Goal: Information Seeking & Learning: Find specific page/section

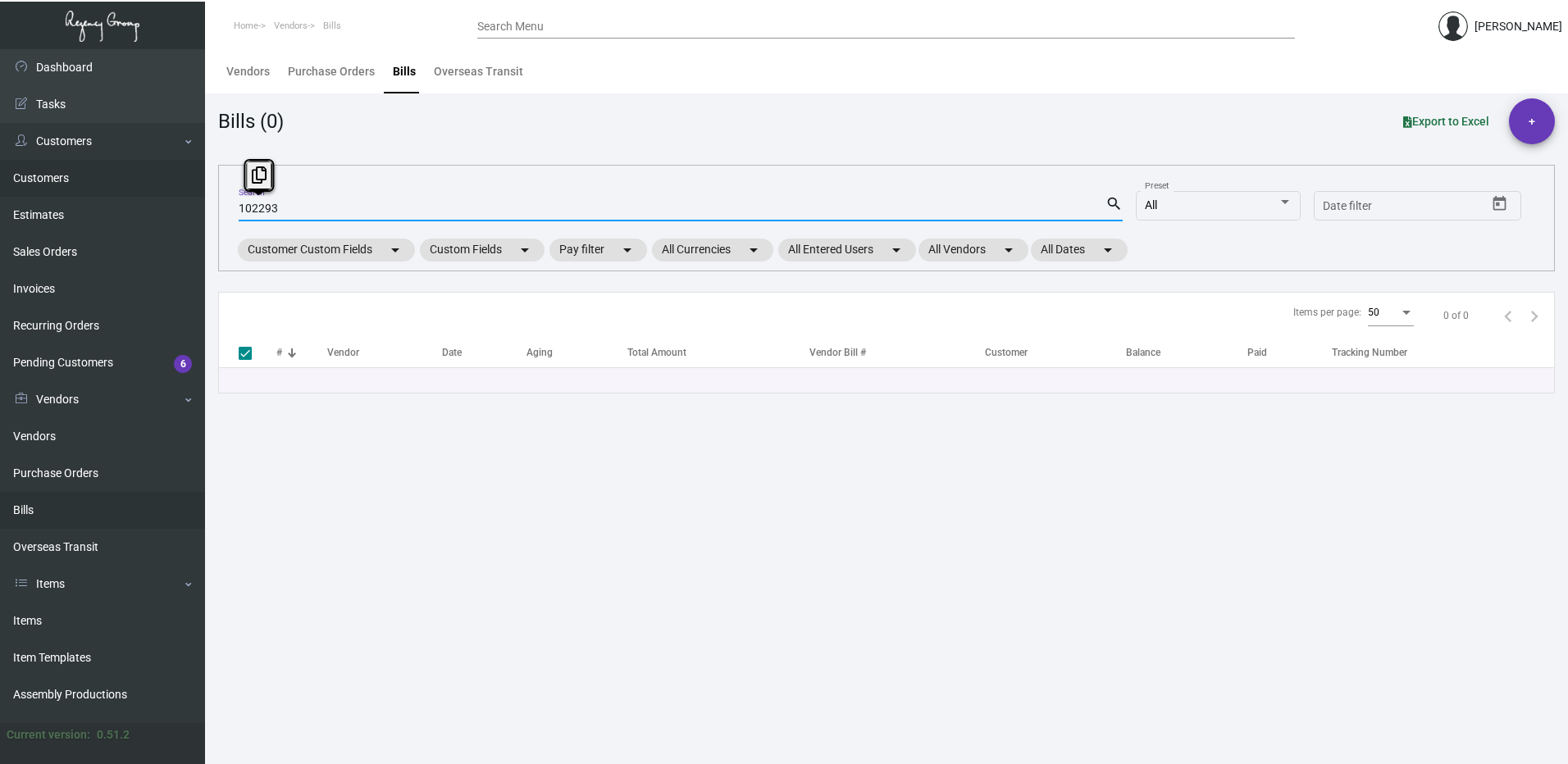
drag, startPoint x: 282, startPoint y: 210, endPoint x: 78, endPoint y: 159, distance: 210.3
click at [129, 182] on div "Dashboard Dashboard Tasks Customers Customers Estimates Sales Orders Invoices R…" at bounding box center [784, 407] width 1568 height 715
type input "73226"
checkbox input "false"
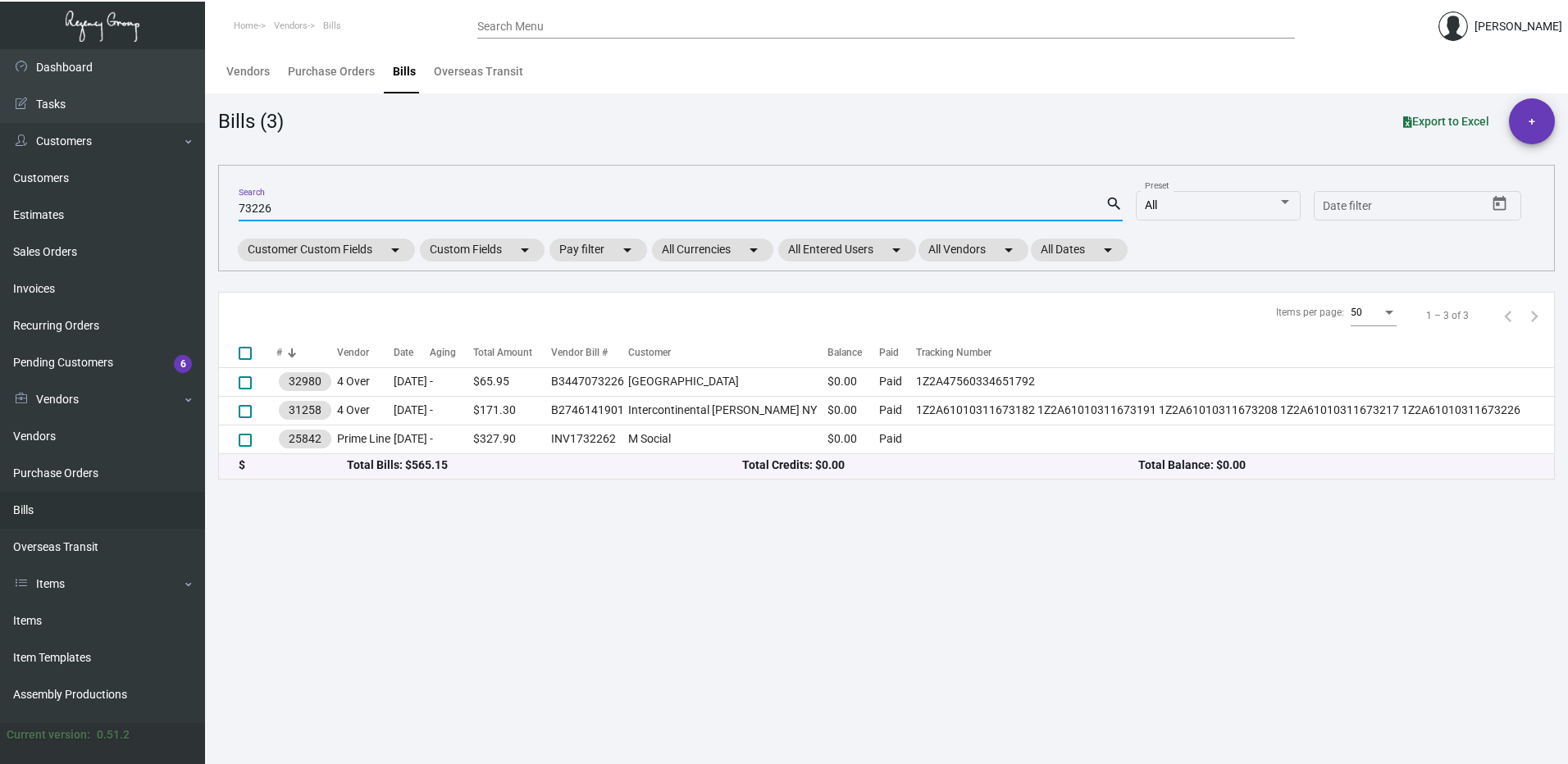
click at [528, 23] on input "Search Menu" at bounding box center [885, 27] width 818 height 13
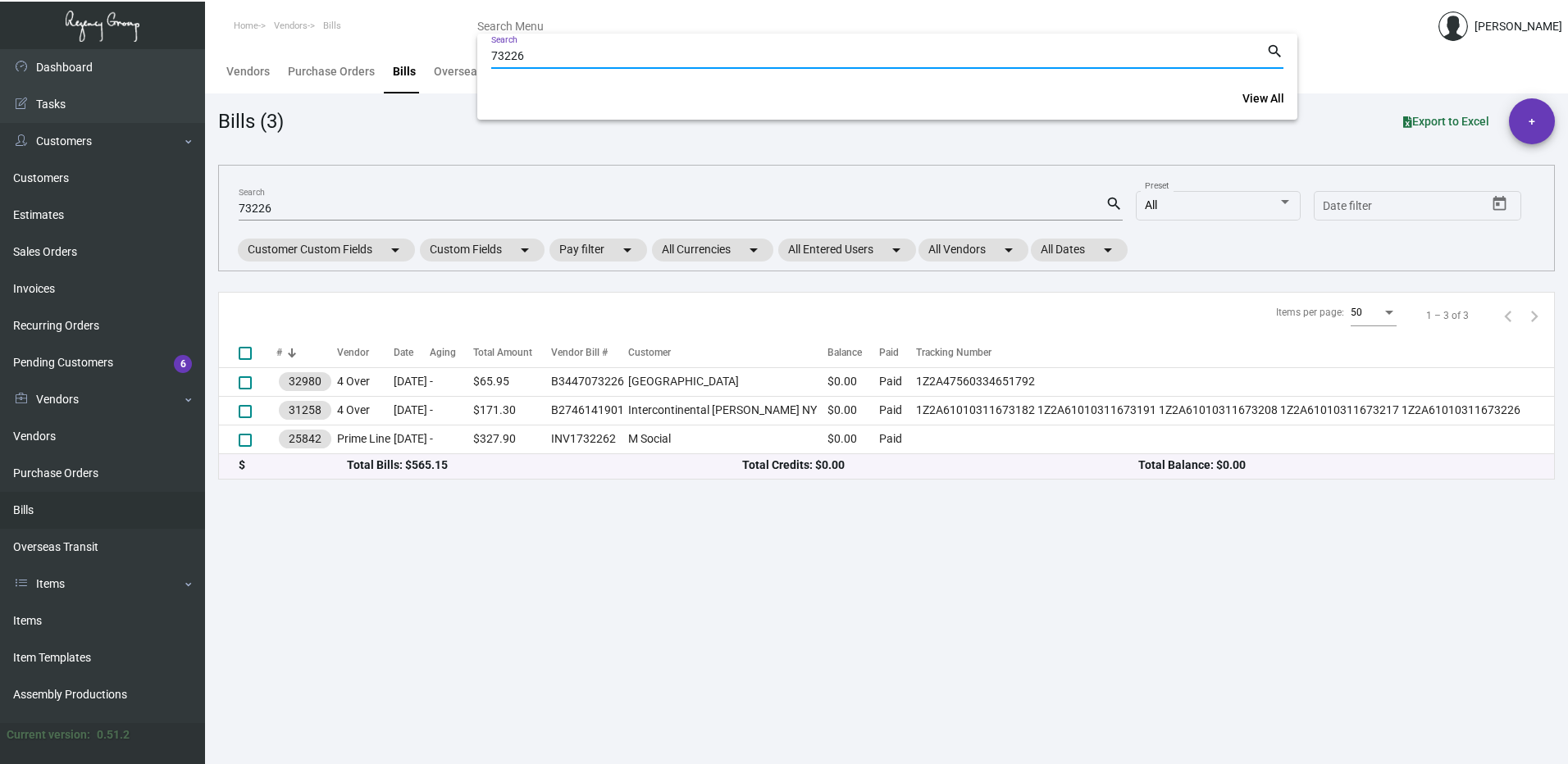
type input "73226"
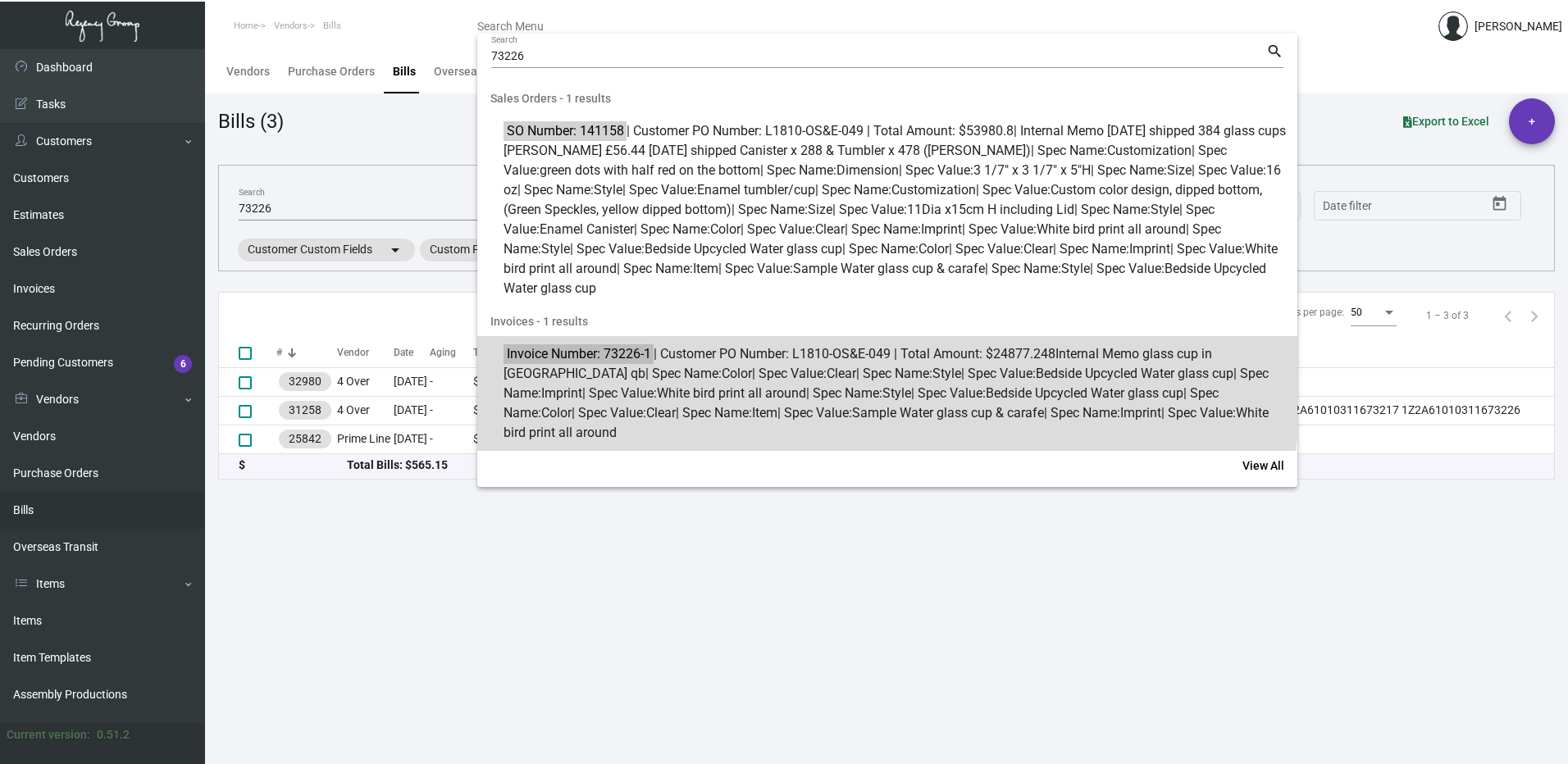
click at [758, 371] on span "Invoice Number: 73226-1 | Customer PO Number: L1810-OS&E-049 | Total Amount: $2…" at bounding box center [896, 393] width 786 height 98
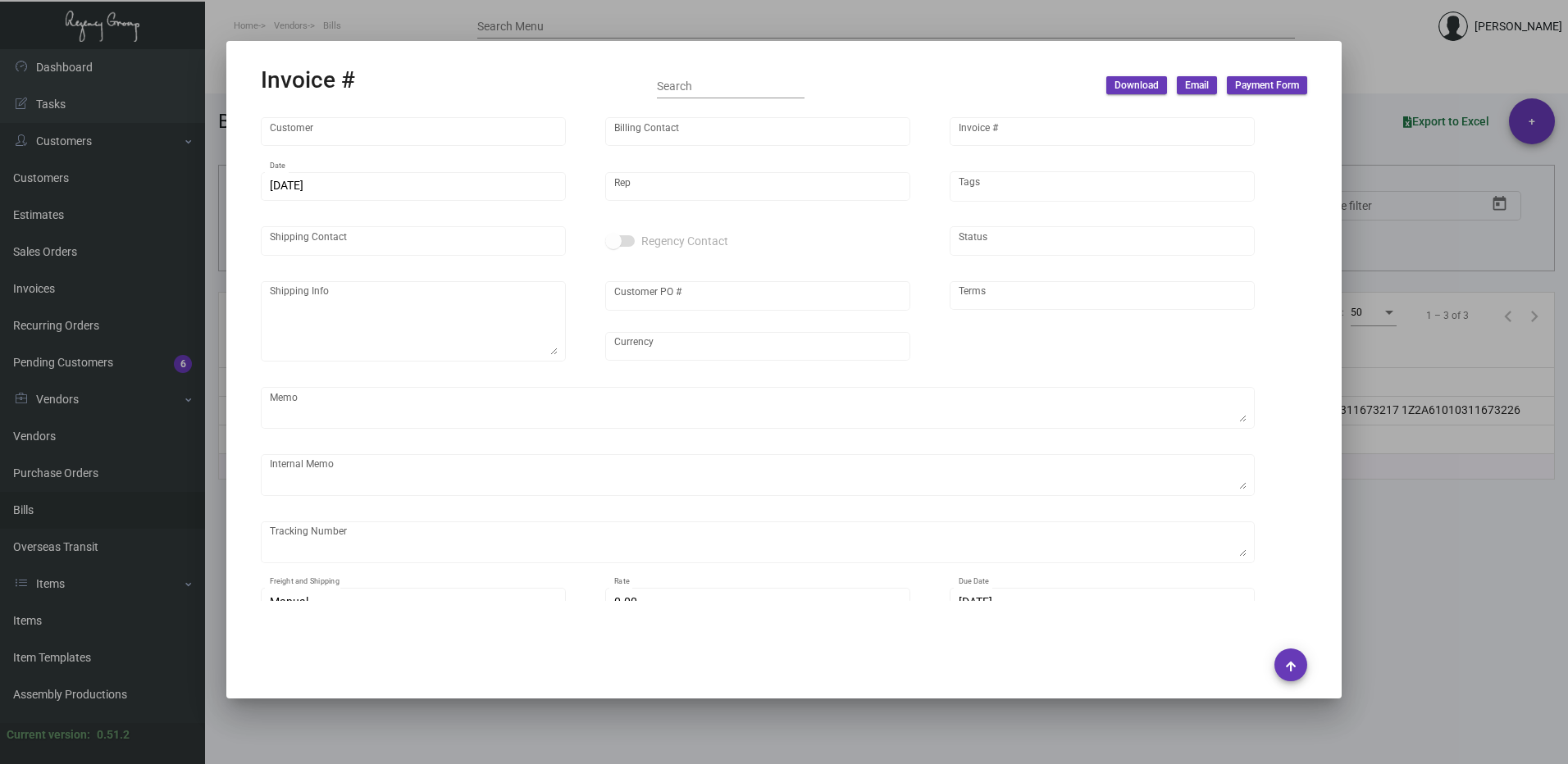
type input "Treehouse [GEOGRAPHIC_DATA]"
type input "[PERSON_NAME]"
type input "73226-1"
type input "[DATE]"
type input "[PERSON_NAME]"
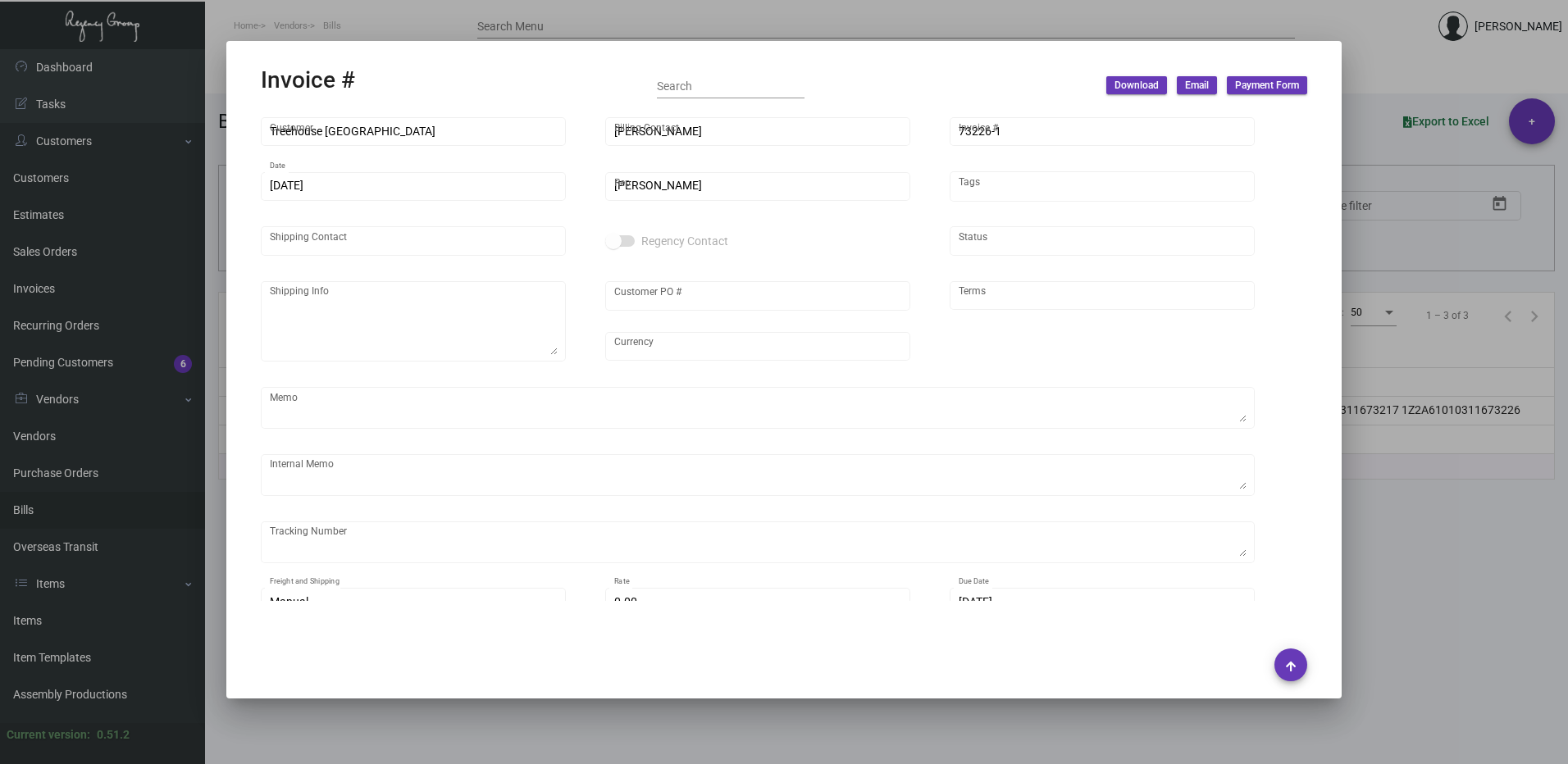
type input "[PERSON_NAME]"
type textarea "Treehouse Manchester - [PERSON_NAME] [PHONE_NUMBER] [EMAIL_ADDRESS][DOMAIN_NAME]"
type input "L1810-OS&E-049"
type input "United Kingdom Pound £"
type input "Net 30"
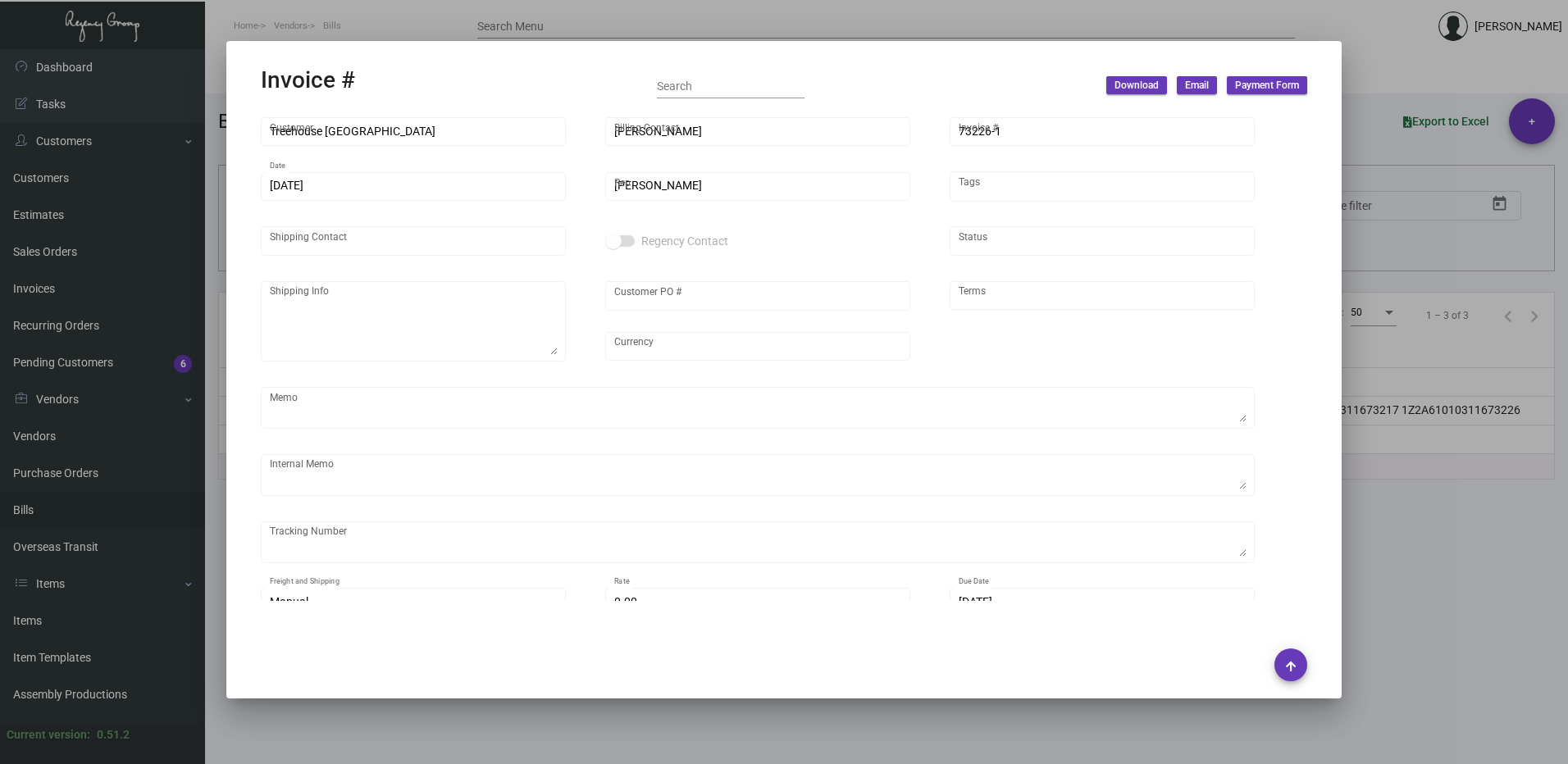
type textarea "glass cup in [GEOGRAPHIC_DATA] qb"
type input "£ 0.00"
type input "[DATE]"
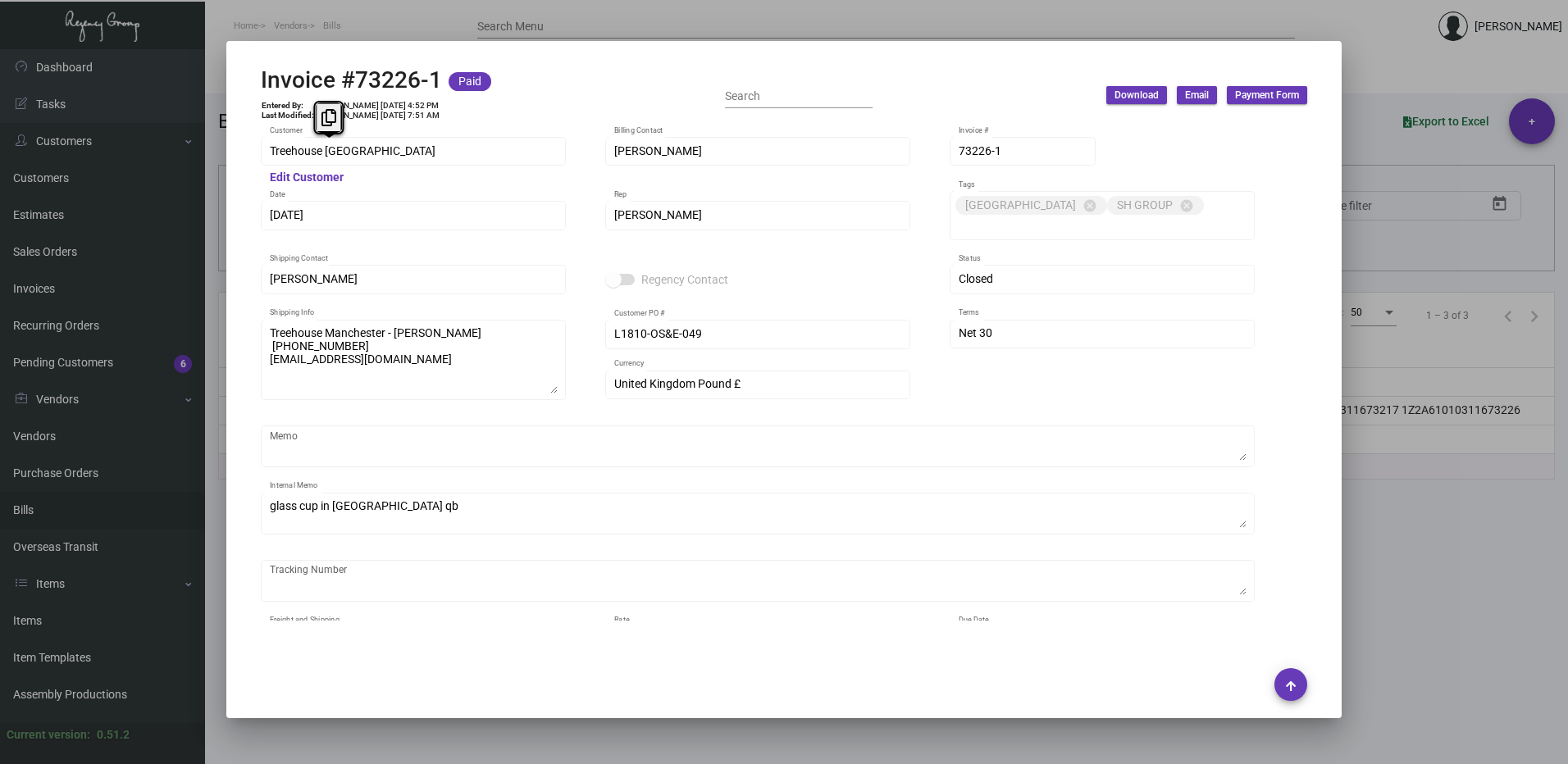
click at [220, 158] on div "Invoice #73226-1 Paid Entered By: [PERSON_NAME] [DATE] 4:52 PM Last Modified: […" at bounding box center [784, 382] width 1568 height 764
drag, startPoint x: 220, startPoint y: 158, endPoint x: 334, endPoint y: 110, distance: 123.7
click at [334, 110] on icon at bounding box center [328, 117] width 15 height 17
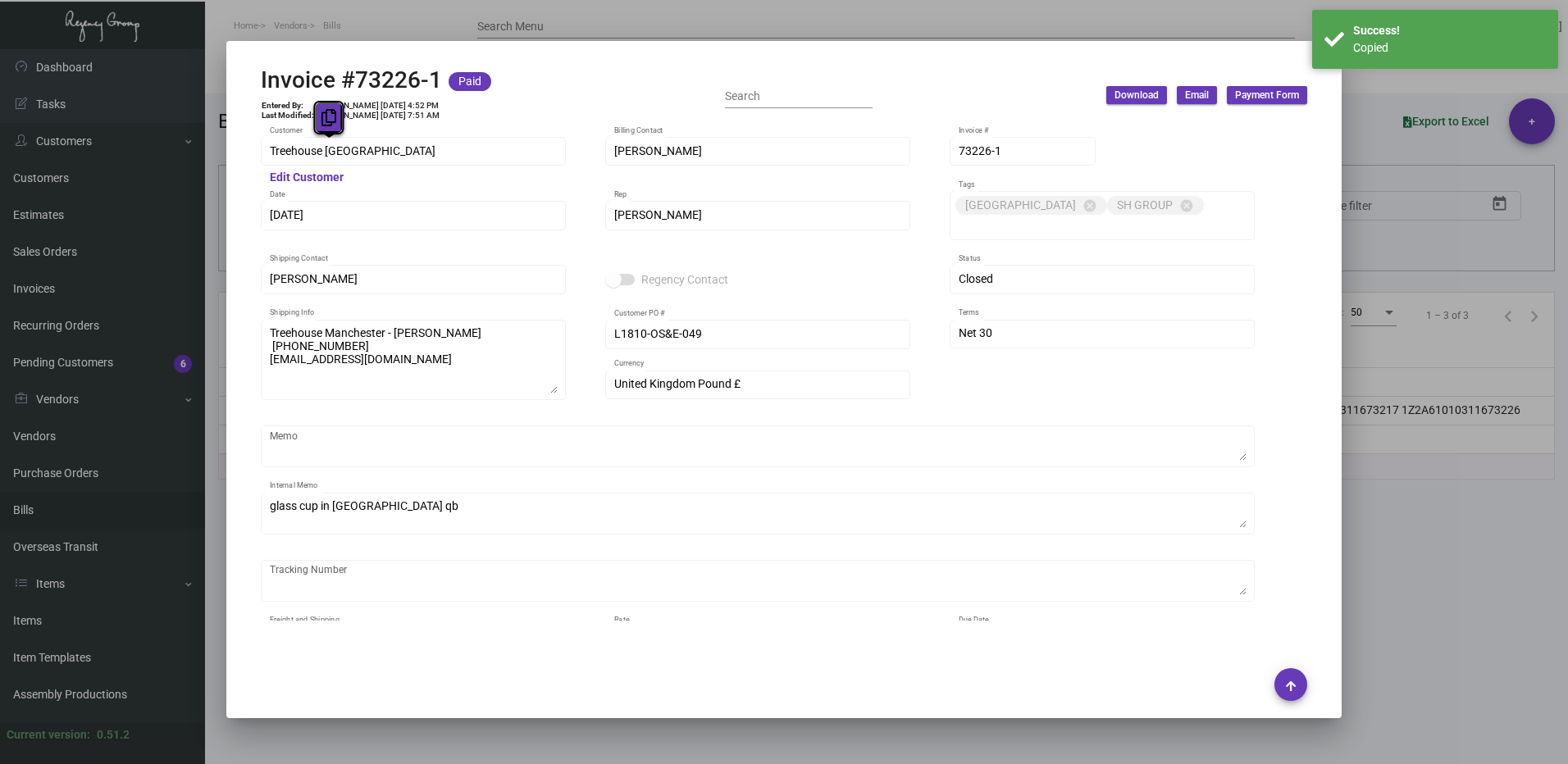
click at [326, 115] on icon at bounding box center [328, 117] width 15 height 17
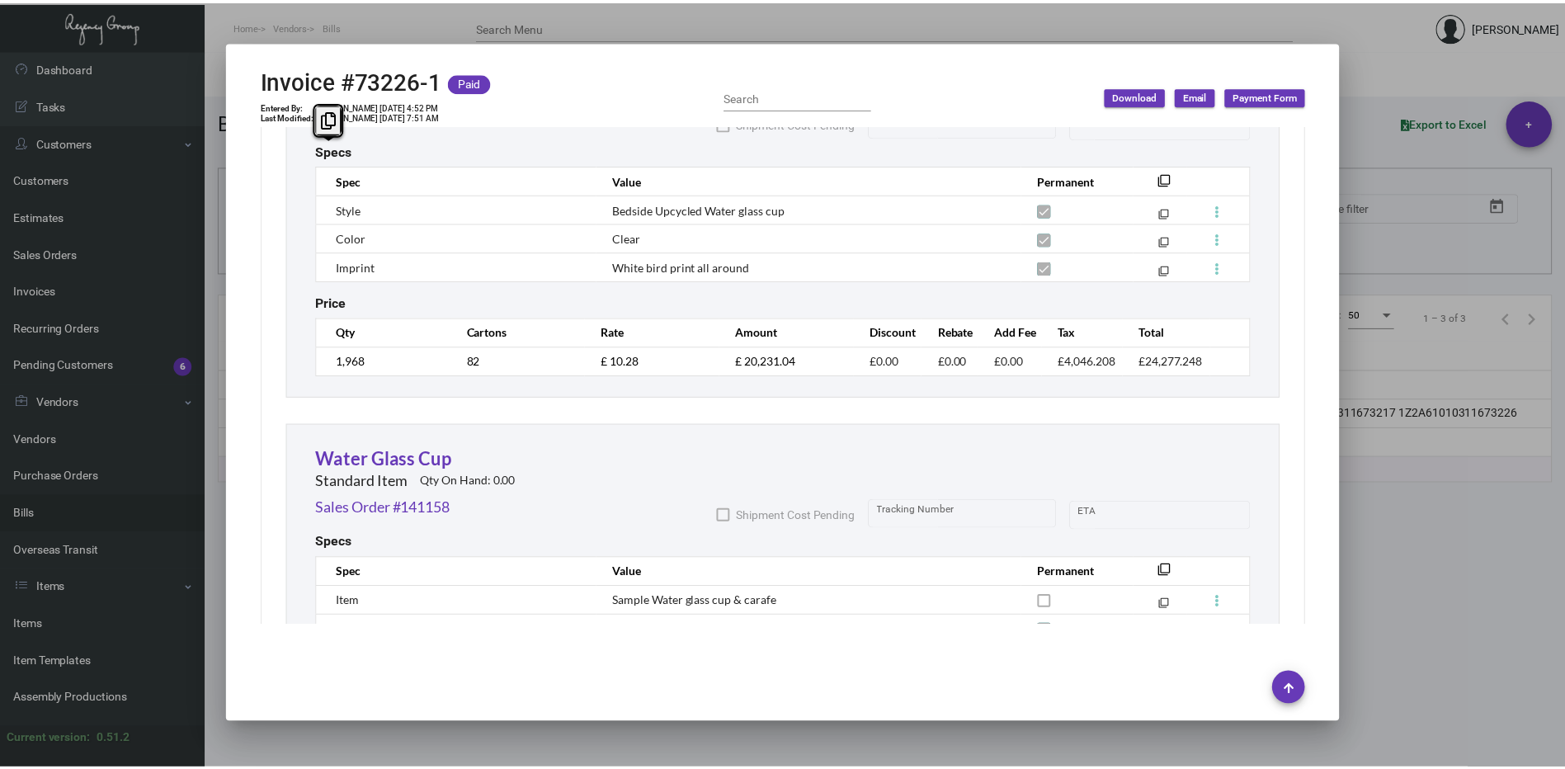
scroll to position [1096, 0]
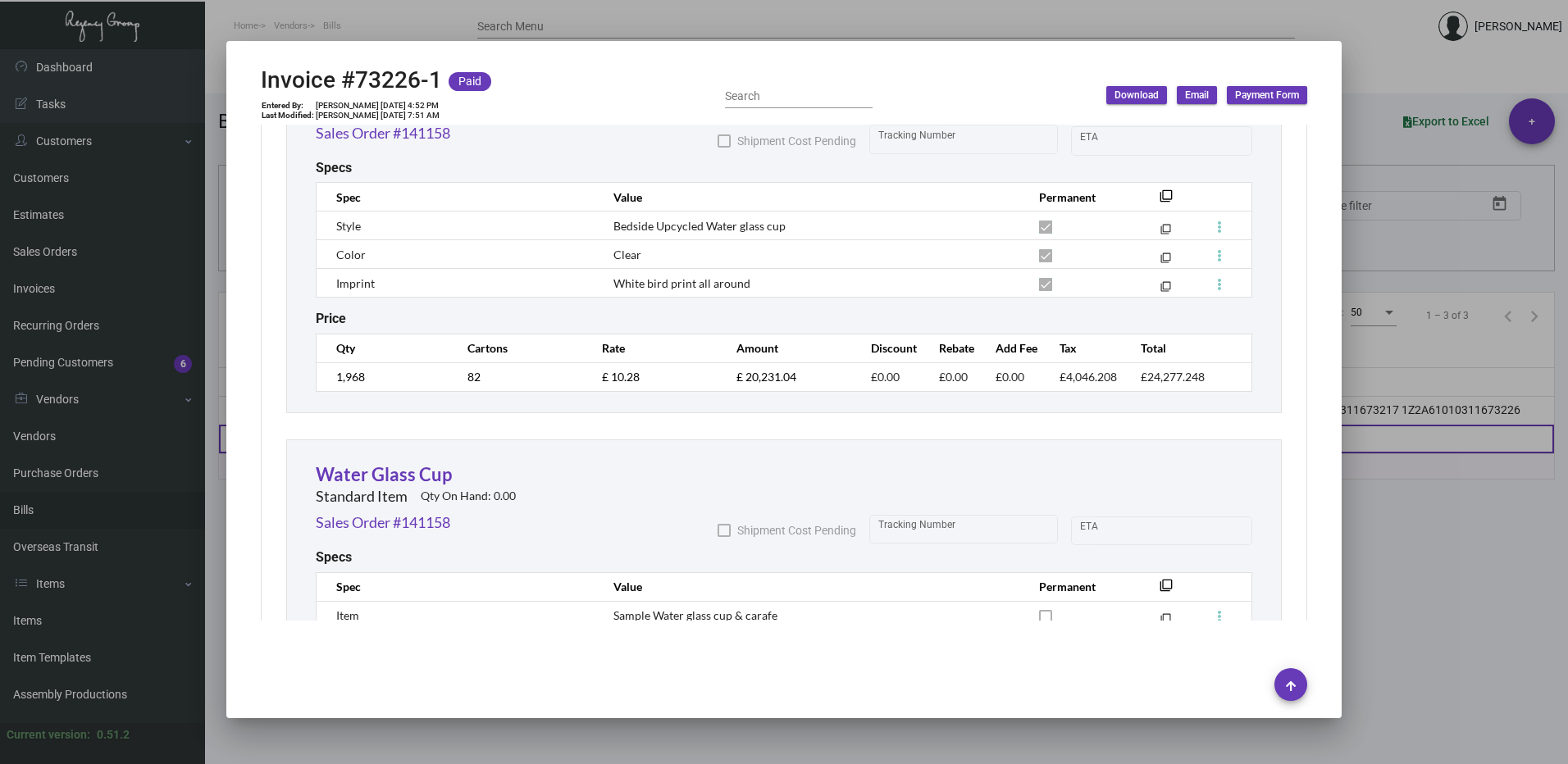
drag, startPoint x: 1553, startPoint y: 481, endPoint x: 1097, endPoint y: 446, distance: 457.3
click at [1552, 481] on div at bounding box center [784, 382] width 1568 height 764
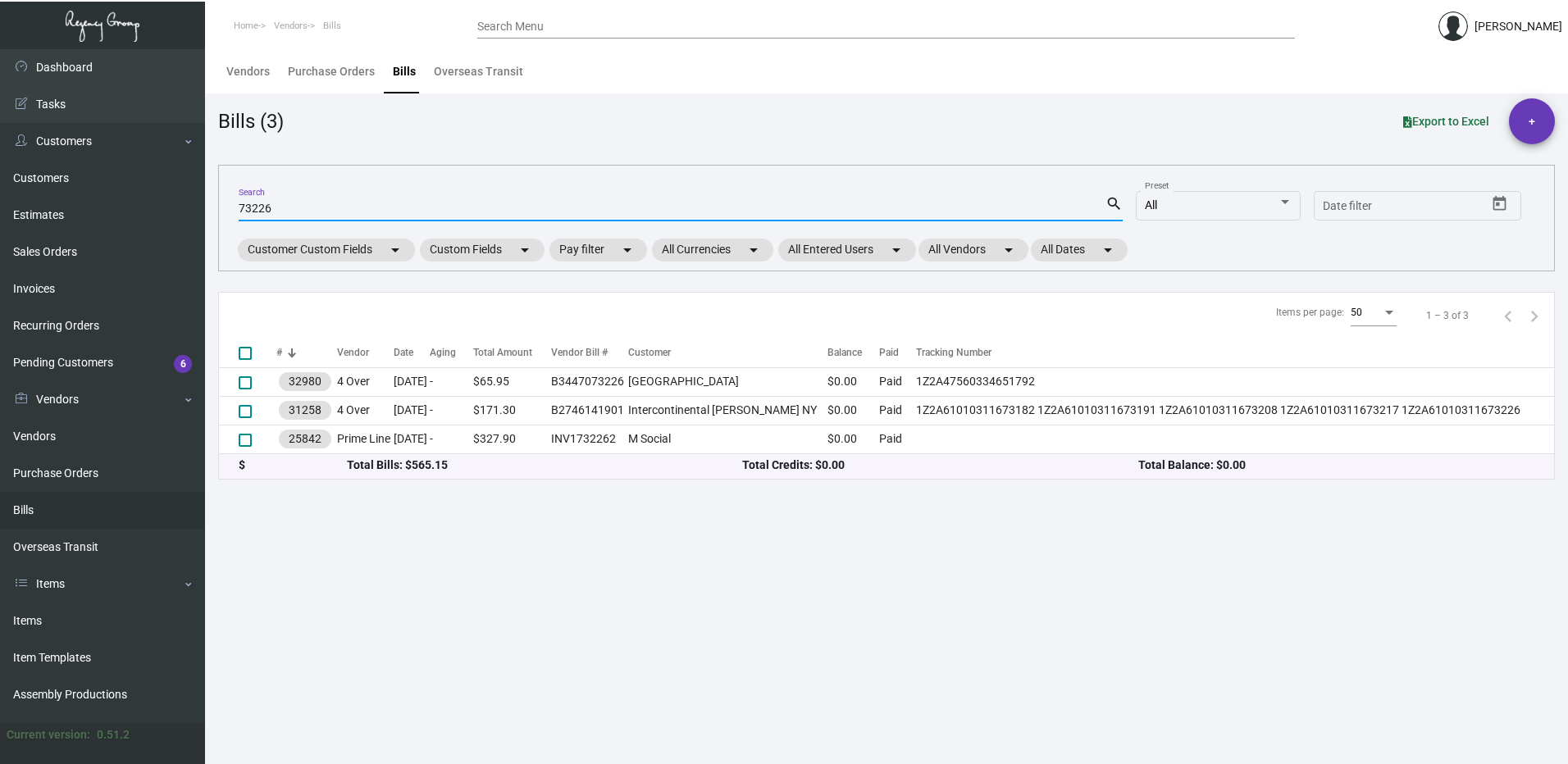
drag, startPoint x: 296, startPoint y: 208, endPoint x: 218, endPoint y: 205, distance: 78.1
click at [218, 205] on div "73226 Search search All Preset Start date – Date filter Customer Custom Fields …" at bounding box center [885, 218] width 1336 height 106
paste input "Treehouse [GEOGRAPHIC_DATA]"
type input "Treehouse [GEOGRAPHIC_DATA]"
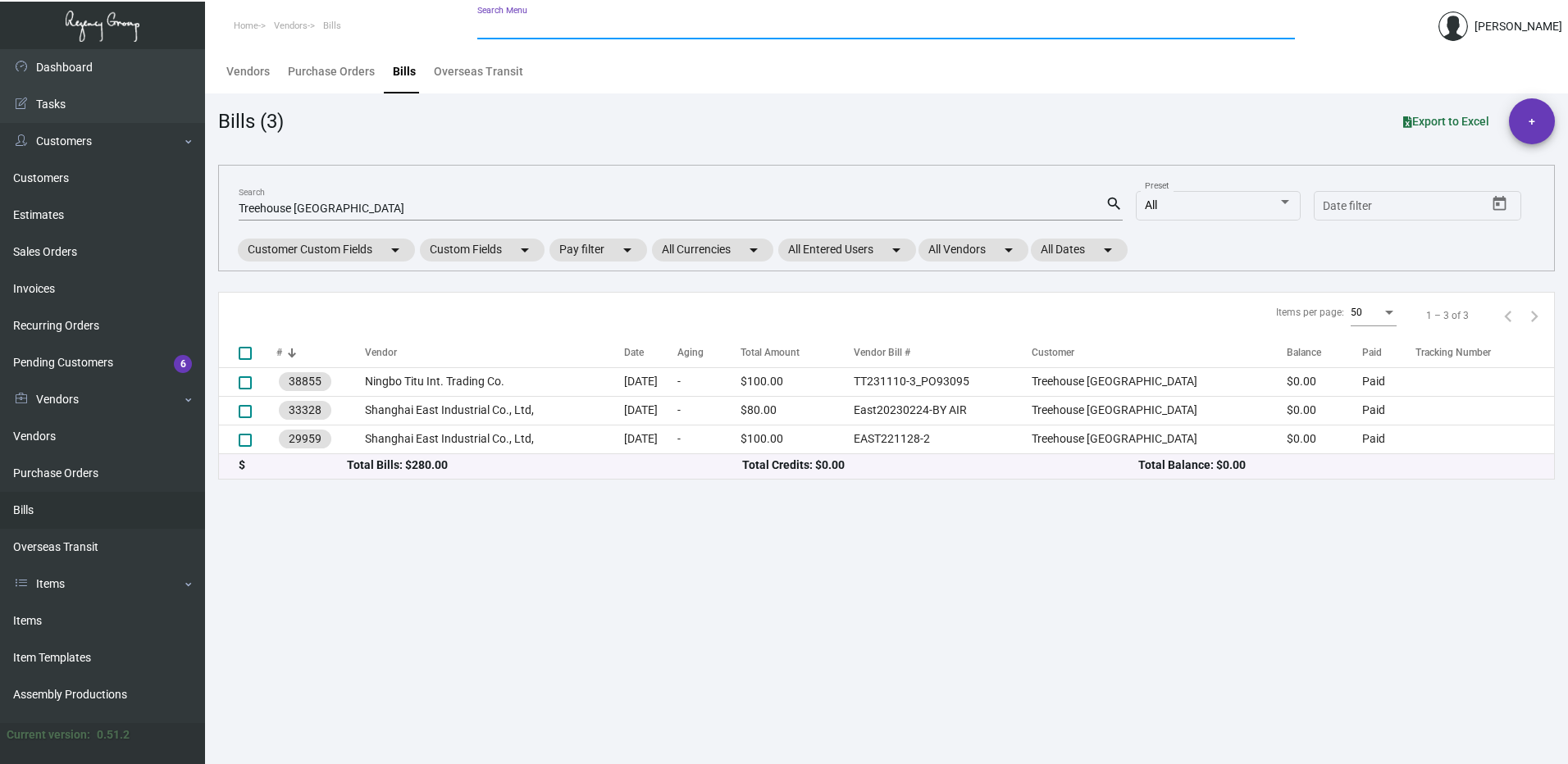
click at [549, 24] on input "Search Menu" at bounding box center [885, 27] width 818 height 13
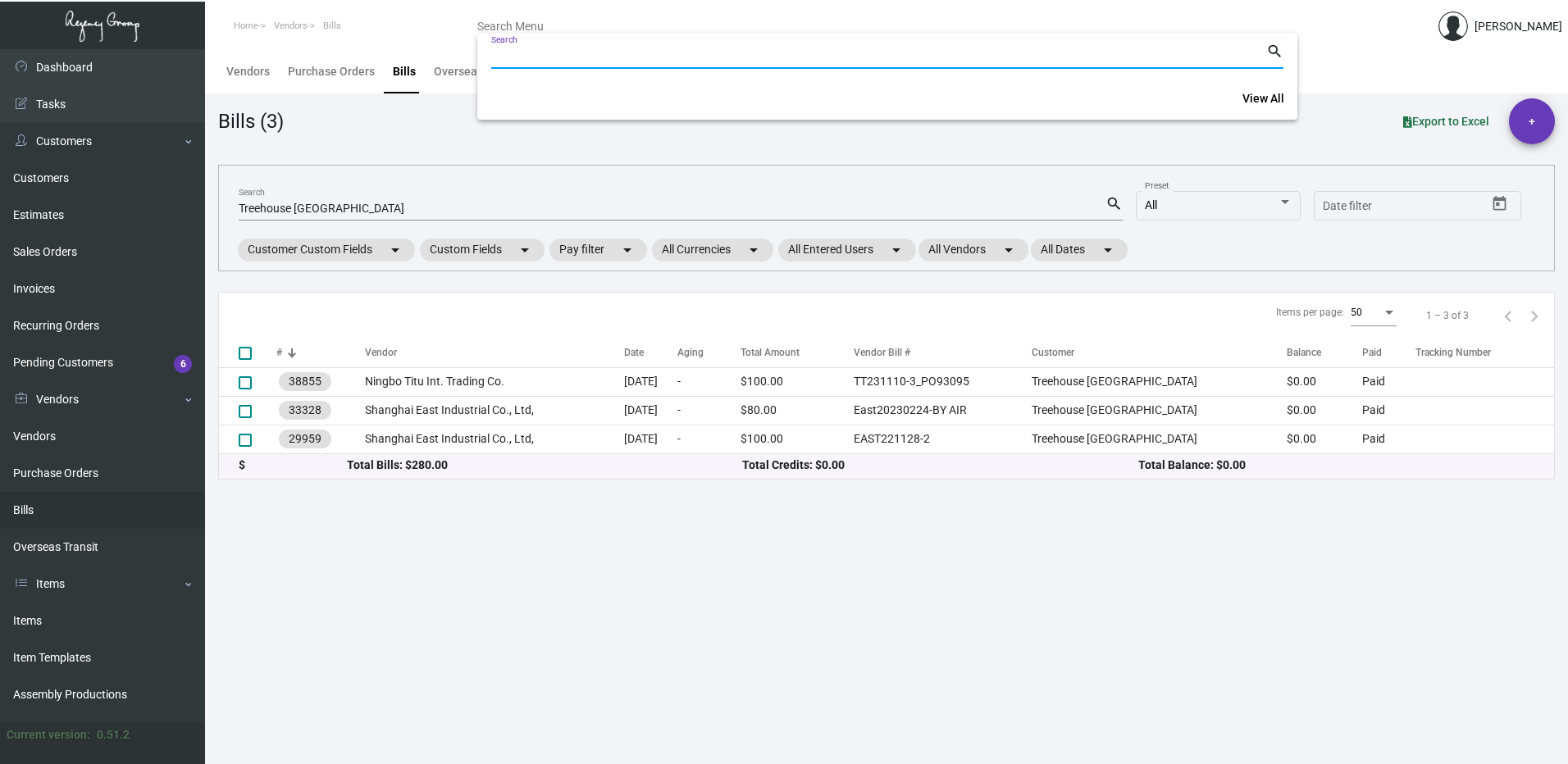
drag, startPoint x: 549, startPoint y: 24, endPoint x: 528, endPoint y: 47, distance: 31.1
click at [533, 40] on mat-form-field "Search search" at bounding box center [886, 62] width 820 height 44
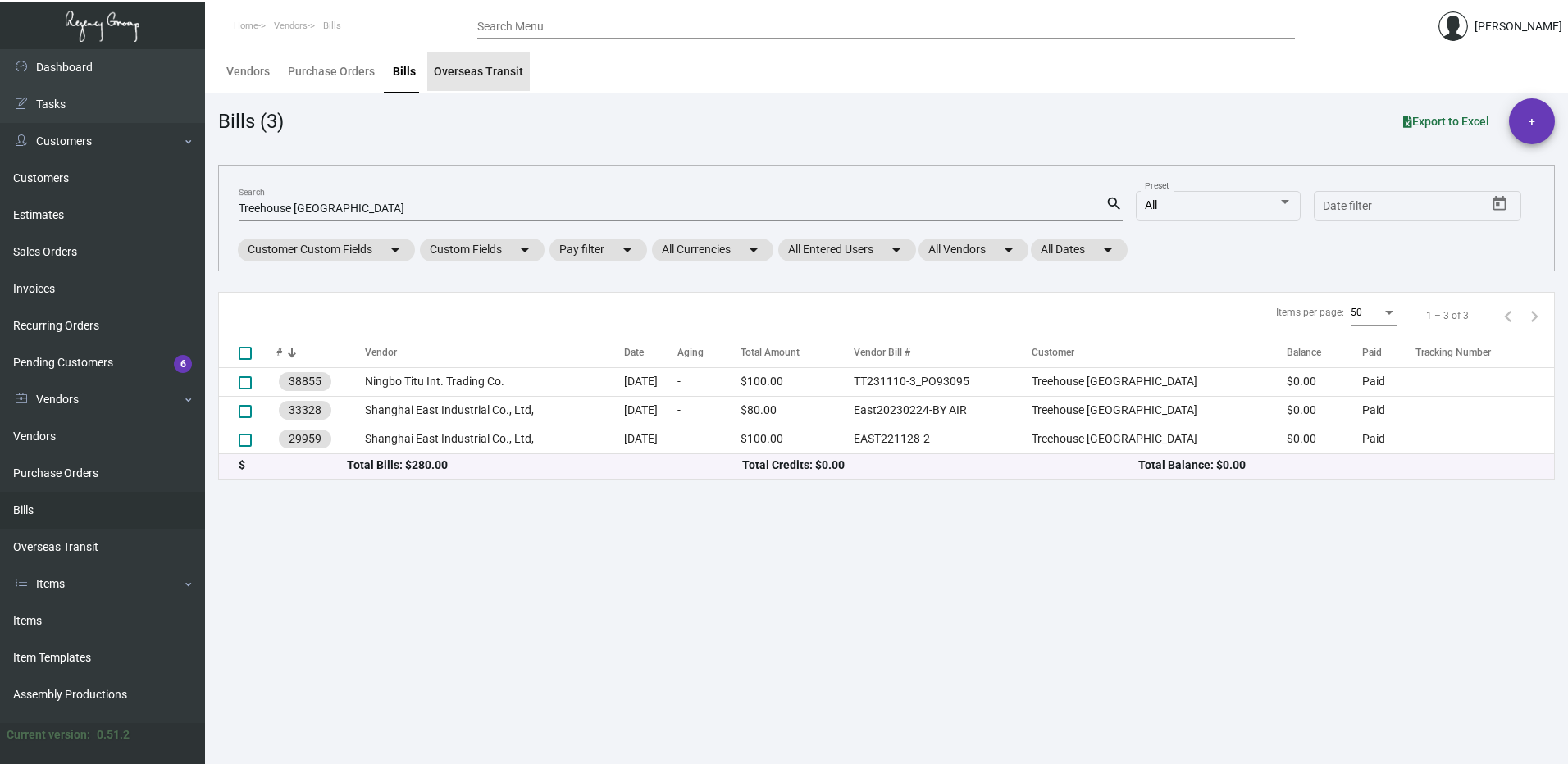
click at [517, 59] on div "Overseas Transit" at bounding box center [478, 72] width 102 height 40
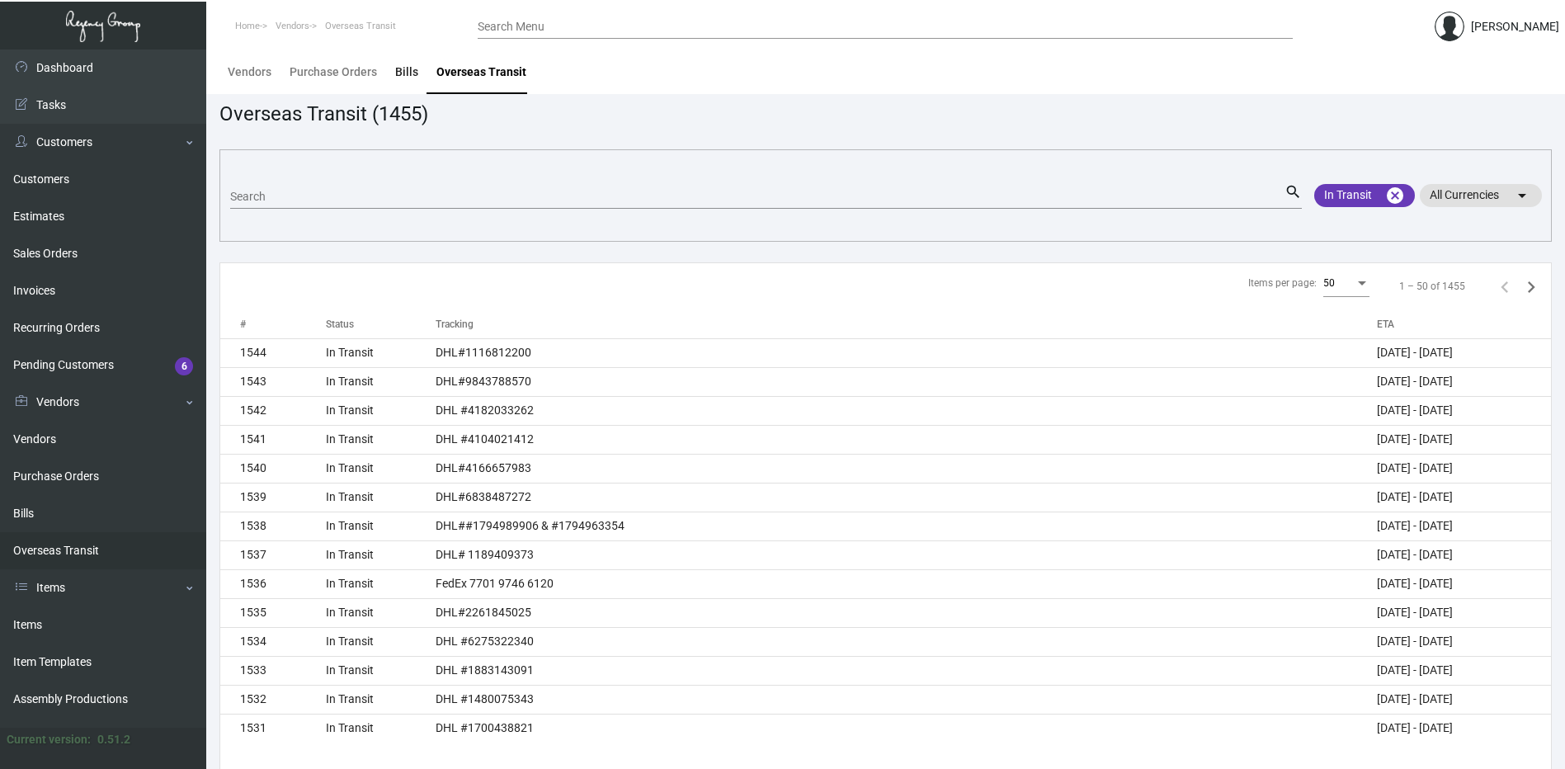
click at [404, 65] on div "Bills" at bounding box center [406, 72] width 23 height 17
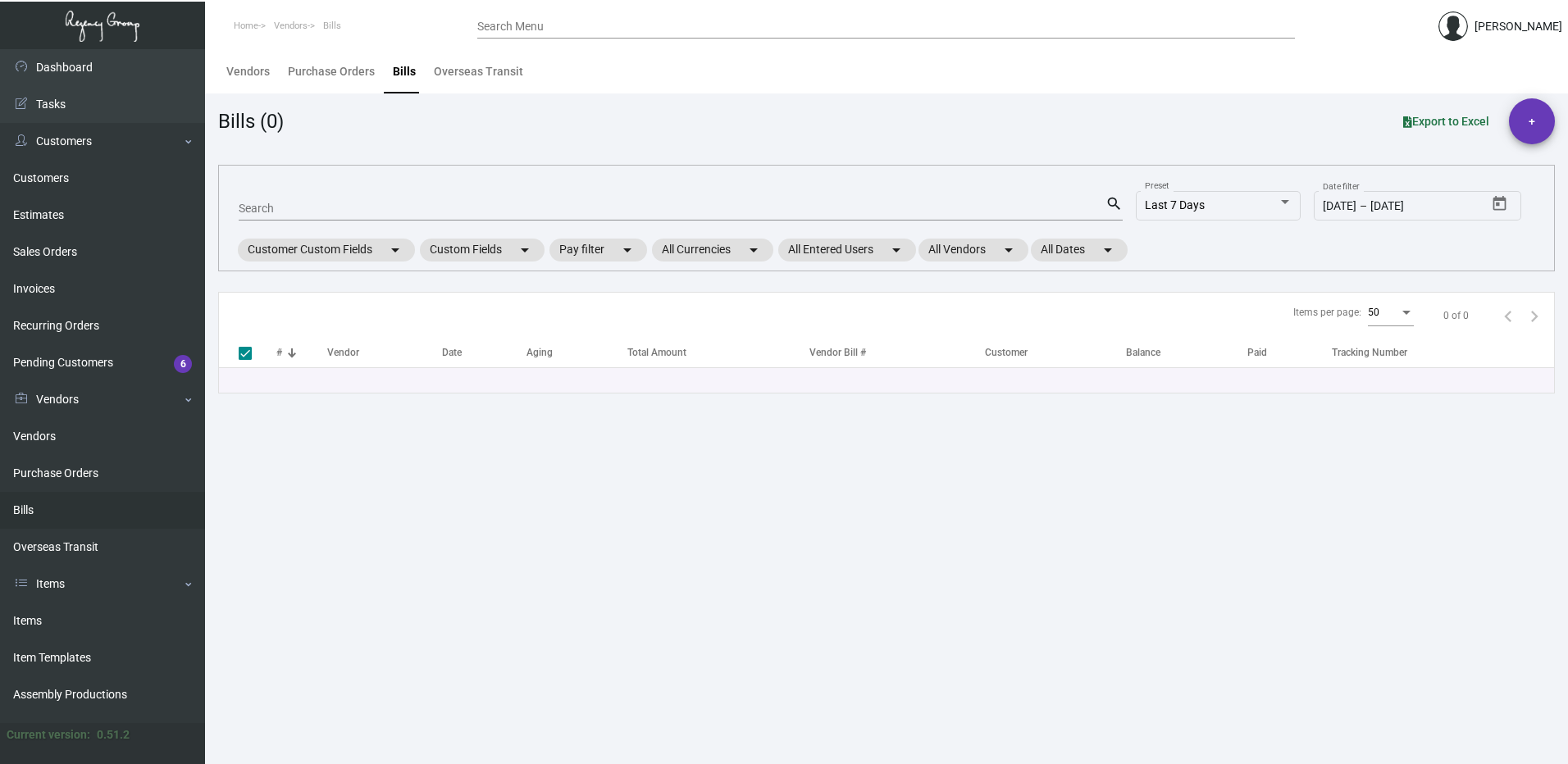
click at [385, 198] on div "Search" at bounding box center [672, 208] width 866 height 26
paste input "Treehouse [GEOGRAPHIC_DATA]"
type input "Treehouse [GEOGRAPHIC_DATA]"
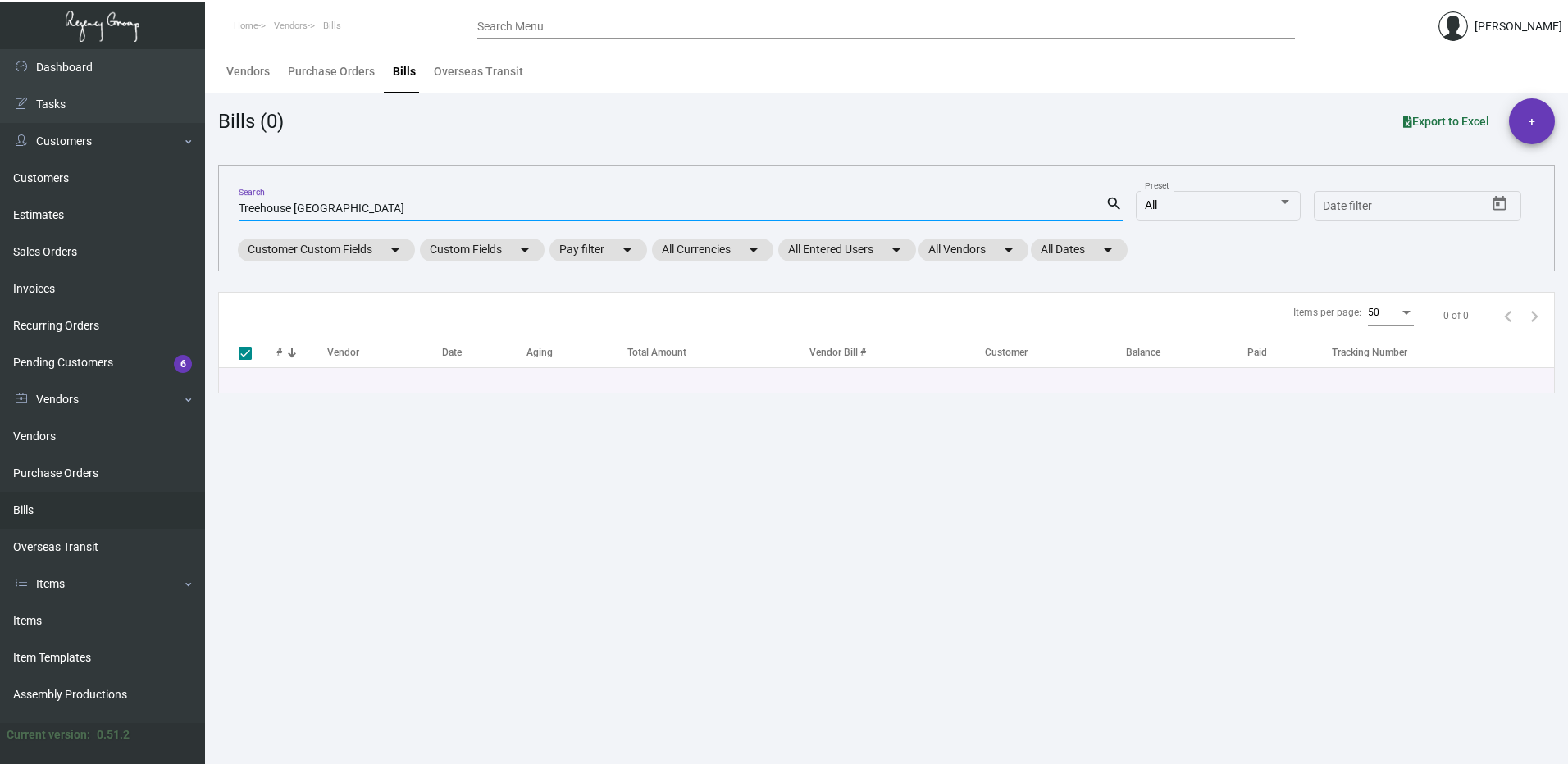
checkbox input "false"
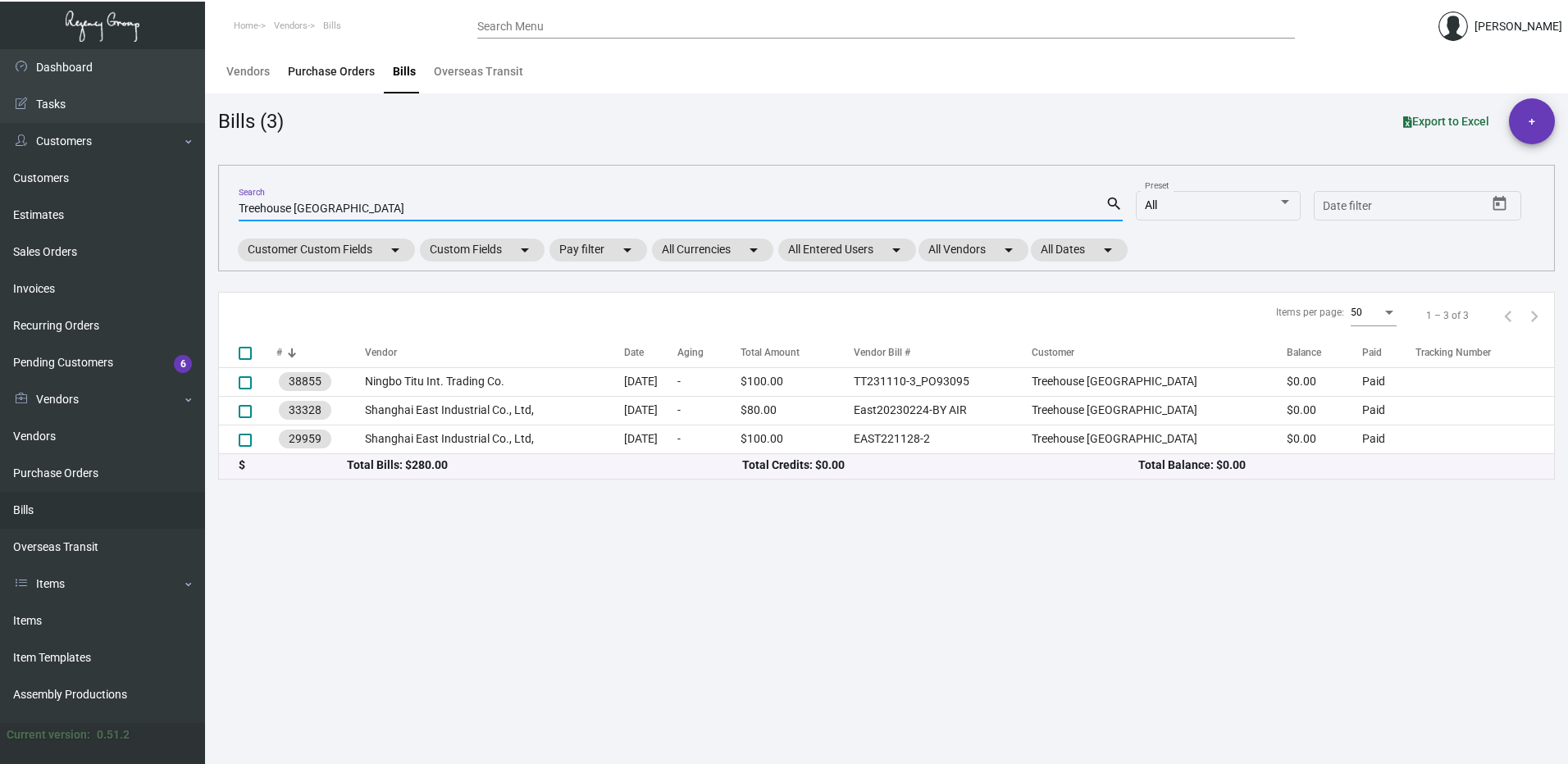
click at [337, 78] on div "Purchase Orders" at bounding box center [331, 72] width 86 height 17
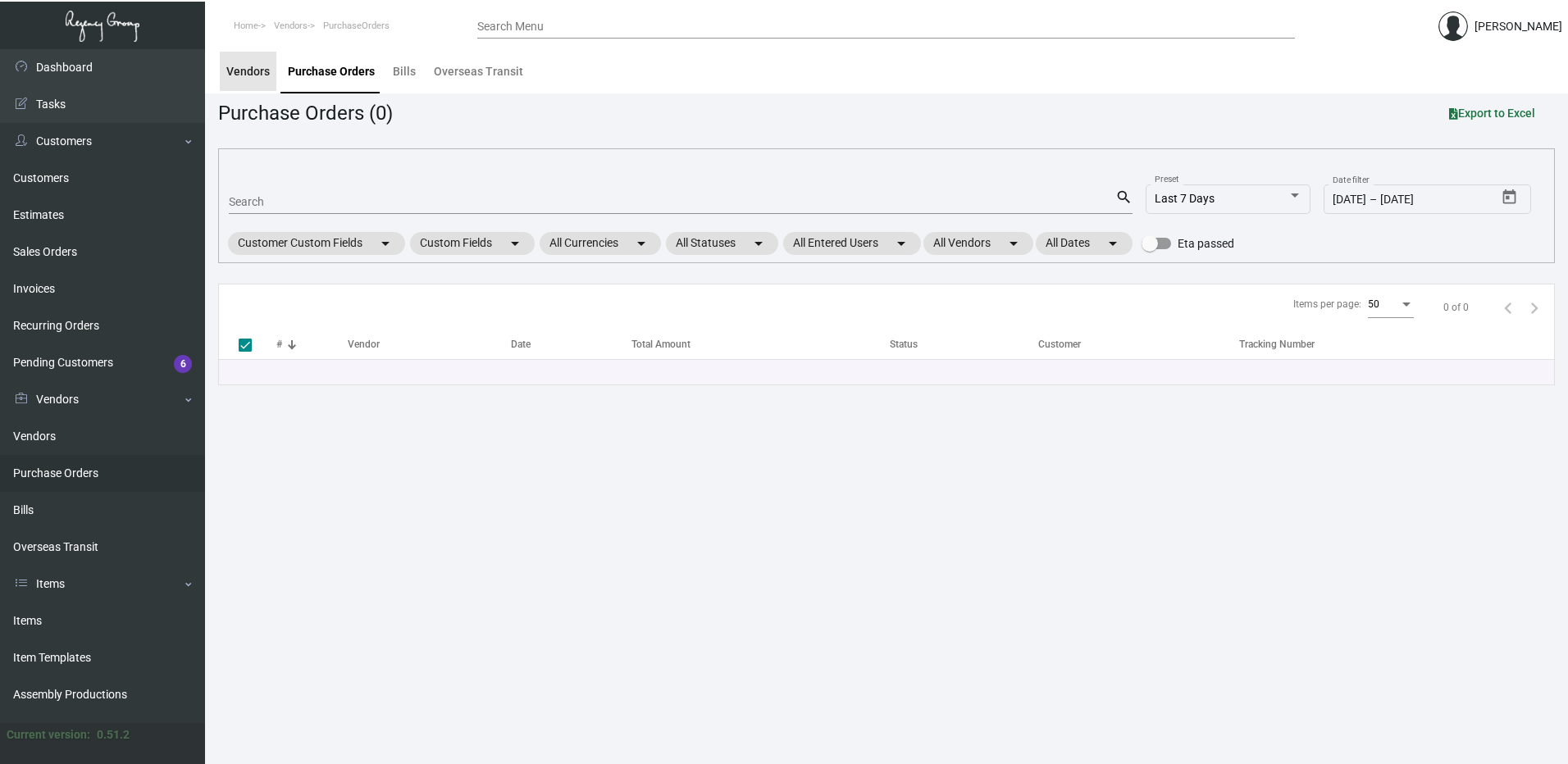
click at [274, 77] on div "Vendors" at bounding box center [247, 72] width 57 height 40
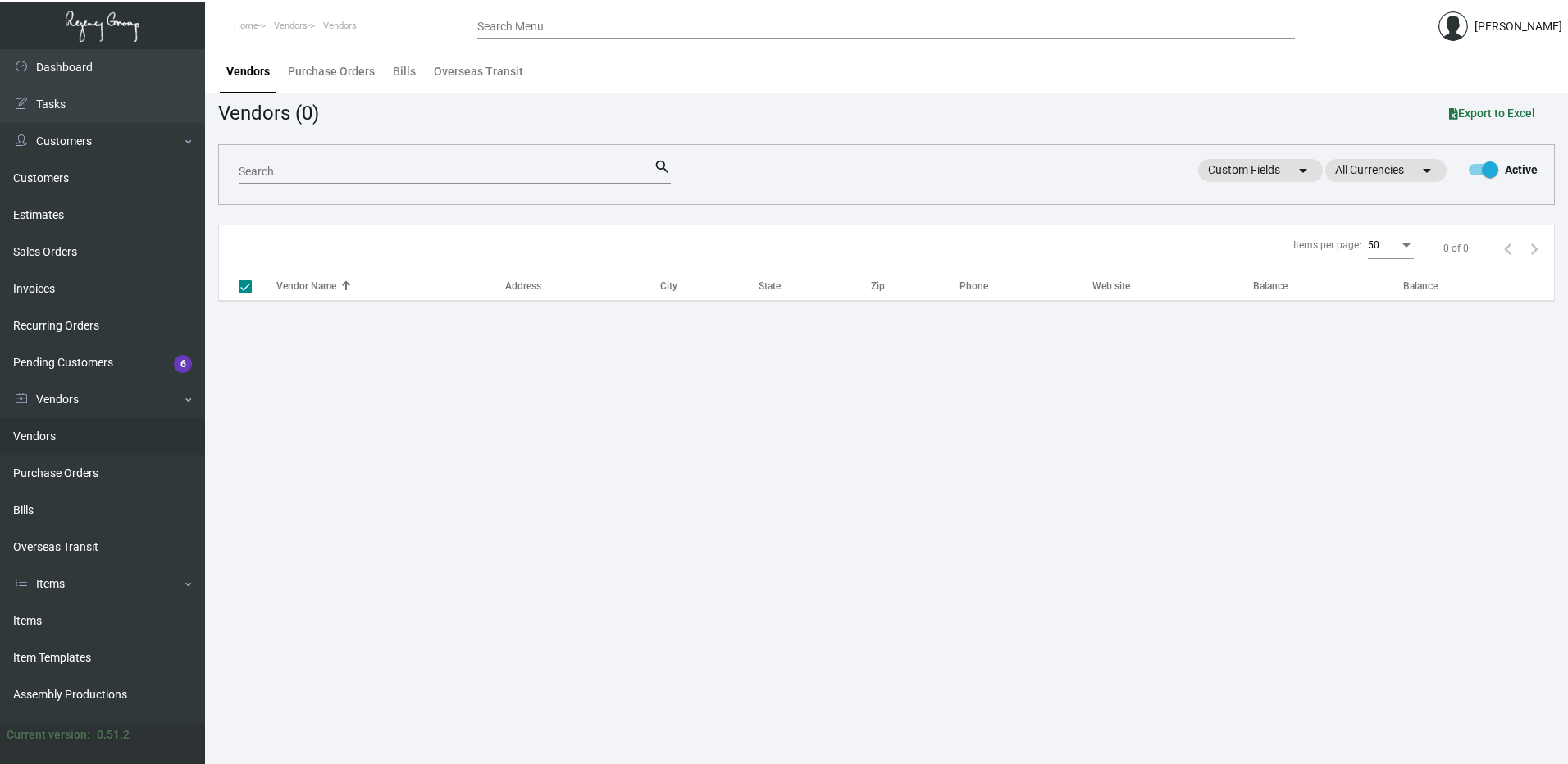
checkbox input "false"
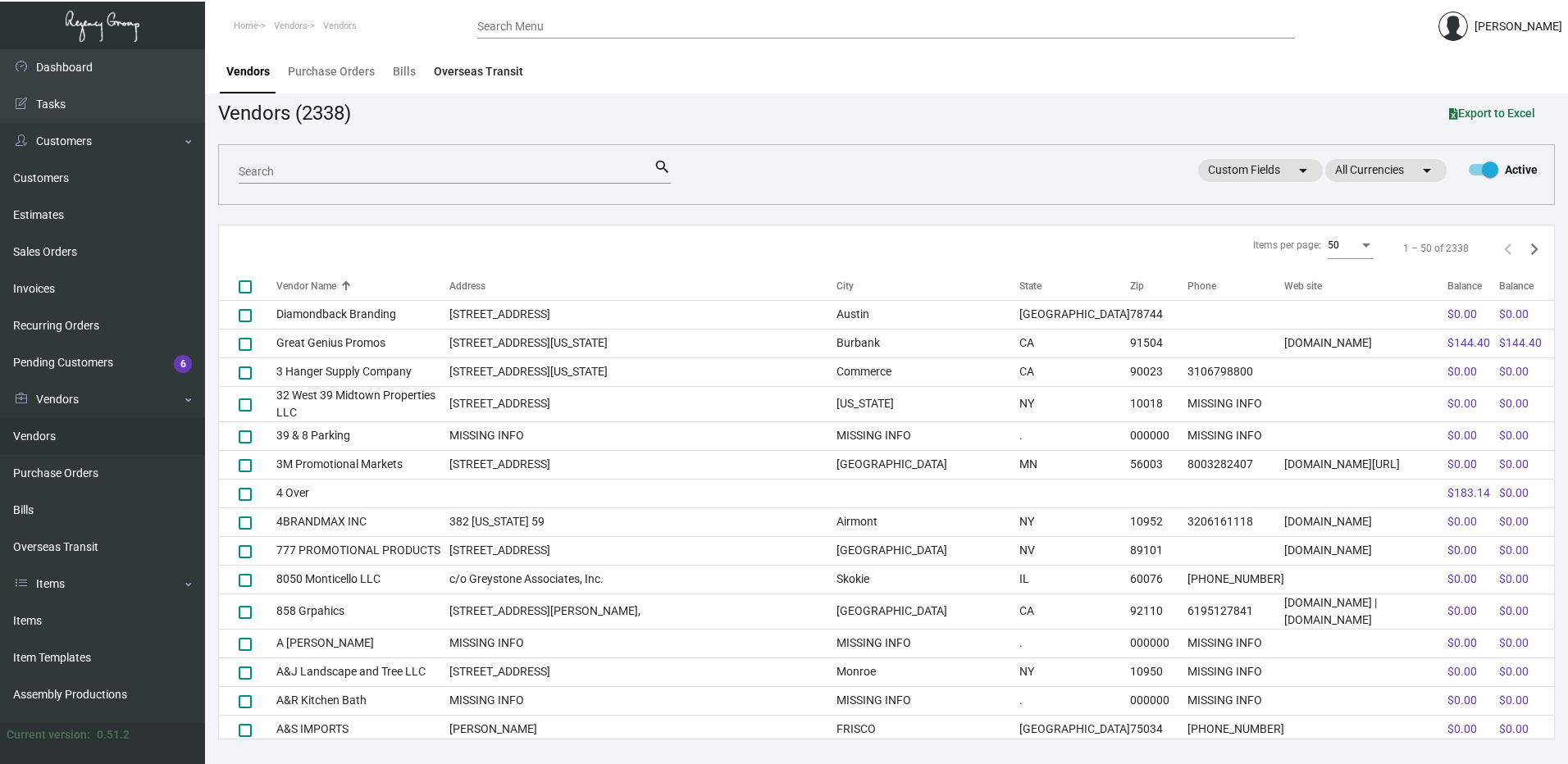
click at [476, 73] on div "Overseas Transit" at bounding box center [479, 72] width 89 height 17
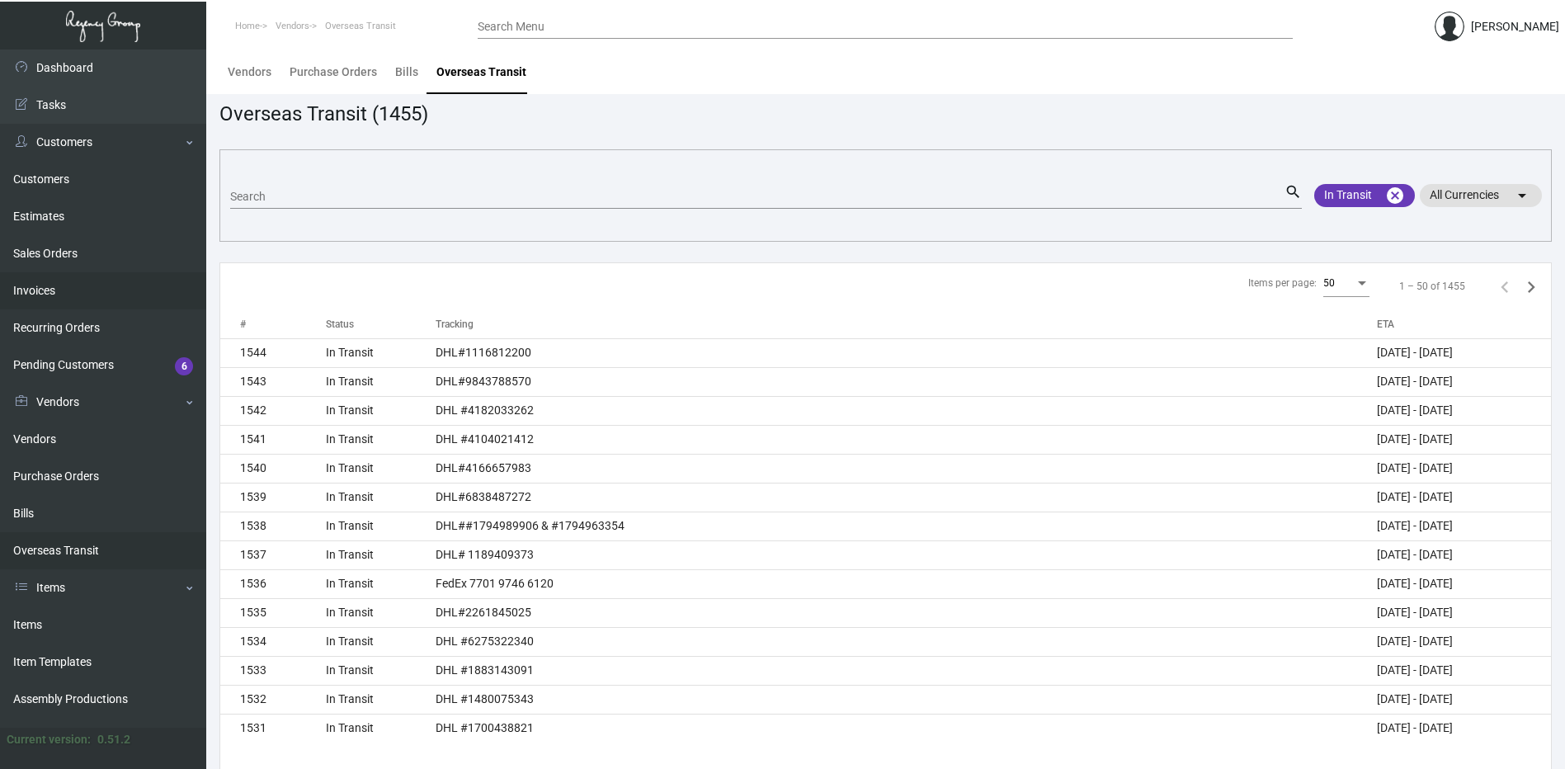
click at [101, 289] on link "Invoices" at bounding box center [103, 290] width 206 height 37
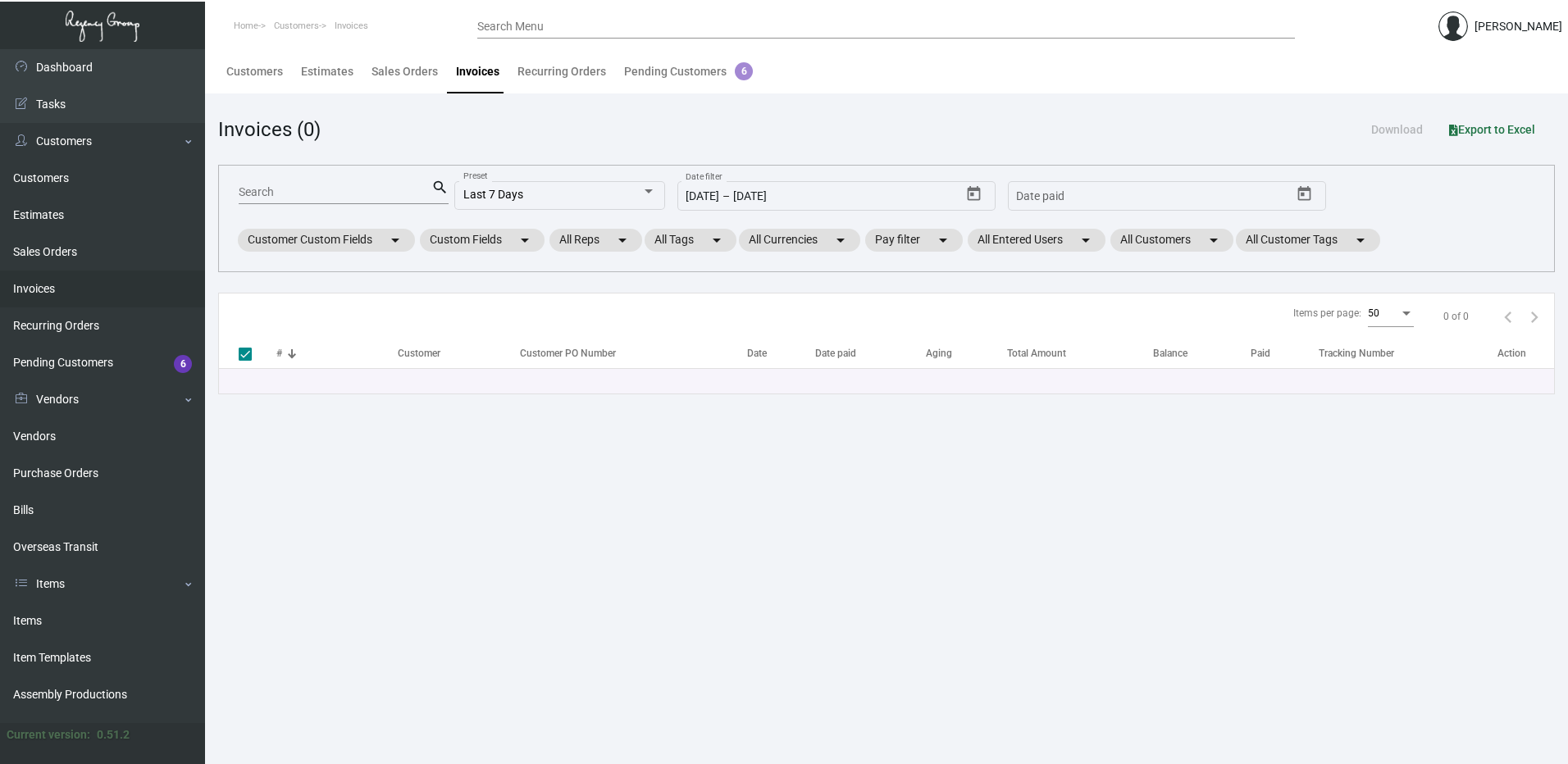
click at [323, 188] on input "Search" at bounding box center [335, 192] width 193 height 13
checkbox input "false"
click at [324, 188] on input "Search" at bounding box center [335, 192] width 193 height 13
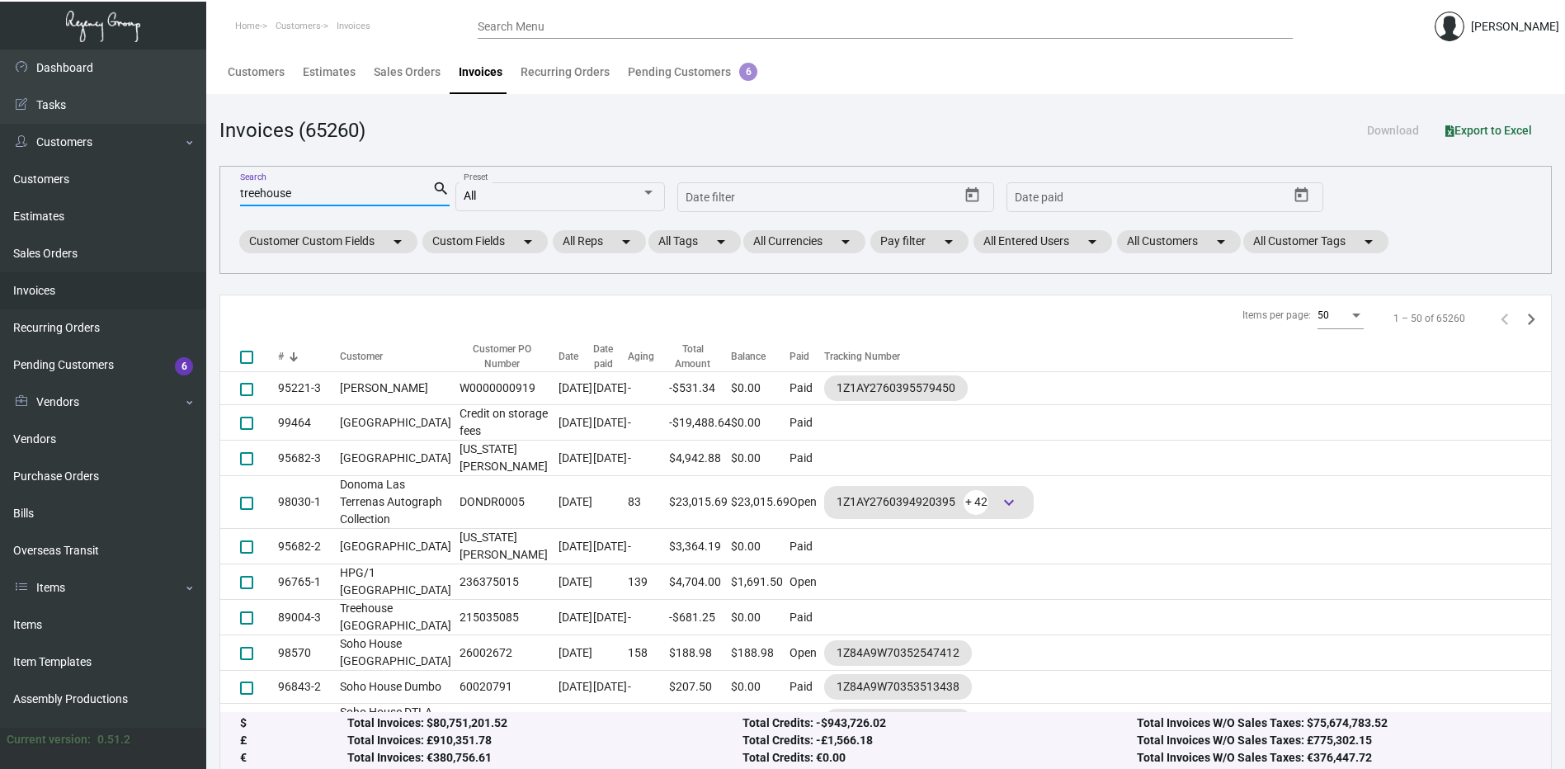
type input "treehouse"
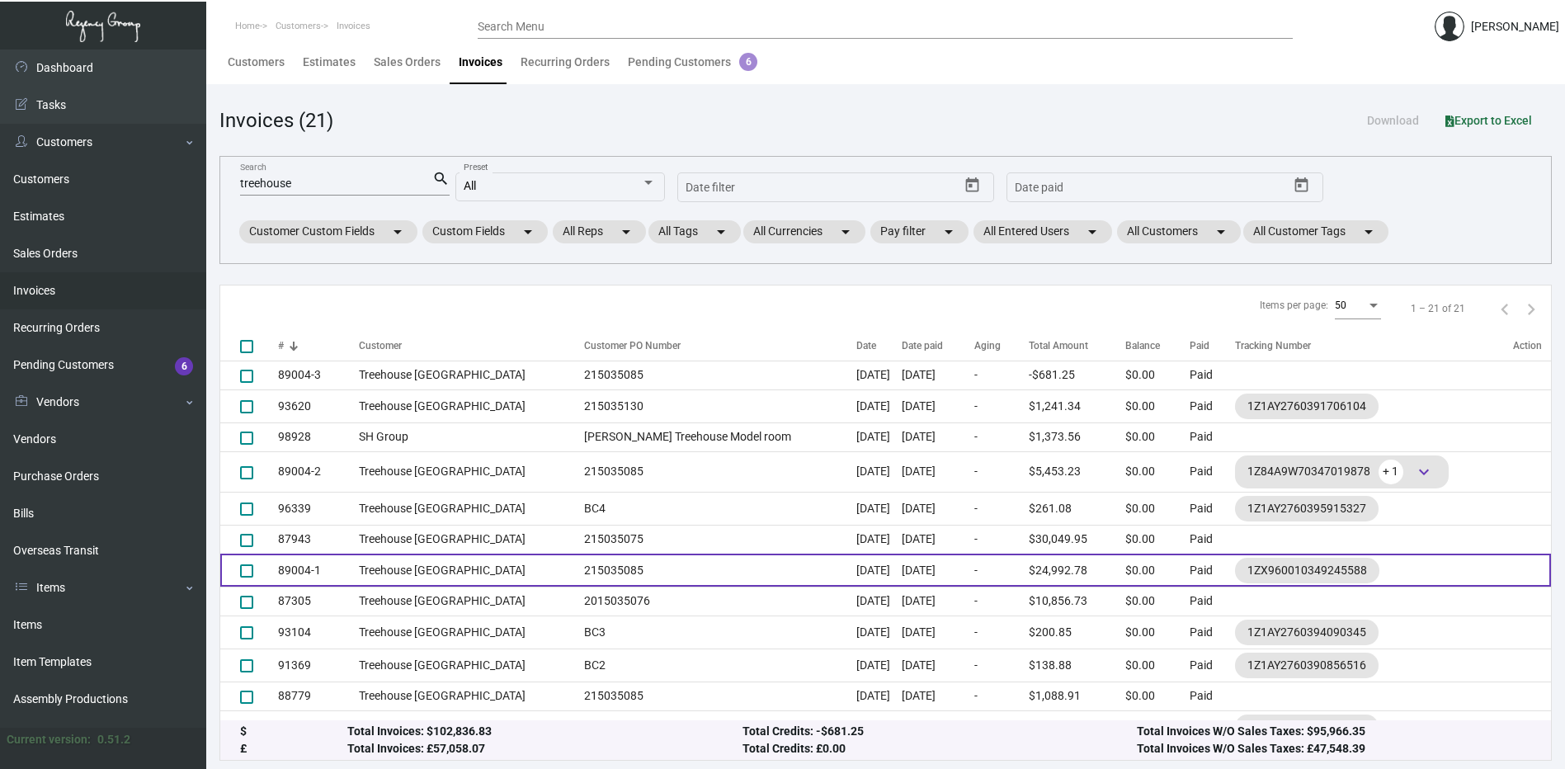
click at [695, 568] on td "215035085" at bounding box center [716, 570] width 281 height 33
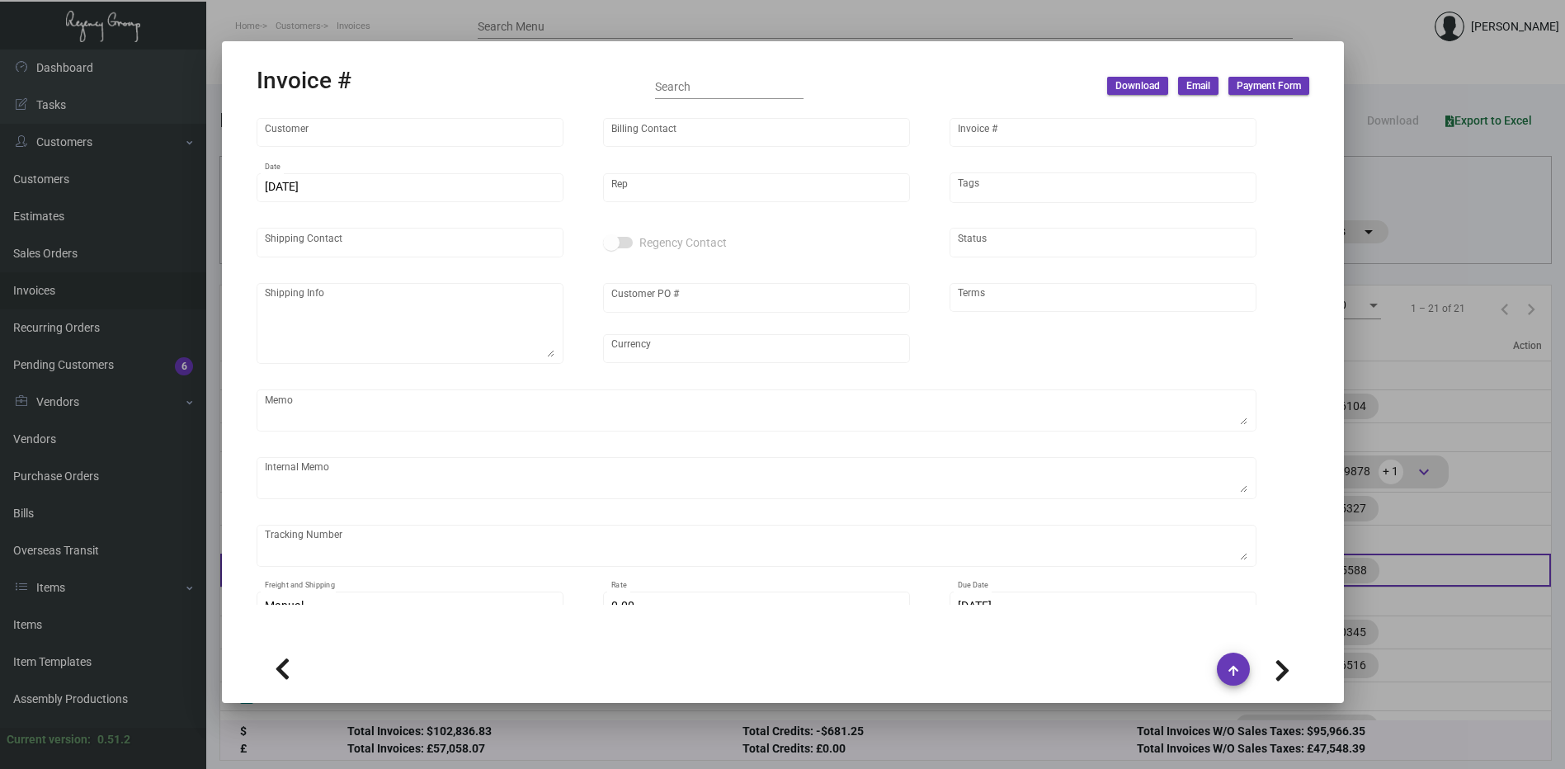
type input "Treehouse [GEOGRAPHIC_DATA]"
type input "[PERSON_NAME]"
type input "89004-1"
type input "[DATE]"
type input "[PERSON_NAME]"
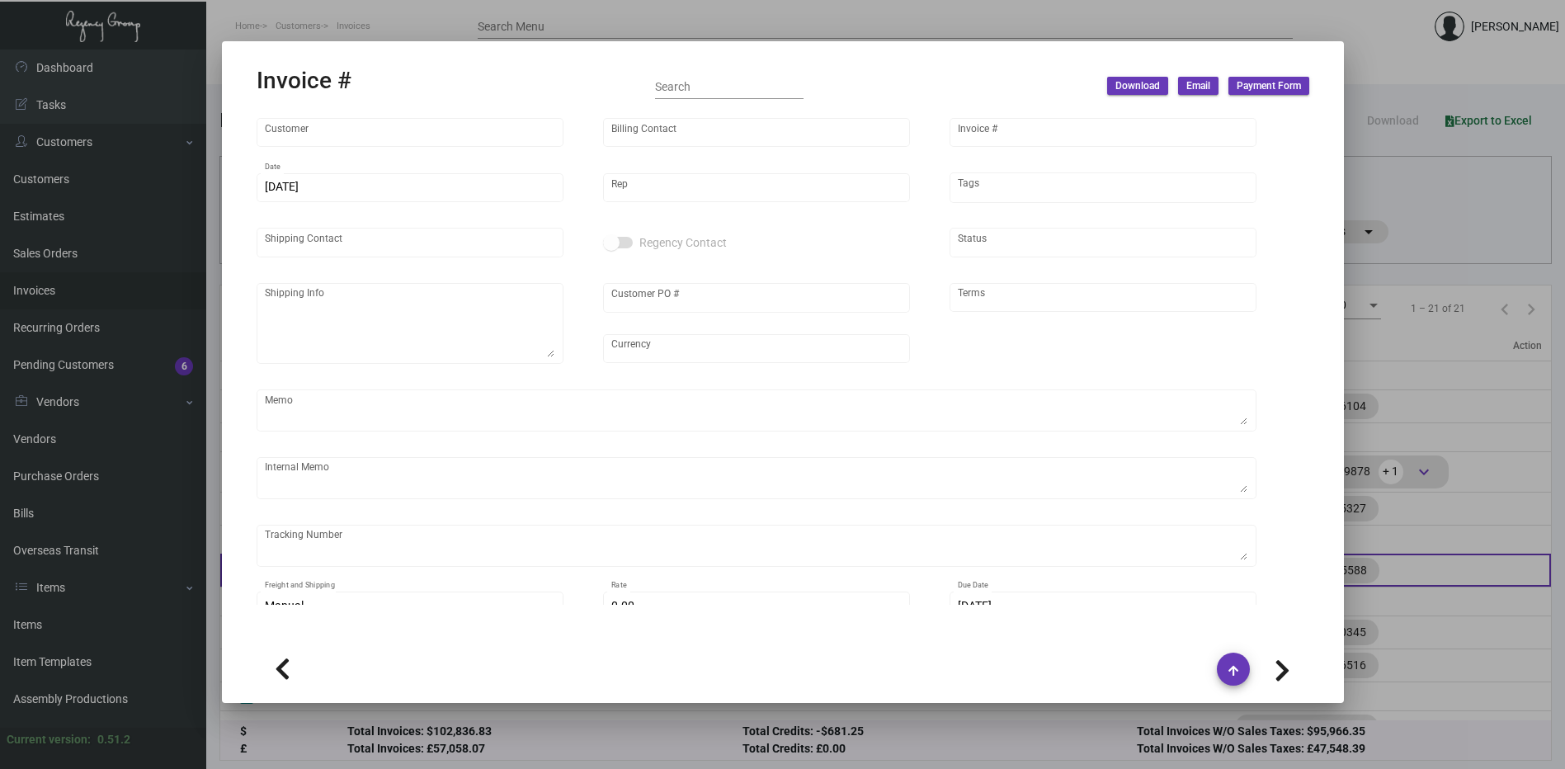
type input "[PERSON_NAME]"
type textarea "[PERSON_NAME] Relocations & Logistic C/O Th Sun OSE [STREET_ADDRESS] [PERSON_NA…"
type input "215035085"
type input "United States Dollar $"
type input "Net 30"
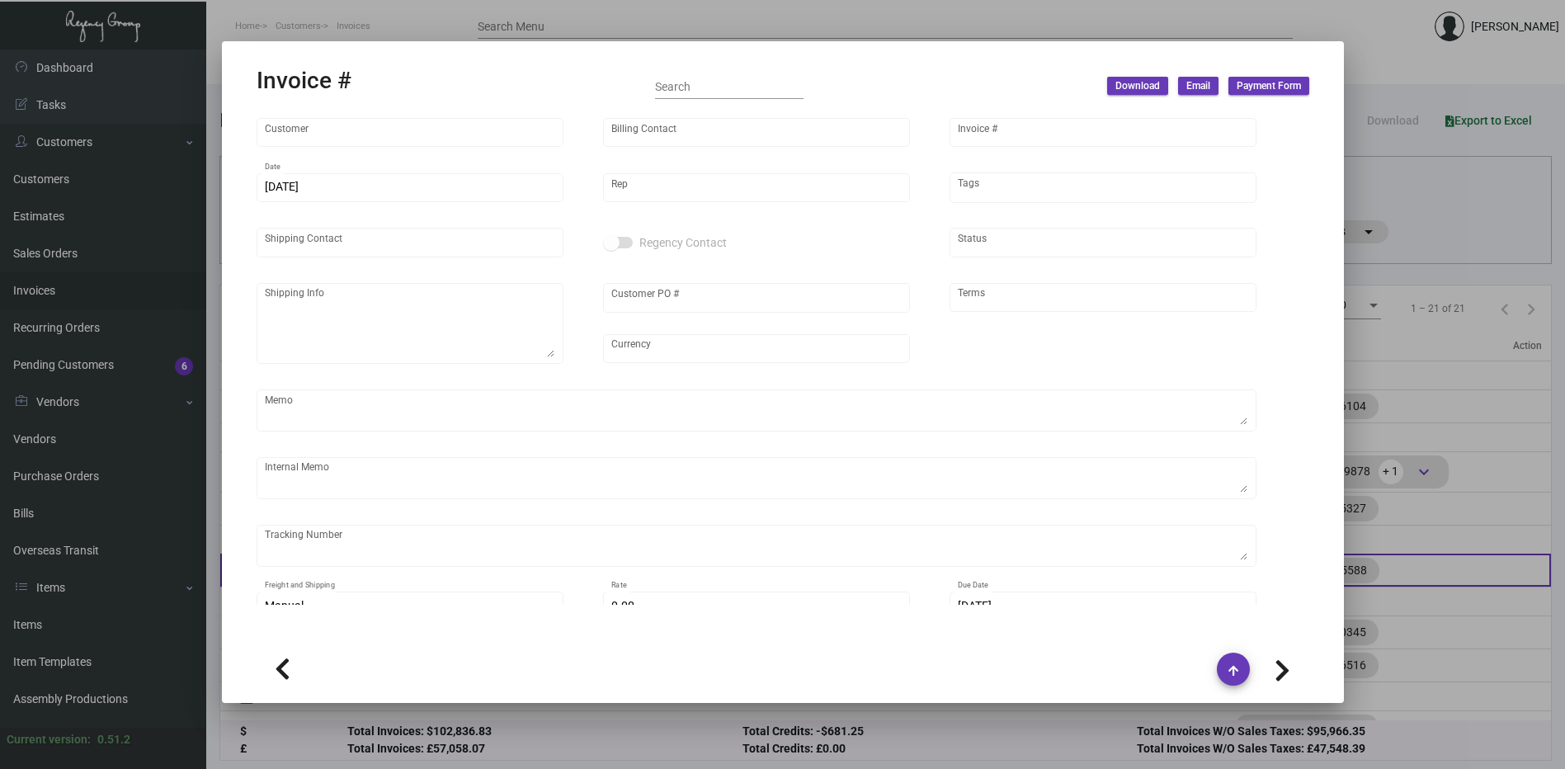
type textarea "Partial Shipment - Balance to Follow"
type textarea "[DATE] down-payment received $12,956.16 5/20 - customer ([PERSON_NAME]) has adv…"
type input "5.50000 %"
type input "[DATE]"
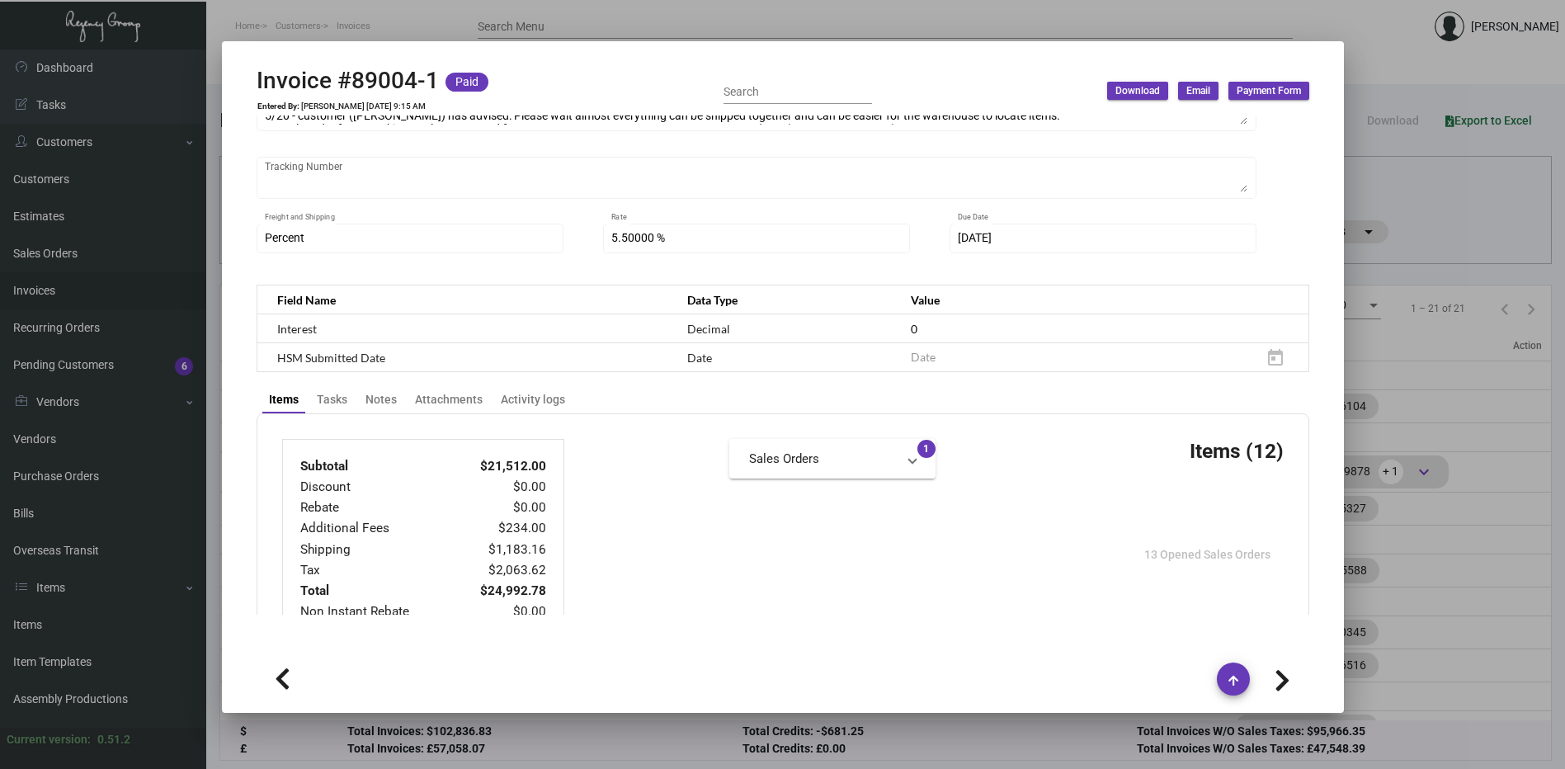
scroll to position [330, 0]
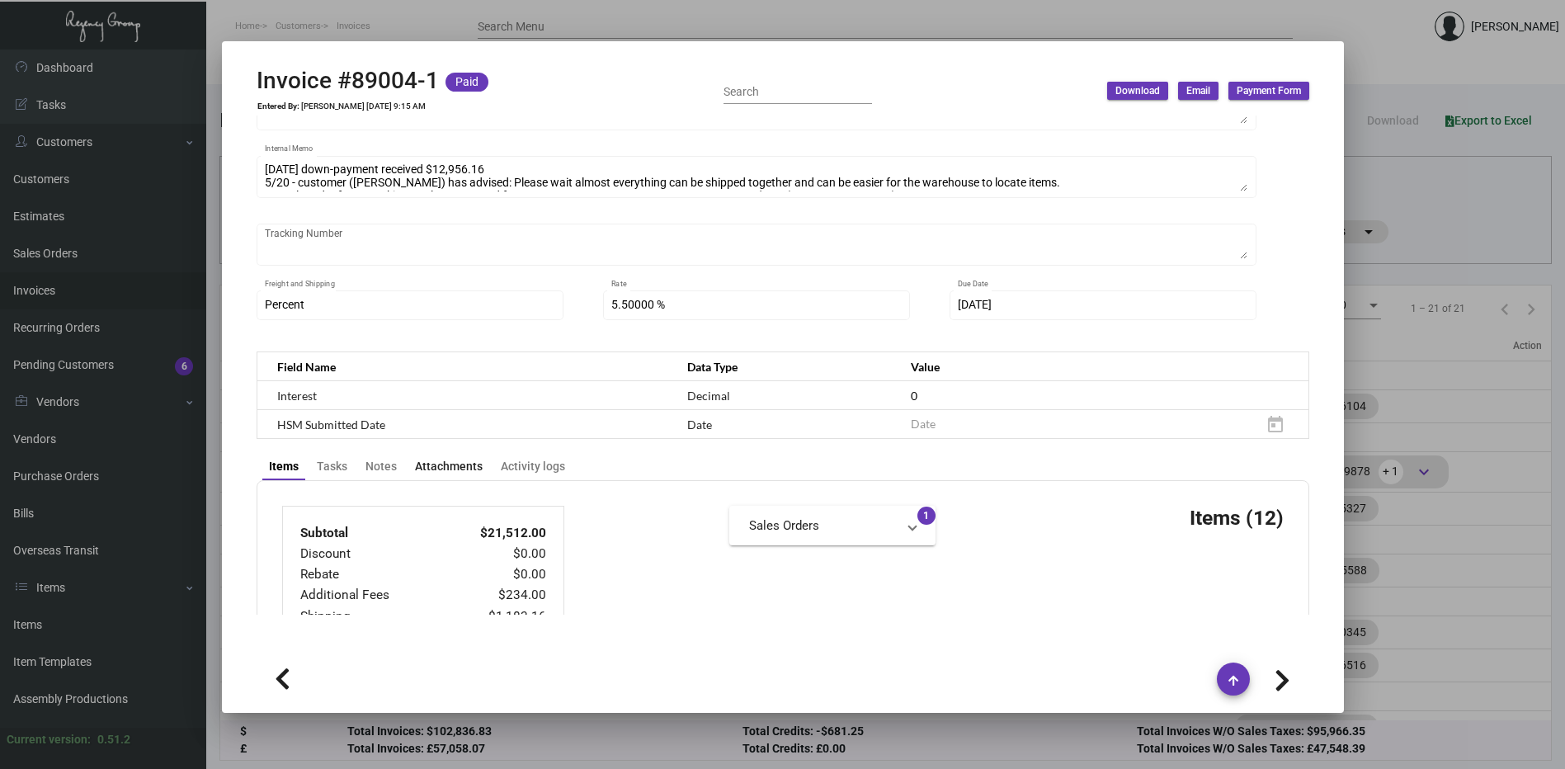
click at [427, 458] on div "Attachments" at bounding box center [449, 466] width 68 height 17
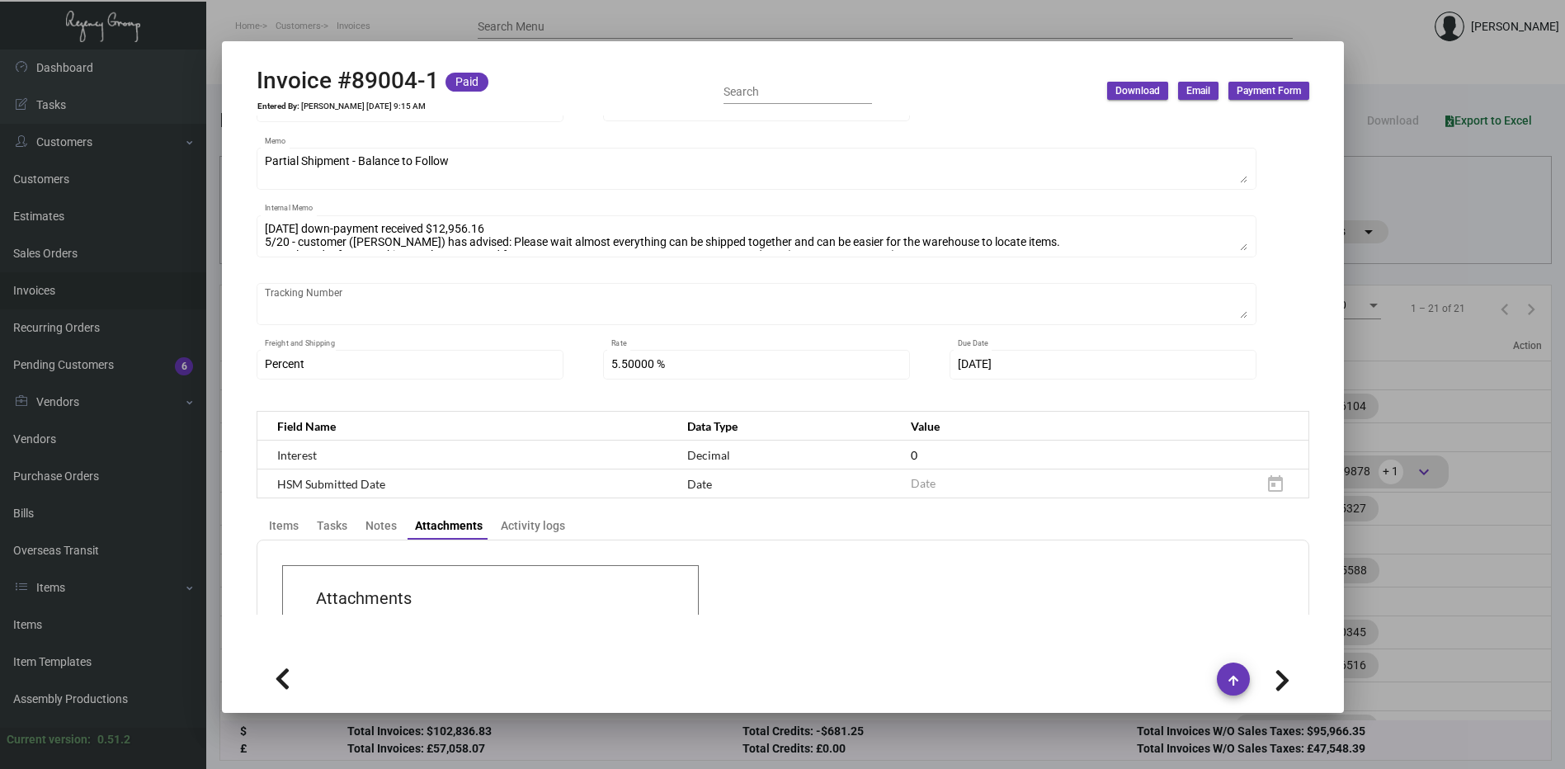
scroll to position [218, 0]
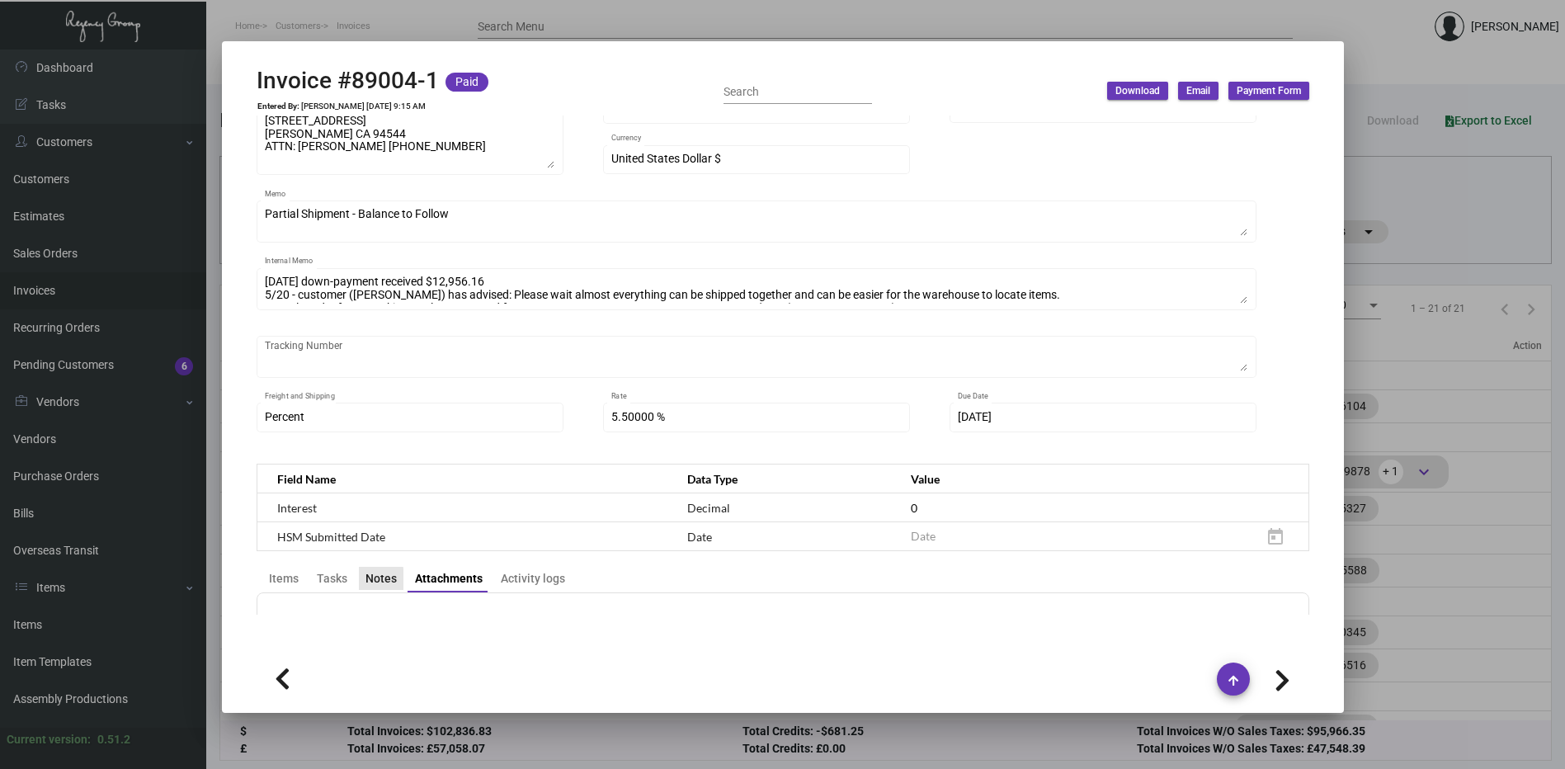
click at [359, 567] on div "Notes" at bounding box center [381, 578] width 45 height 23
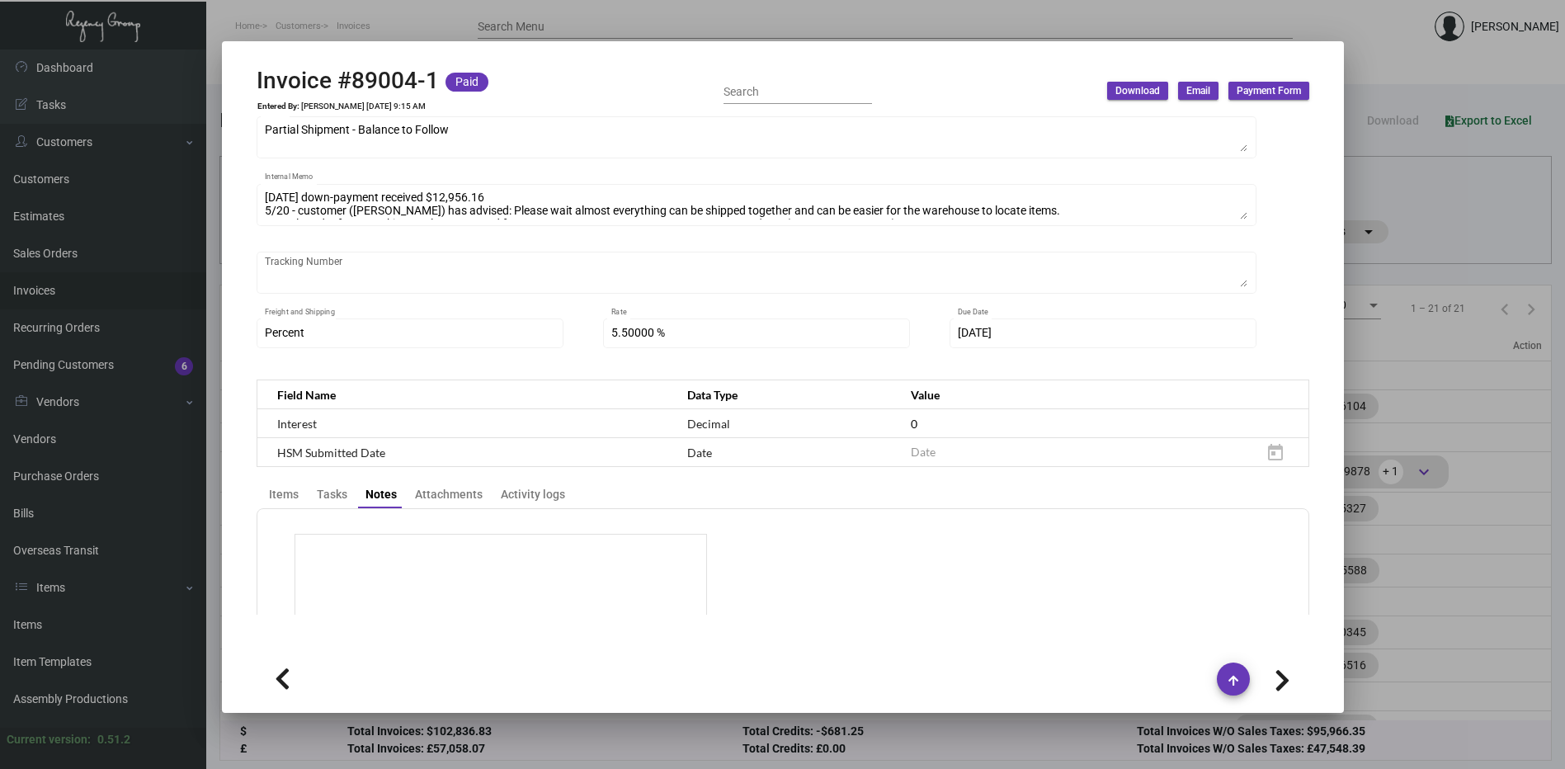
click at [327, 555] on div at bounding box center [783, 781] width 1053 height 546
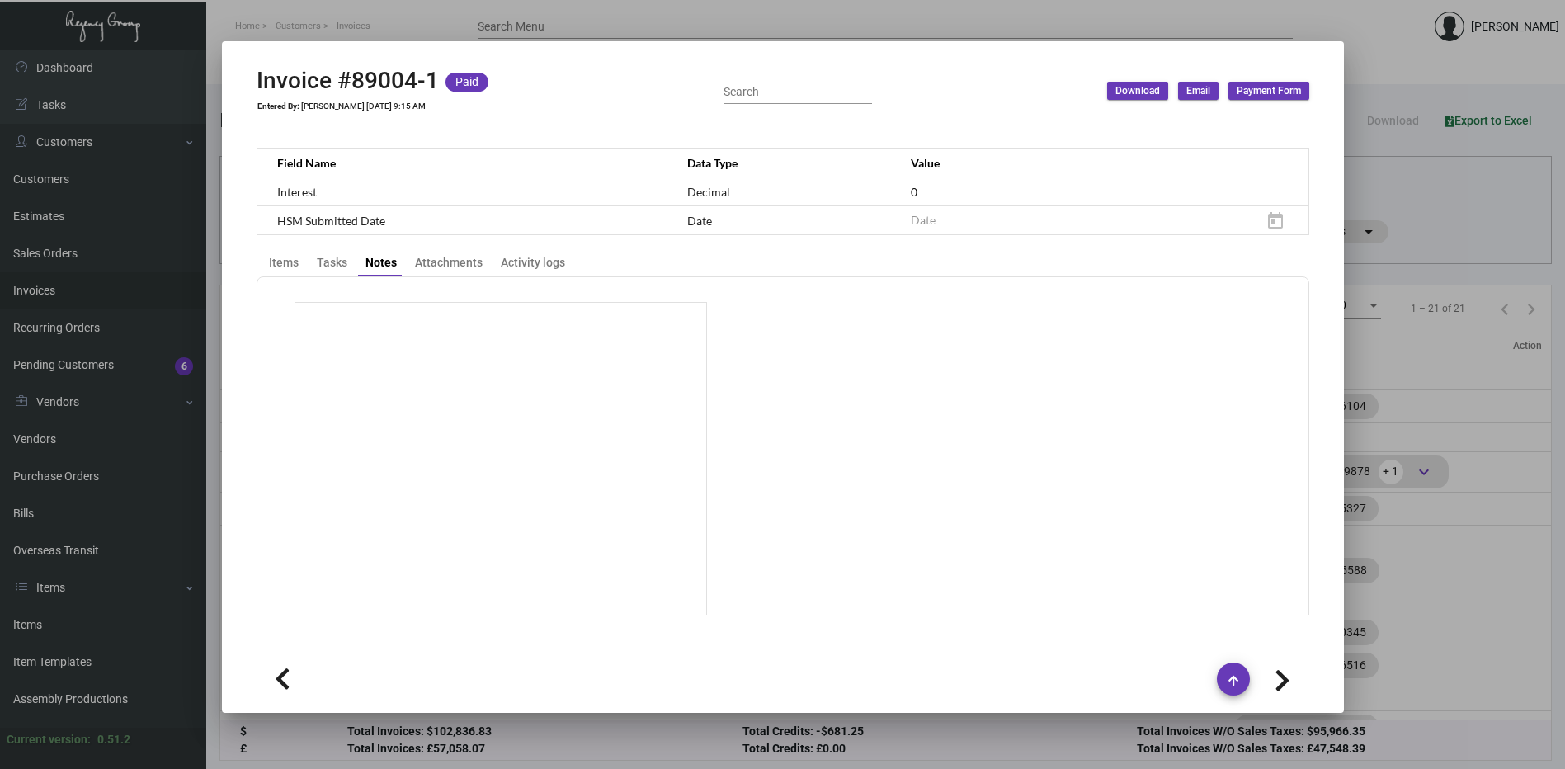
scroll to position [533, 0]
click at [328, 255] on div "Tasks" at bounding box center [332, 263] width 31 height 17
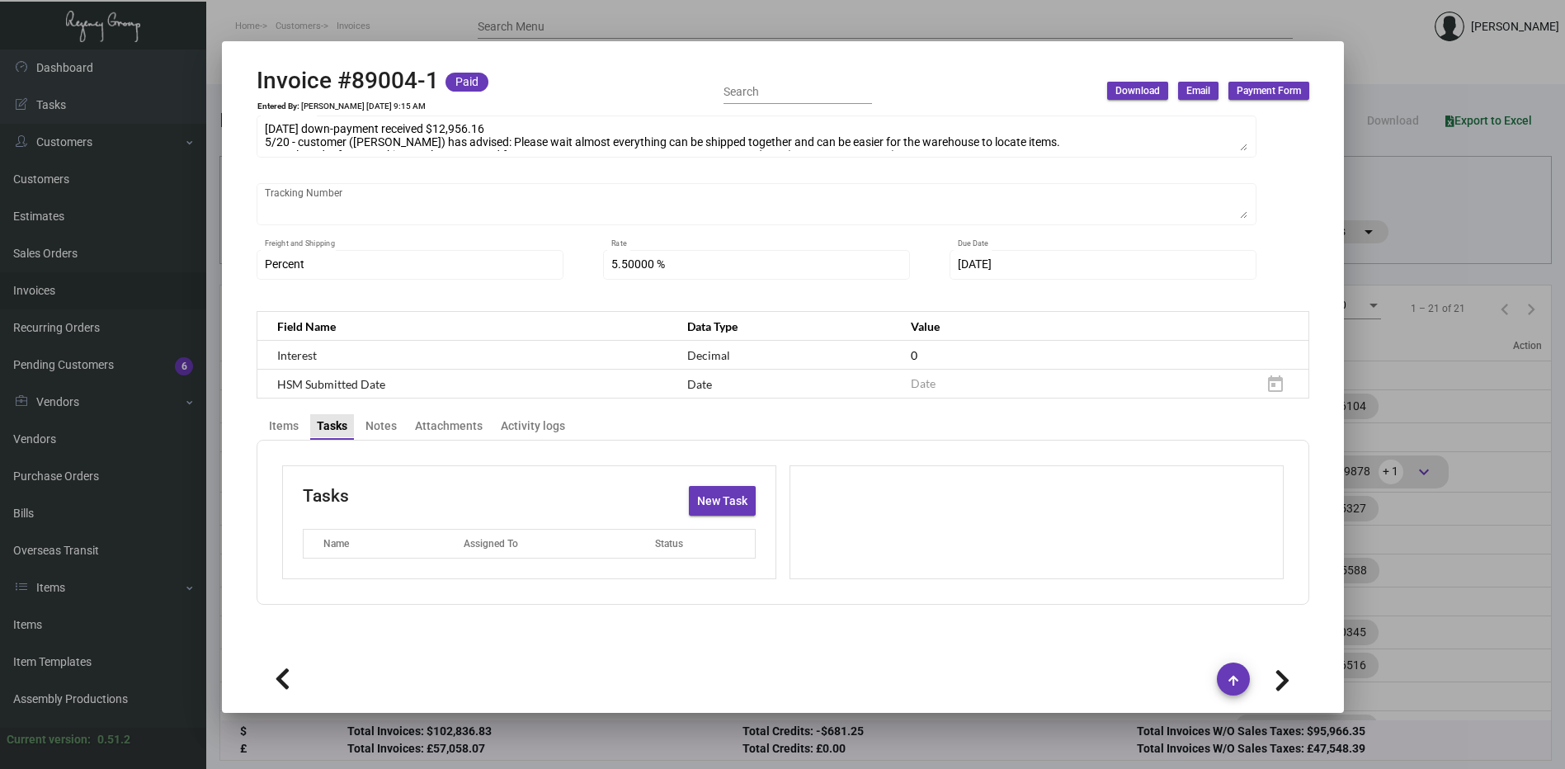
scroll to position [352, 0]
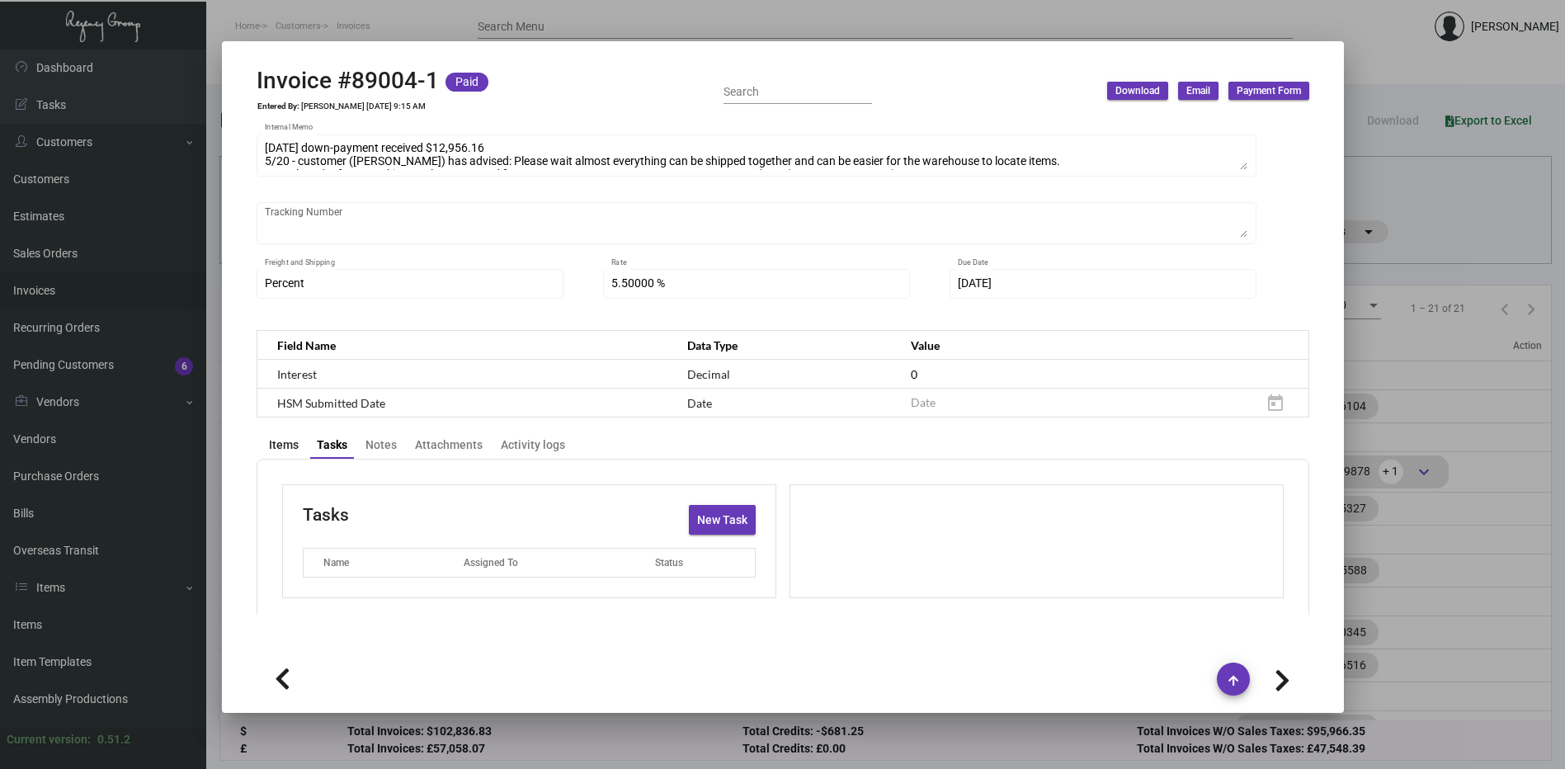
click at [291, 437] on div "Items" at bounding box center [284, 445] width 30 height 17
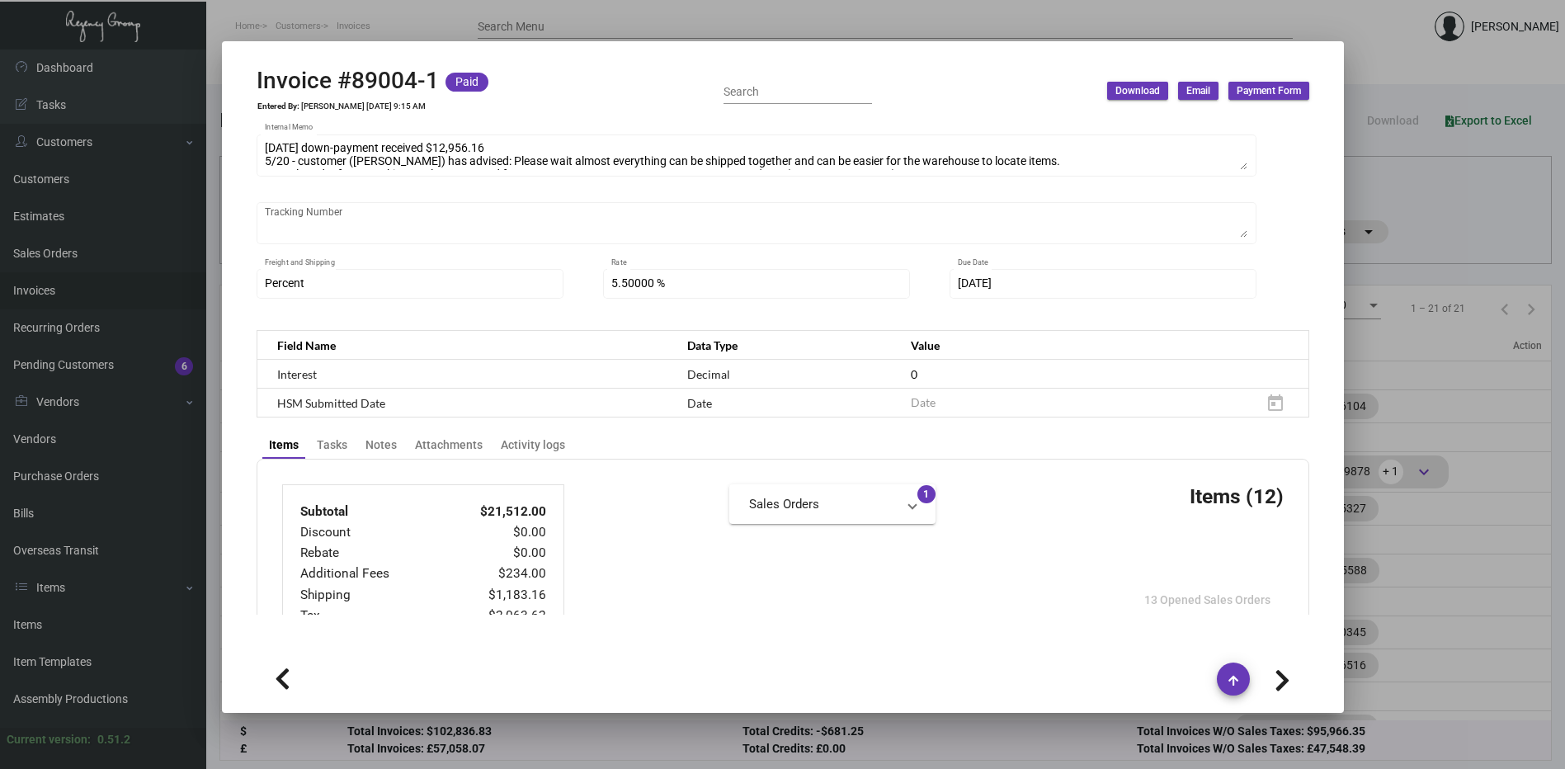
click at [762, 484] on mat-expansion-panel-header "Sales Orders" at bounding box center [832, 504] width 206 height 40
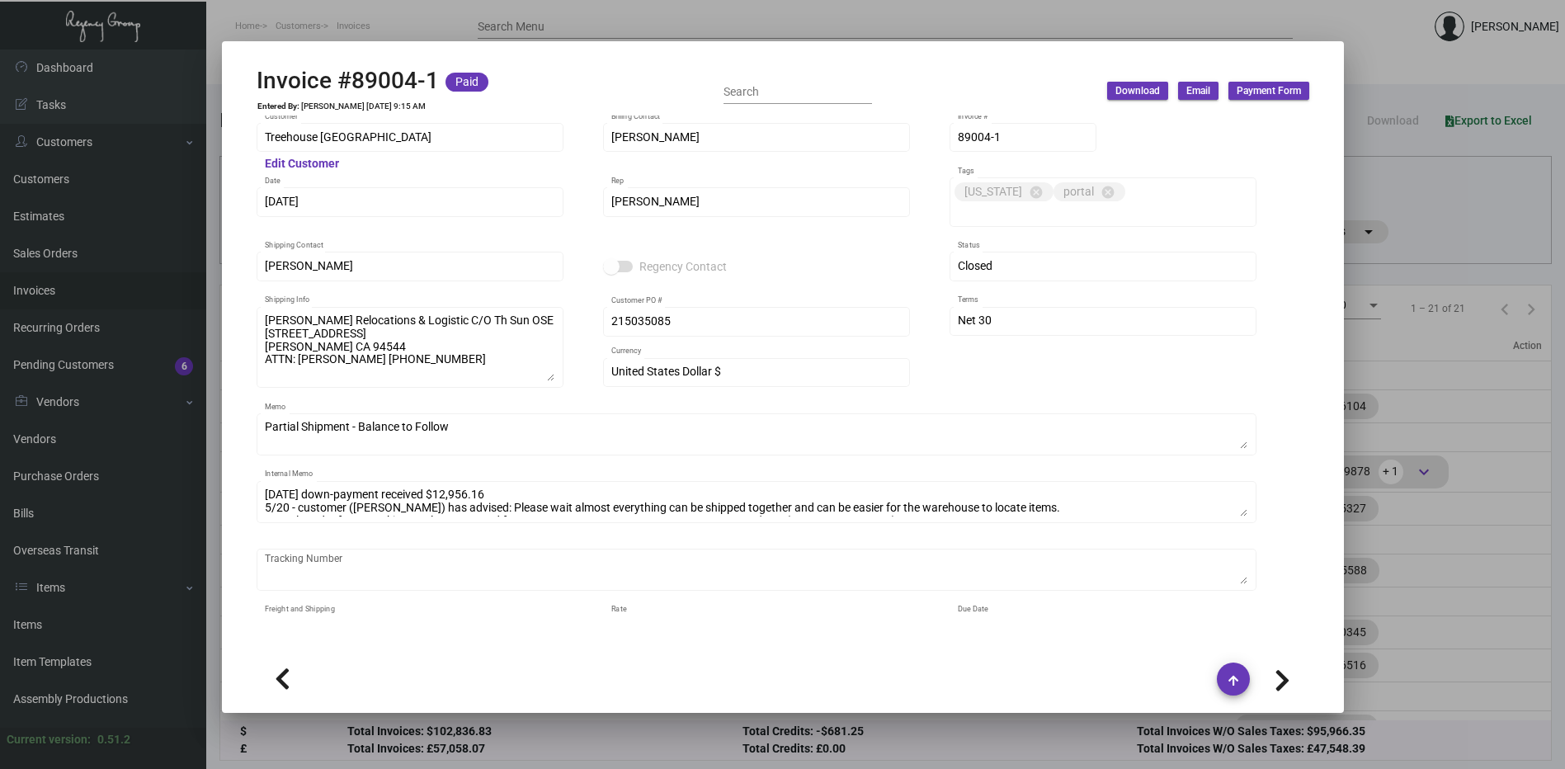
scroll to position [0, 0]
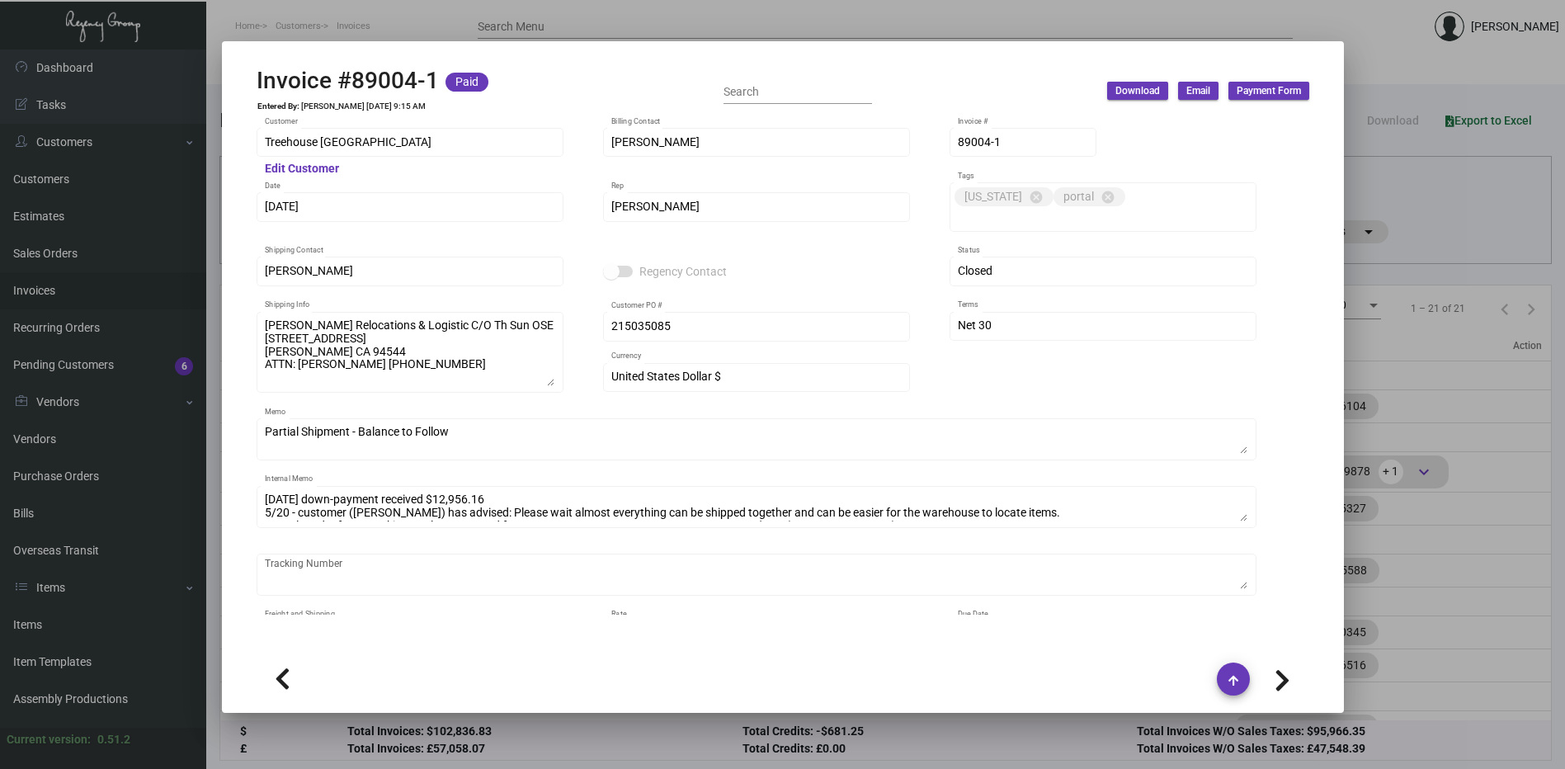
click at [1145, 355] on div "Treehouse Sunnyvale Customer Edit Customer [PERSON_NAME] Billing Contact 89004-…" at bounding box center [783, 397] width 1053 height 544
click at [1414, 66] on div at bounding box center [782, 384] width 1565 height 769
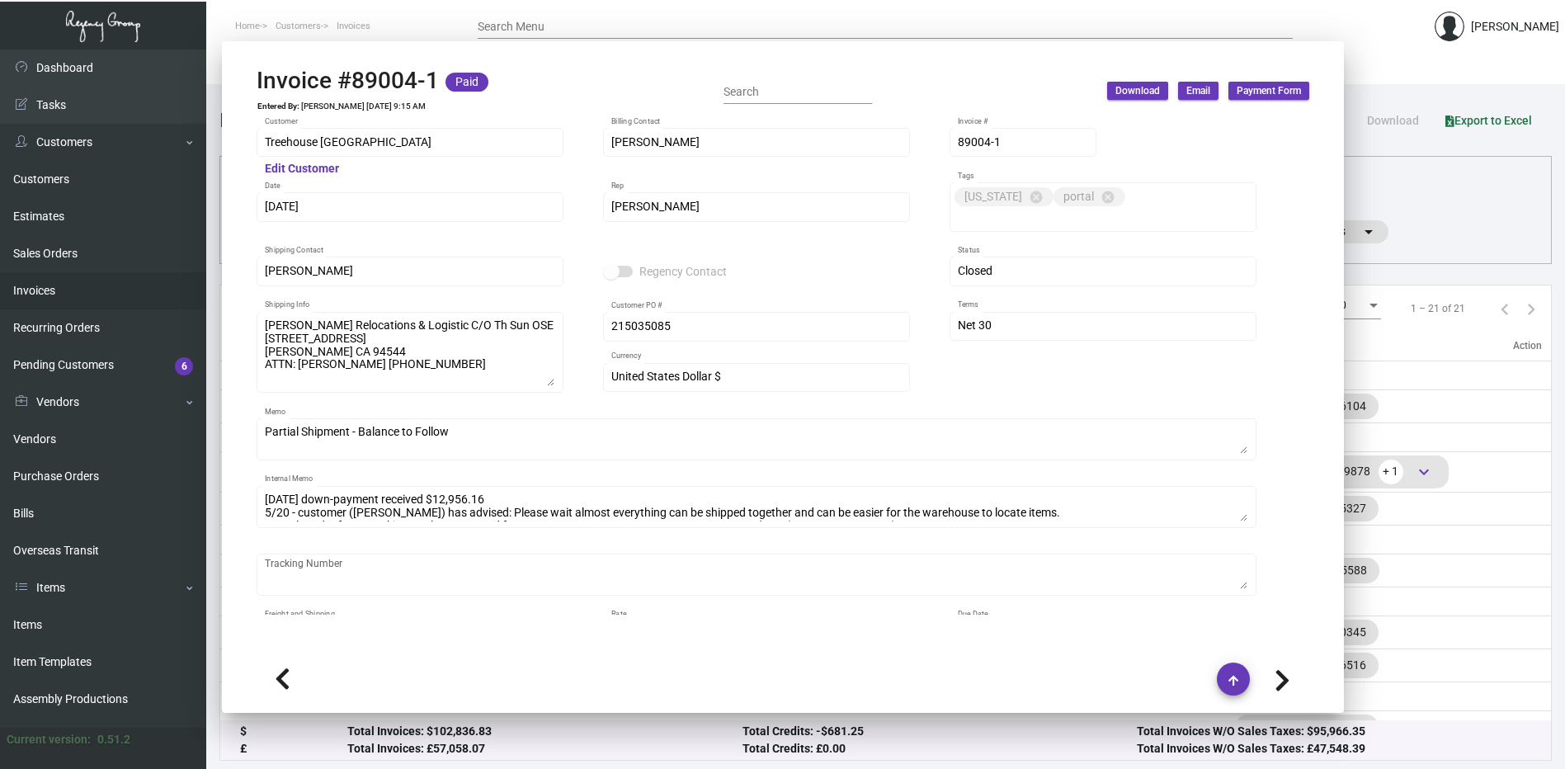
scroll to position [10, 0]
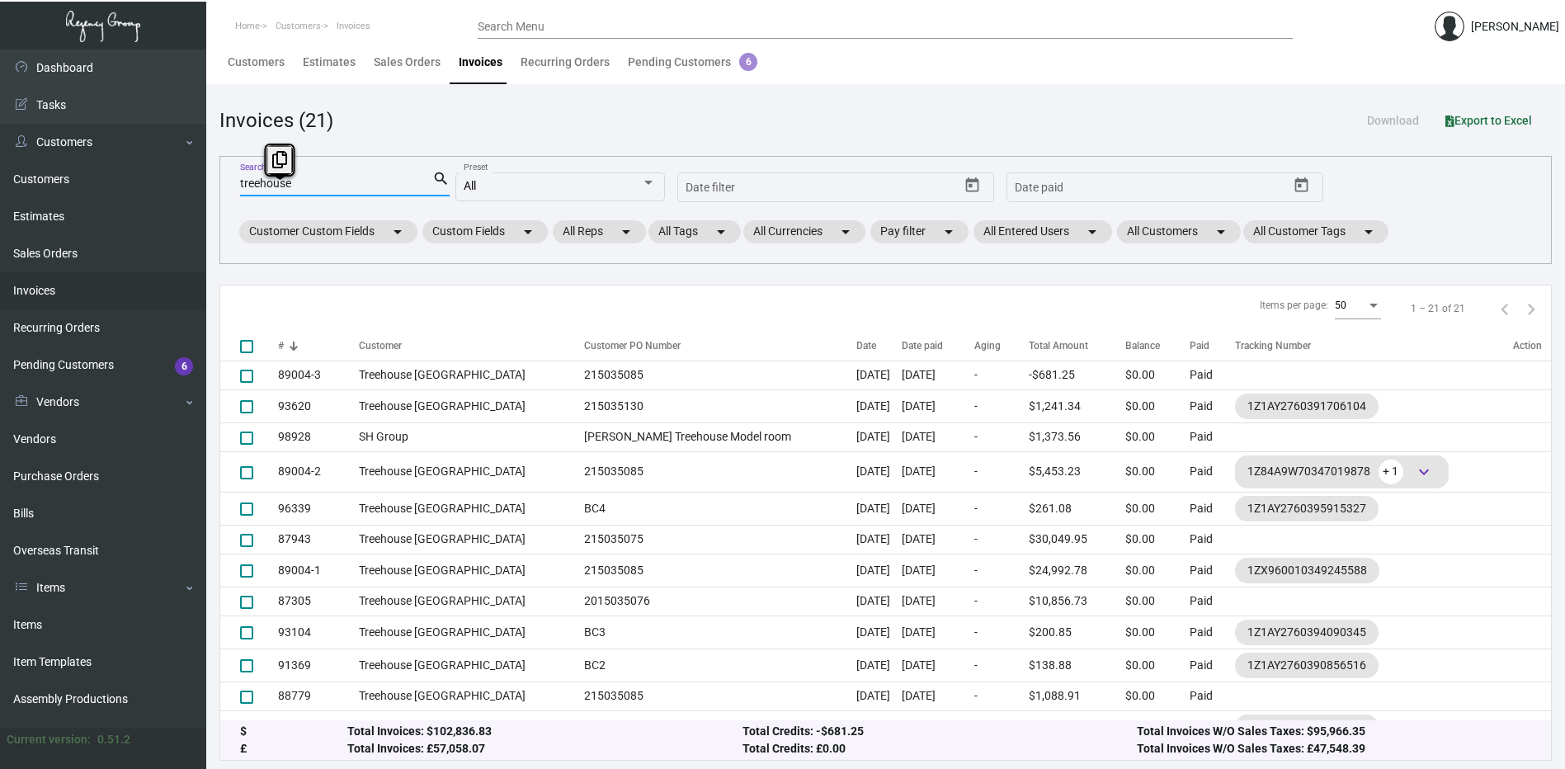
drag, startPoint x: 323, startPoint y: 188, endPoint x: 200, endPoint y: 213, distance: 125.4
click at [200, 213] on div "Dashboard Dashboard Tasks Customers Customers Estimates Sales Orders Invoices R…" at bounding box center [782, 404] width 1565 height 729
type input "73226"
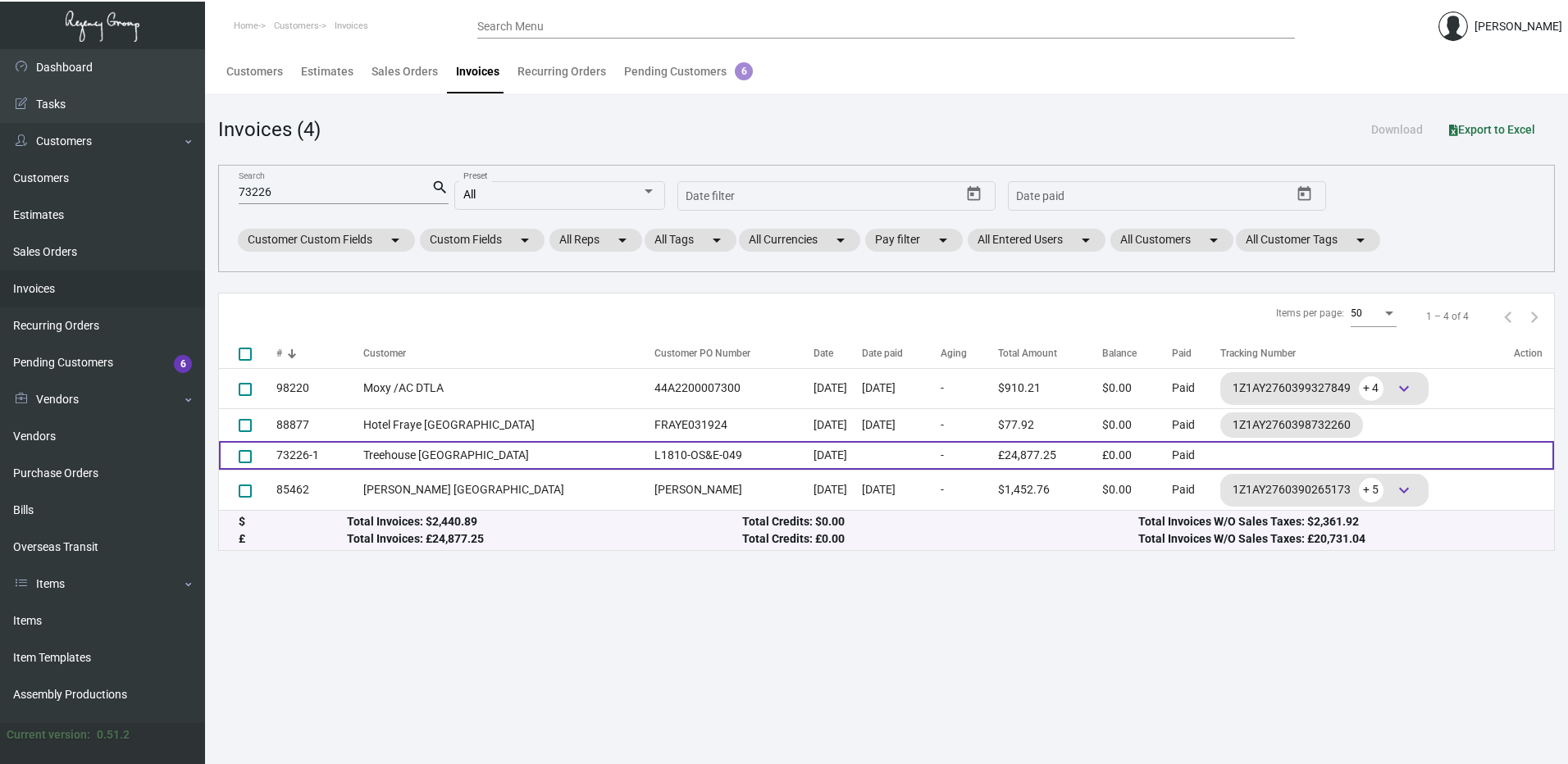
click at [476, 452] on td "Treehouse [GEOGRAPHIC_DATA]" at bounding box center [505, 455] width 283 height 29
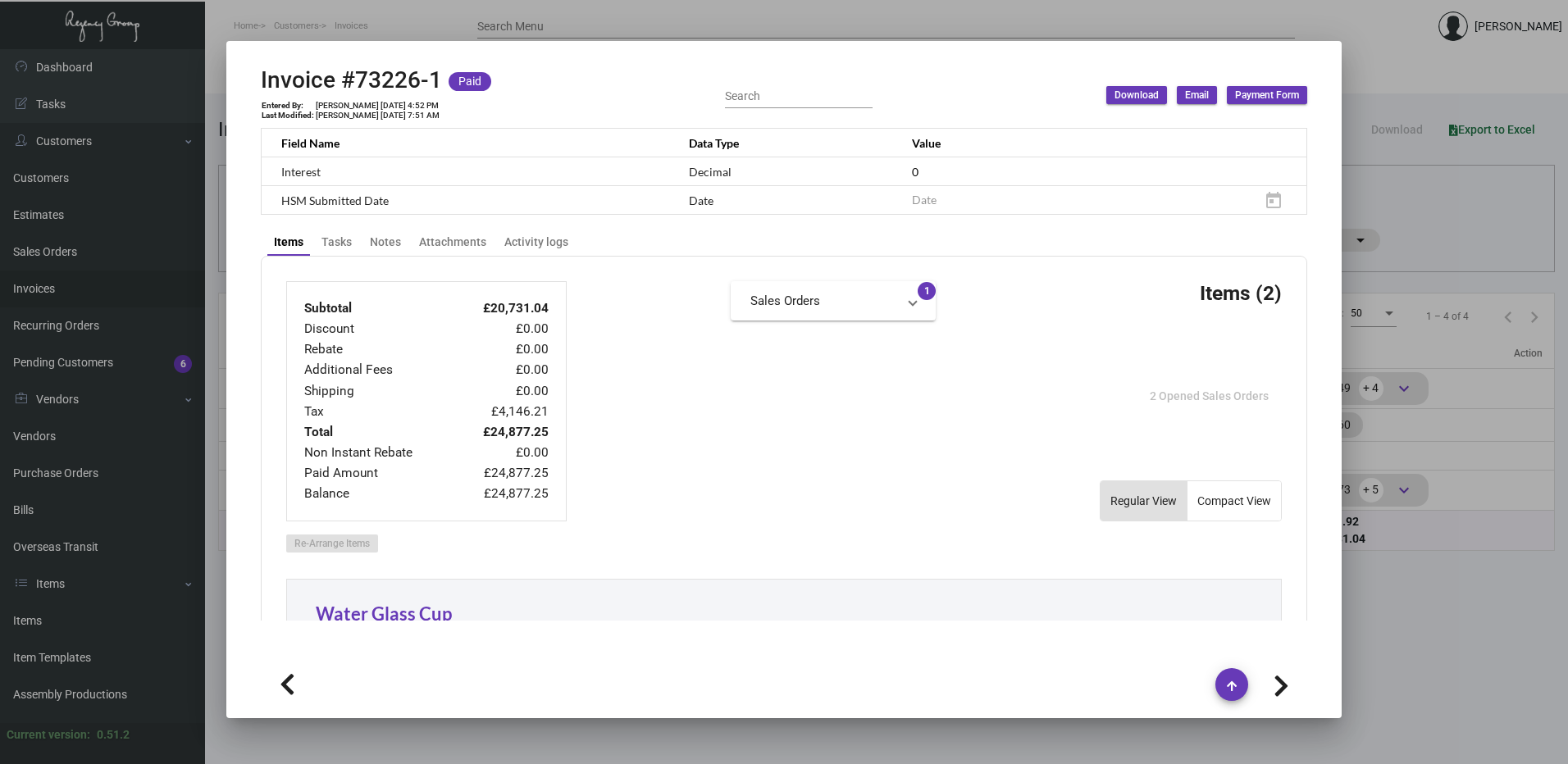
scroll to position [574, 0]
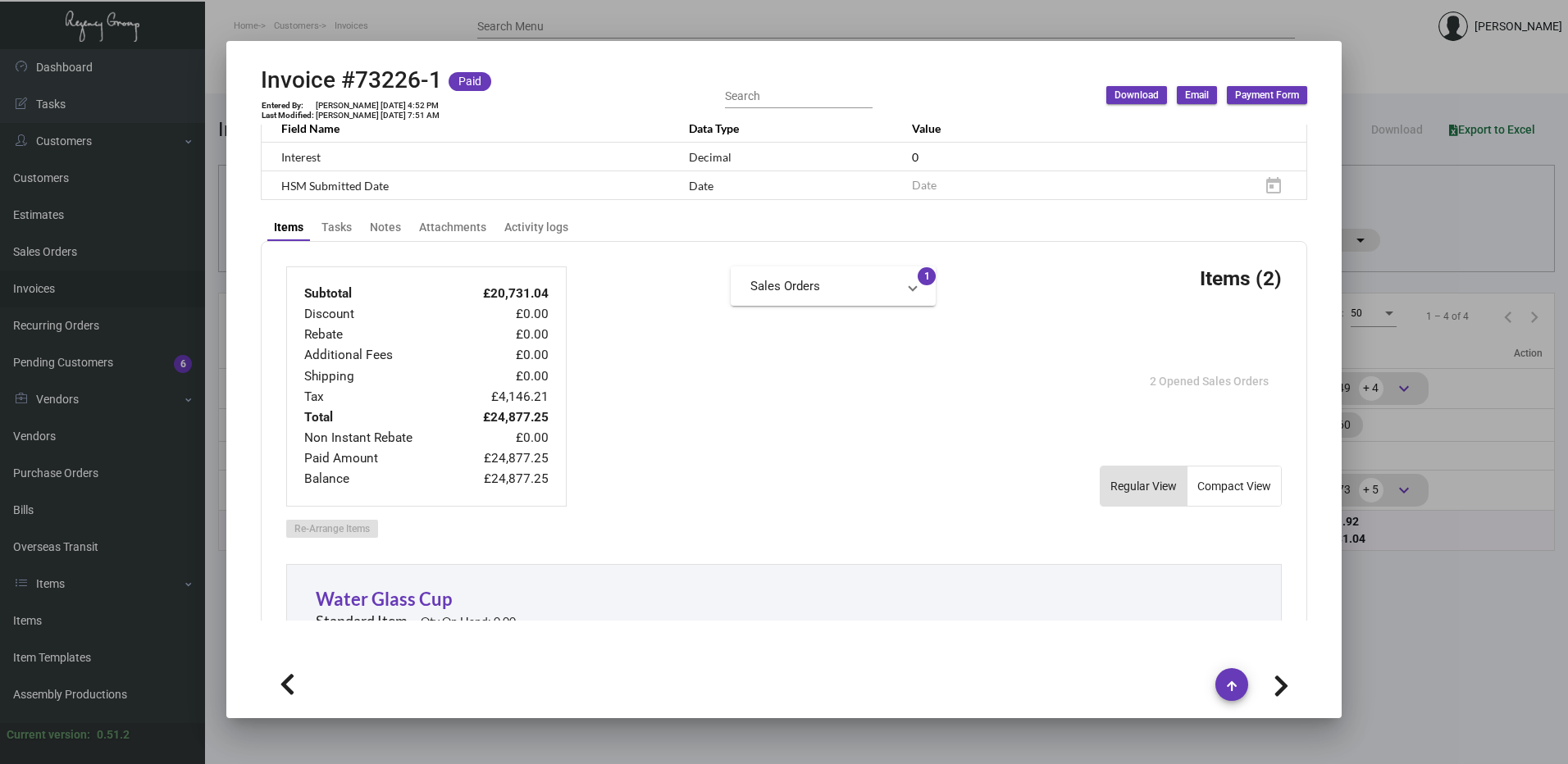
click at [1517, 269] on div at bounding box center [784, 382] width 1568 height 764
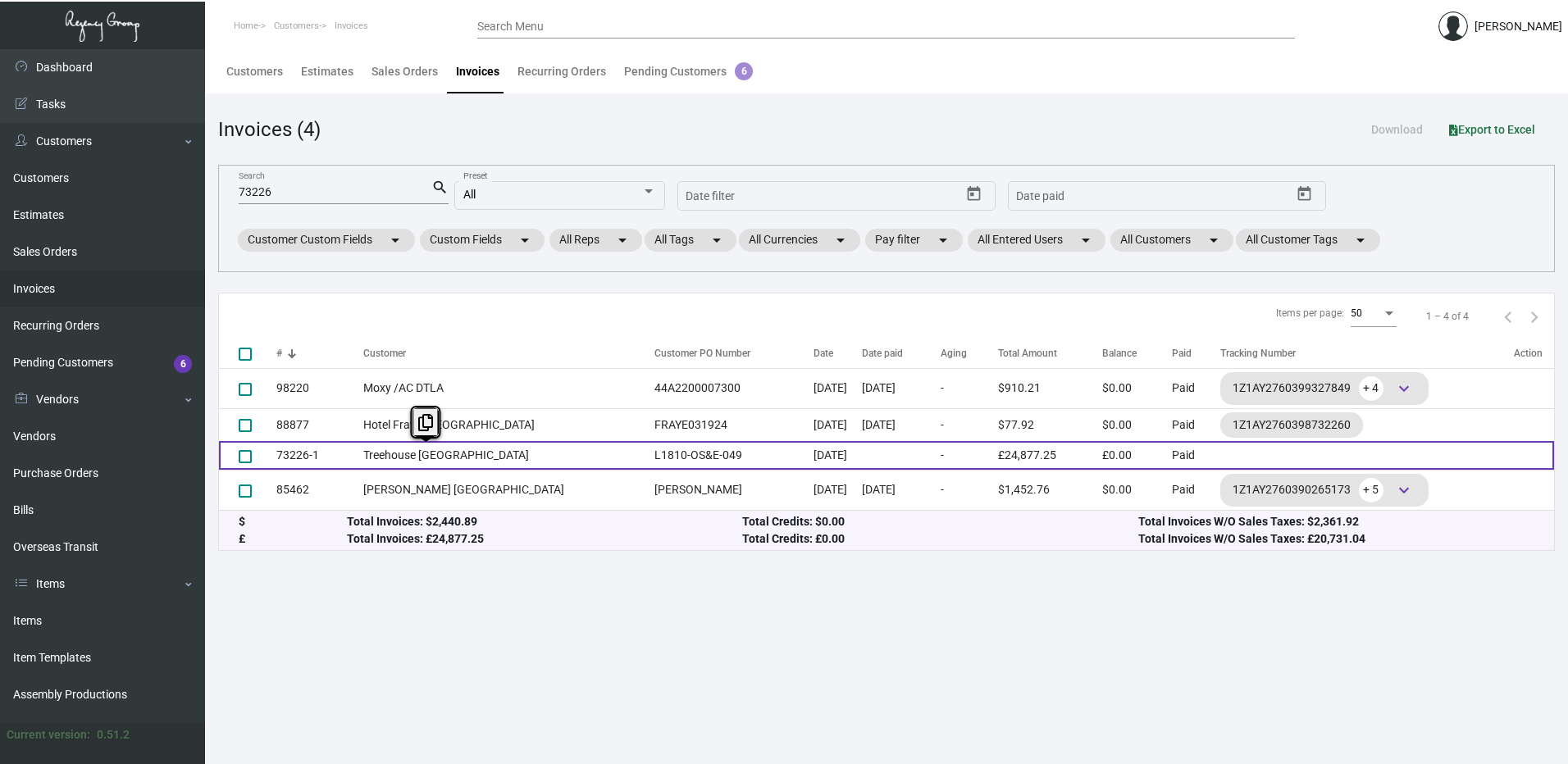
copy tr "Treehouse [GEOGRAPHIC_DATA]"
drag, startPoint x: 496, startPoint y: 457, endPoint x: 365, endPoint y: 462, distance: 131.1
click at [365, 462] on tr "73226-1 Treehouse Manchester L1810-OS&E-049 [DATE] - £24,877.25 £0.00 Paid" at bounding box center [885, 455] width 1334 height 29
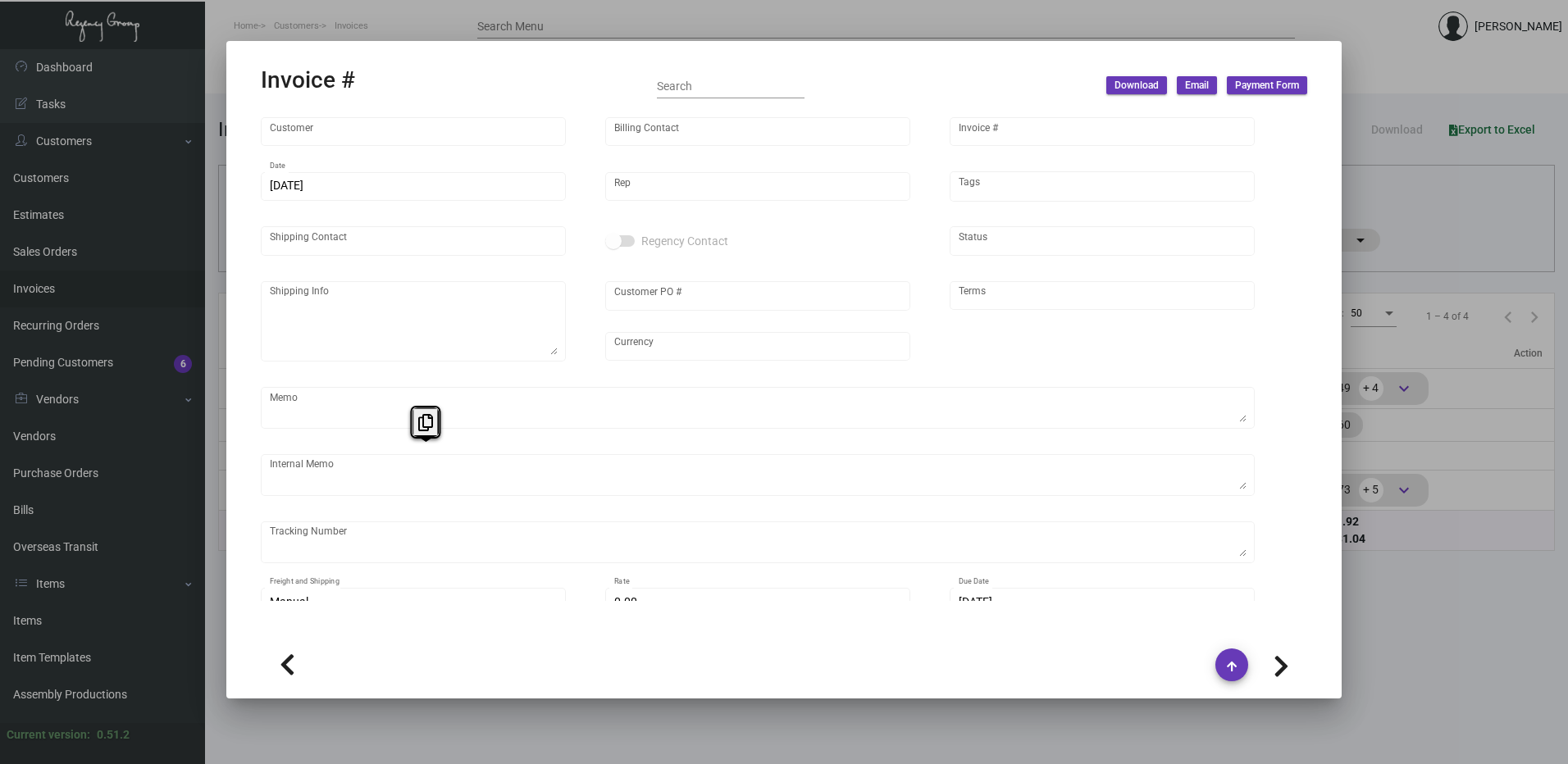
type input "Treehouse [GEOGRAPHIC_DATA]"
type input "[PERSON_NAME]"
type input "73226-1"
type input "[DATE]"
type input "[PERSON_NAME]"
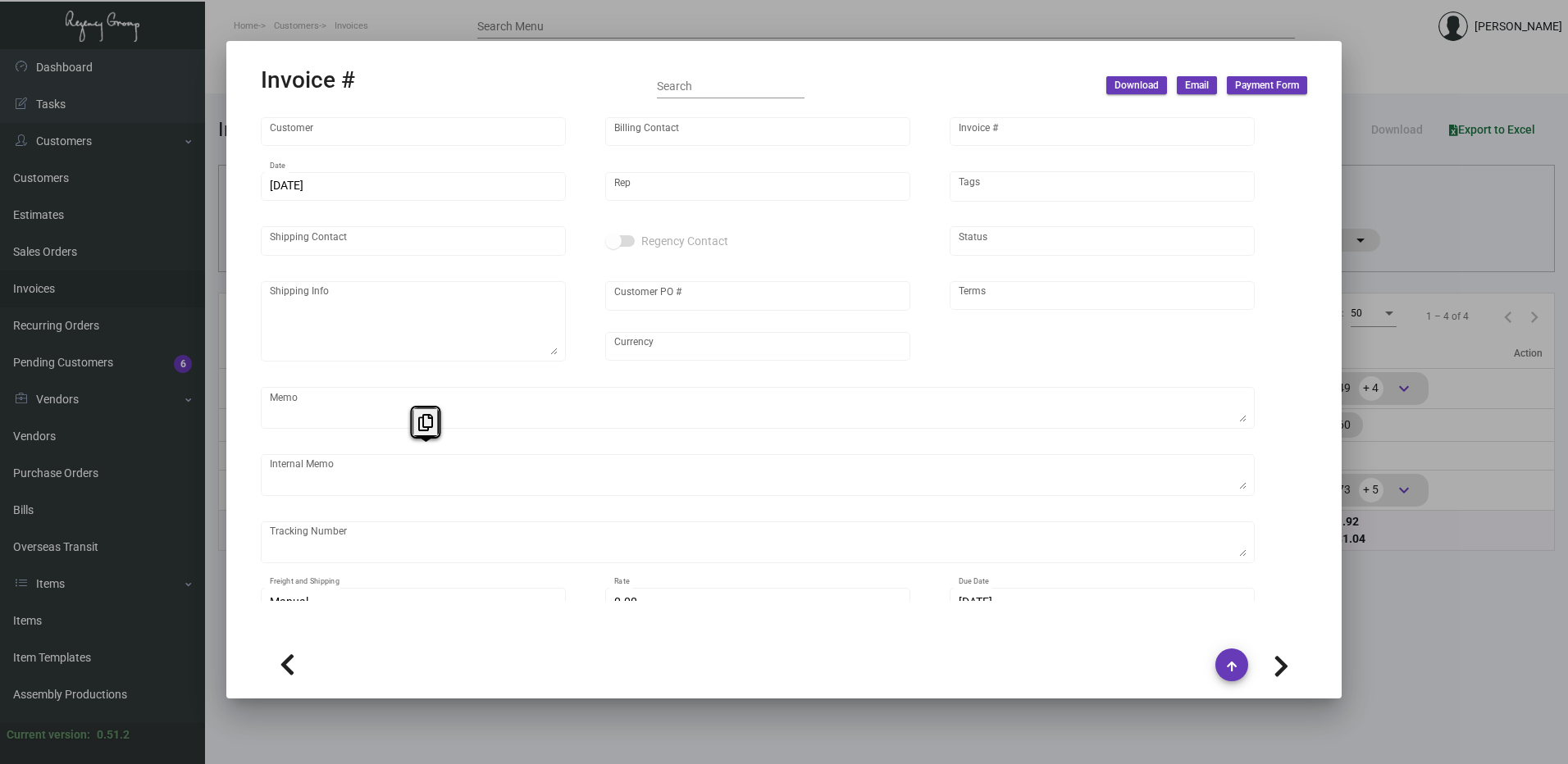
type input "[PERSON_NAME]"
type textarea "Treehouse Manchester - [PERSON_NAME] [PHONE_NUMBER] [EMAIL_ADDRESS][DOMAIN_NAME]"
type input "L1810-OS&E-049"
type input "United Kingdom Pound £"
type input "Net 30"
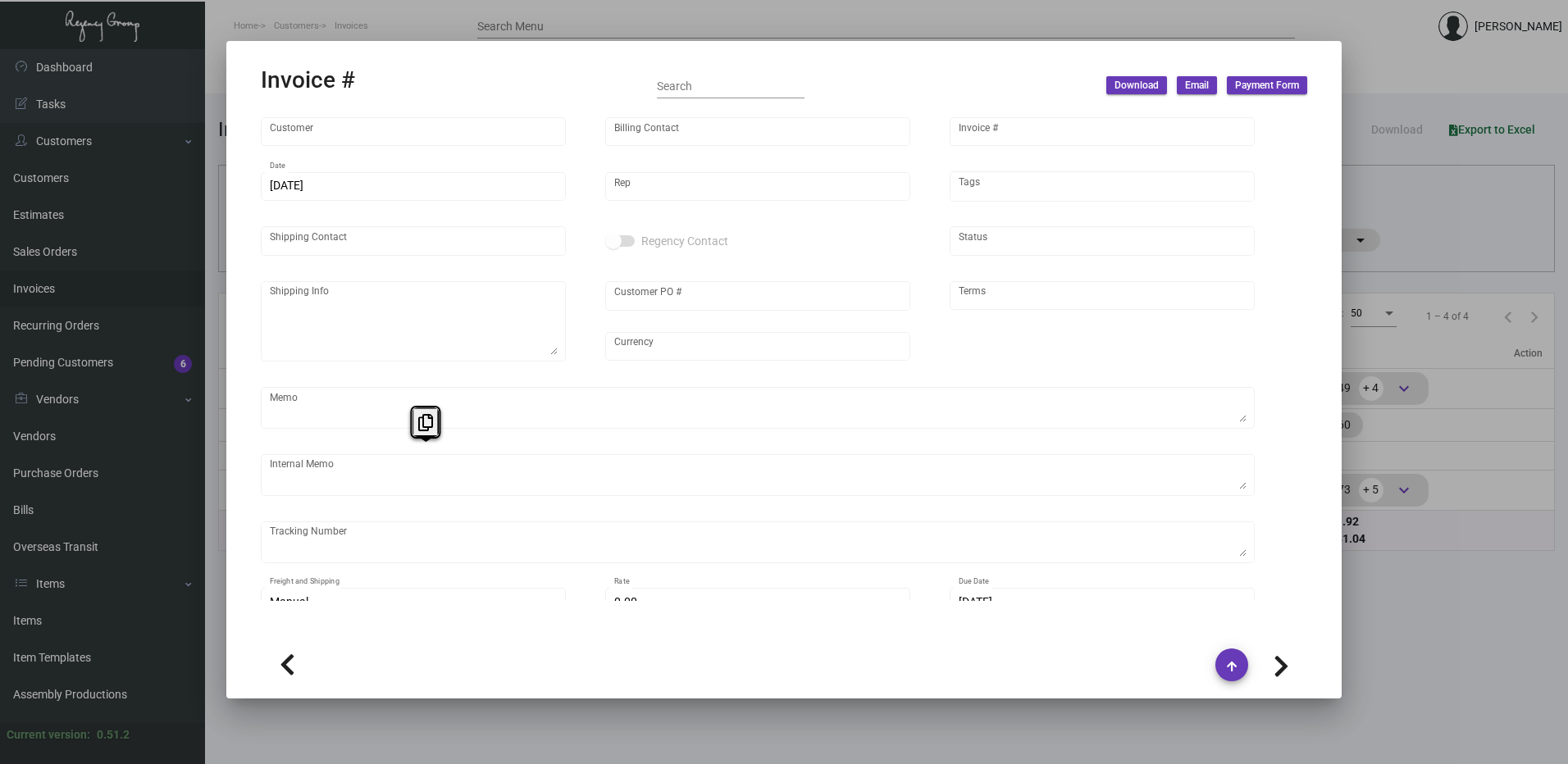
type textarea "glass cup in [GEOGRAPHIC_DATA] qb"
type input "£ 0.00"
type input "[DATE]"
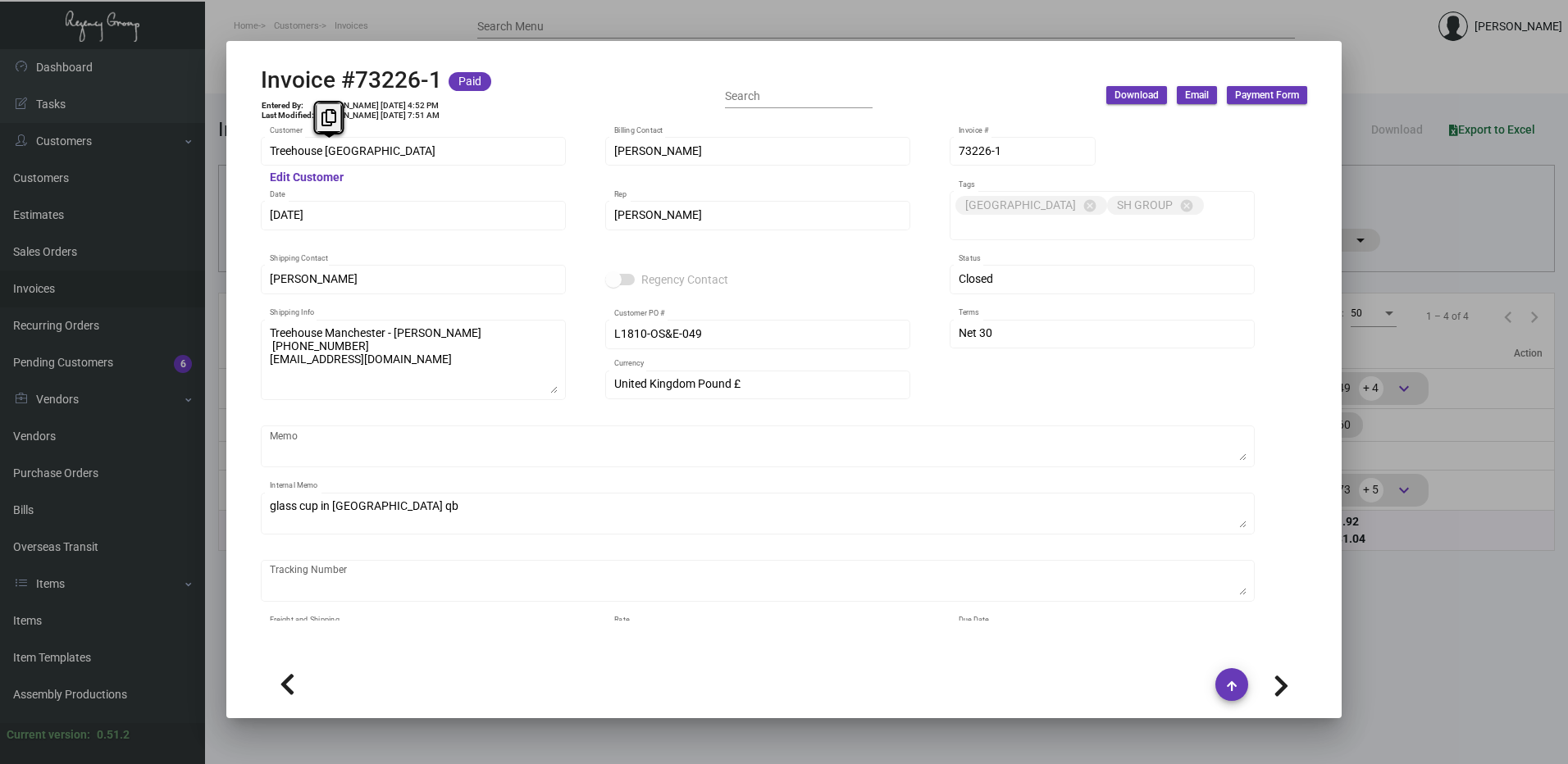
click at [228, 172] on mat-dialog-container "Invoice #73226-1 Paid Entered By: [PERSON_NAME] [DATE] 4:52 PM Last Modified: […" at bounding box center [784, 380] width 1115 height 678
click at [1428, 75] on div at bounding box center [784, 382] width 1568 height 764
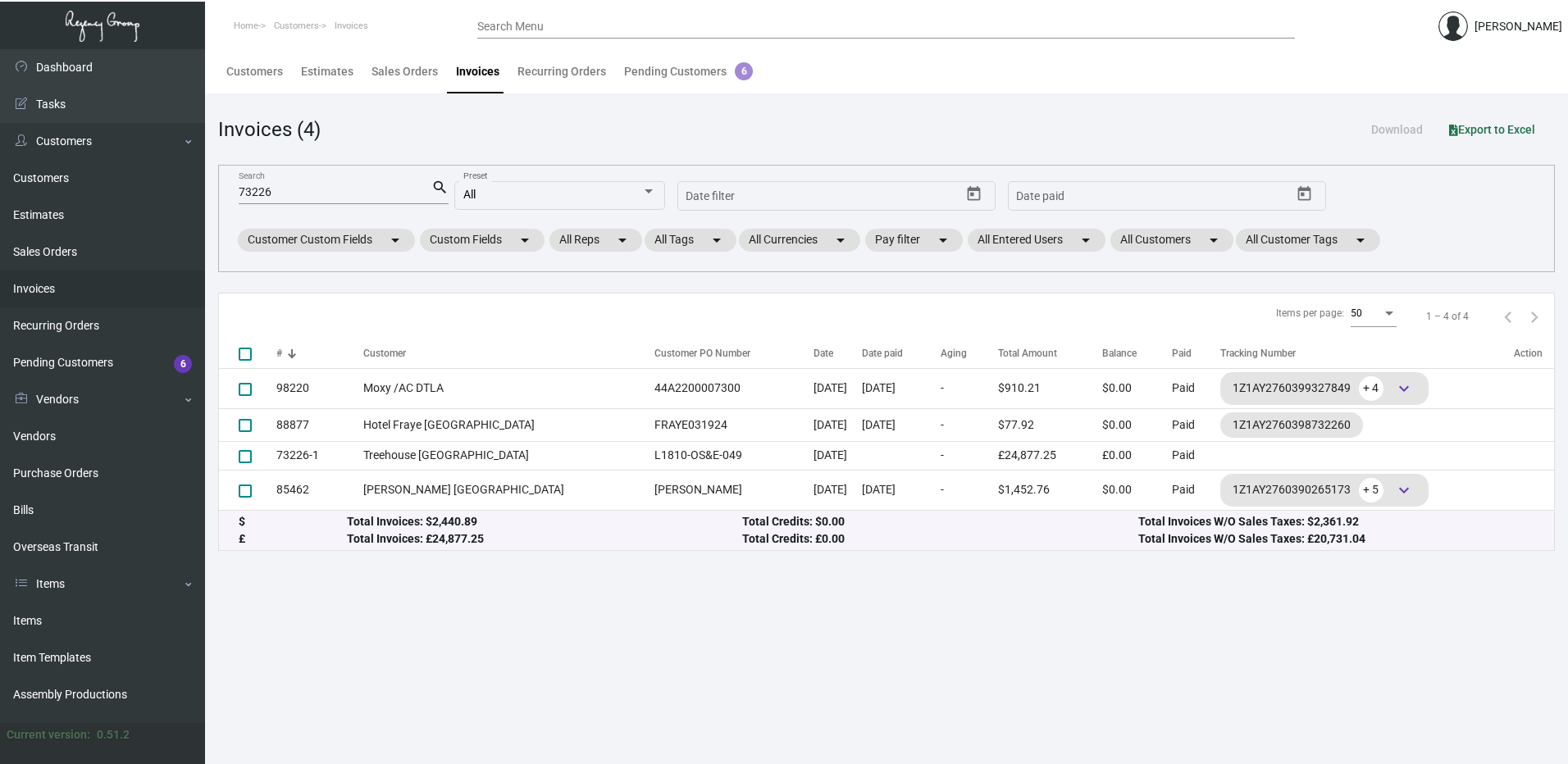
click at [597, 24] on input "Search Menu" at bounding box center [885, 27] width 818 height 13
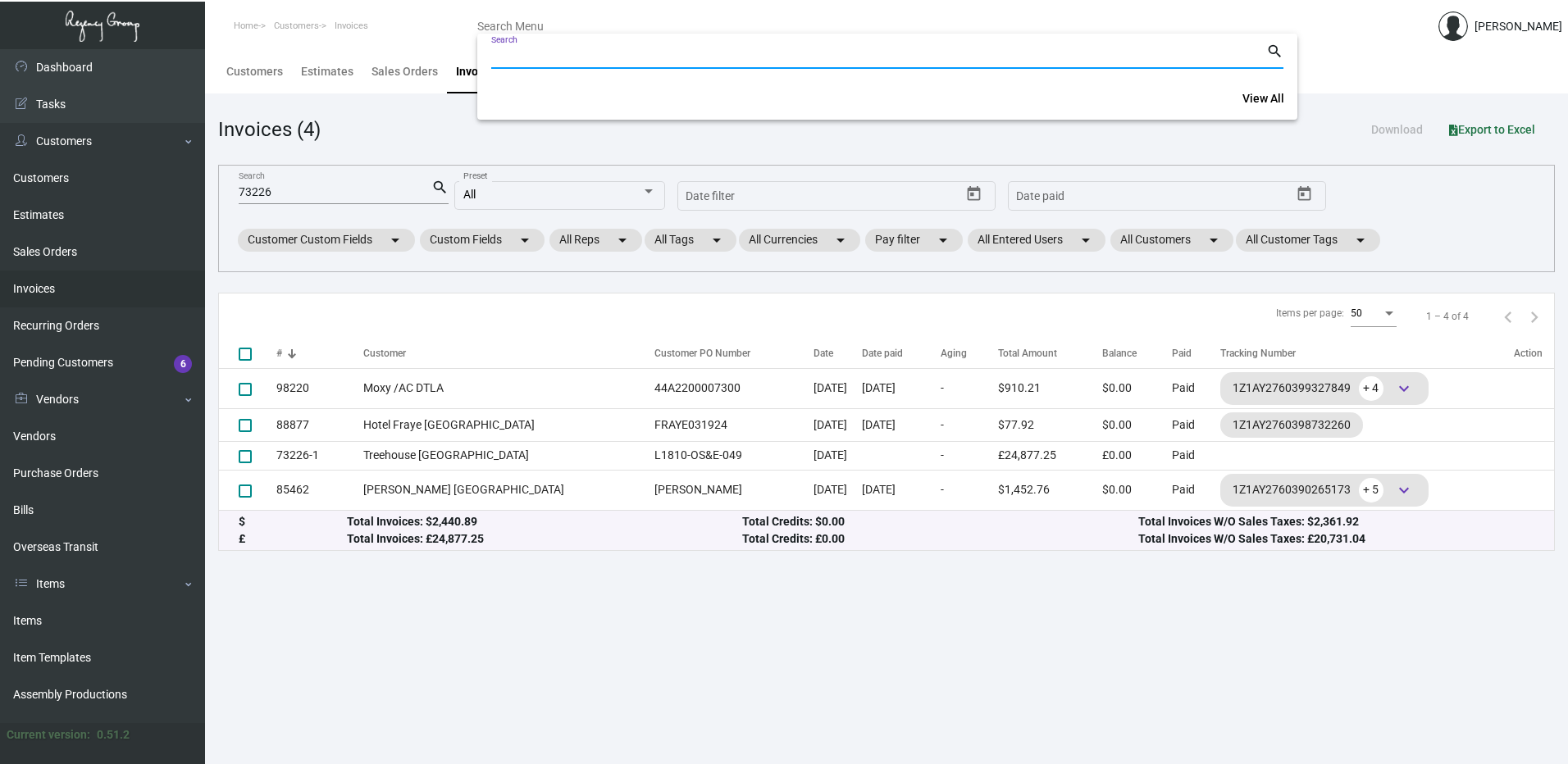
paste input "Treehouse [GEOGRAPHIC_DATA]"
type input "Treehouse [GEOGRAPHIC_DATA]"
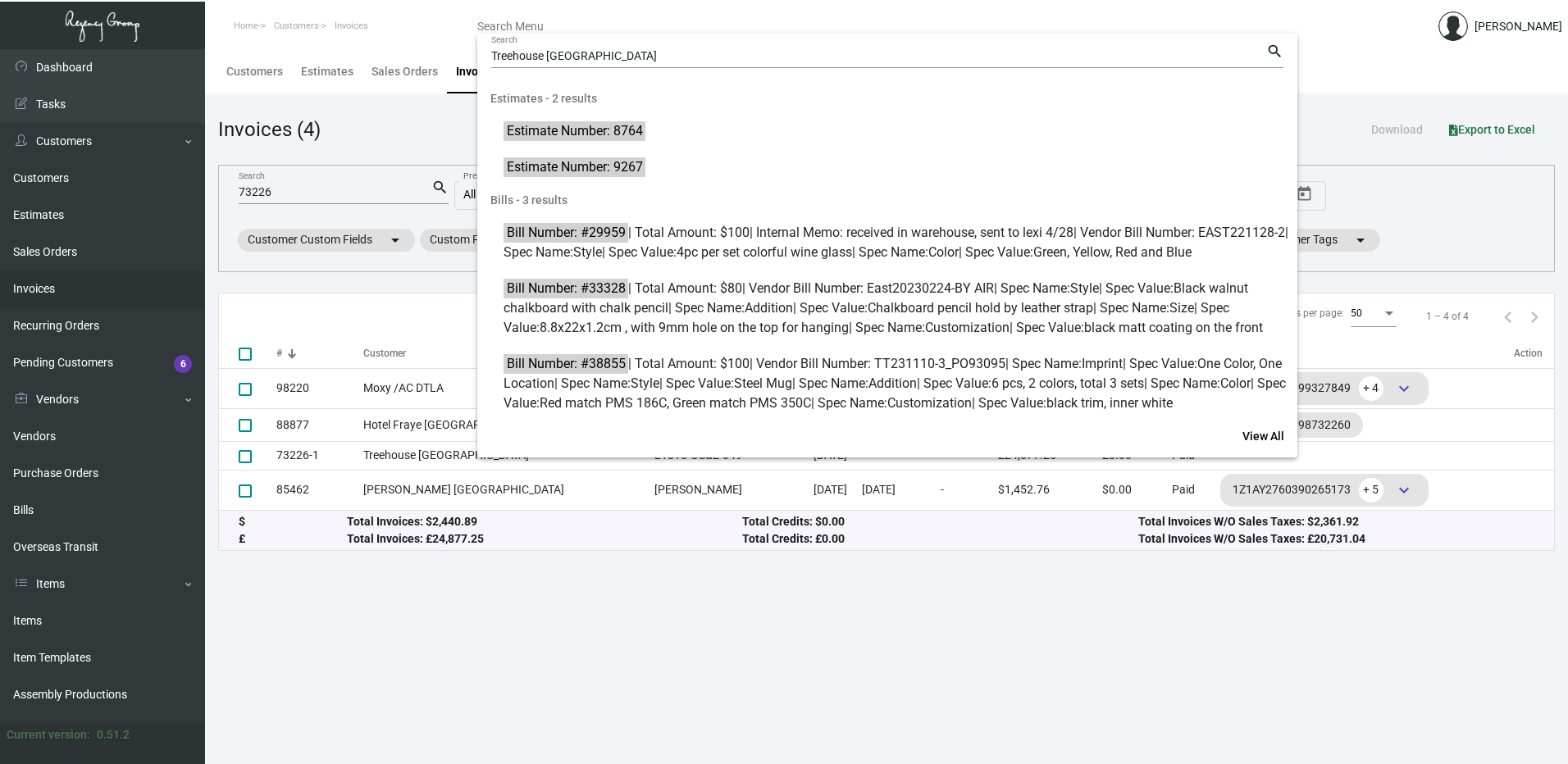
click at [598, 713] on div at bounding box center [784, 382] width 1568 height 764
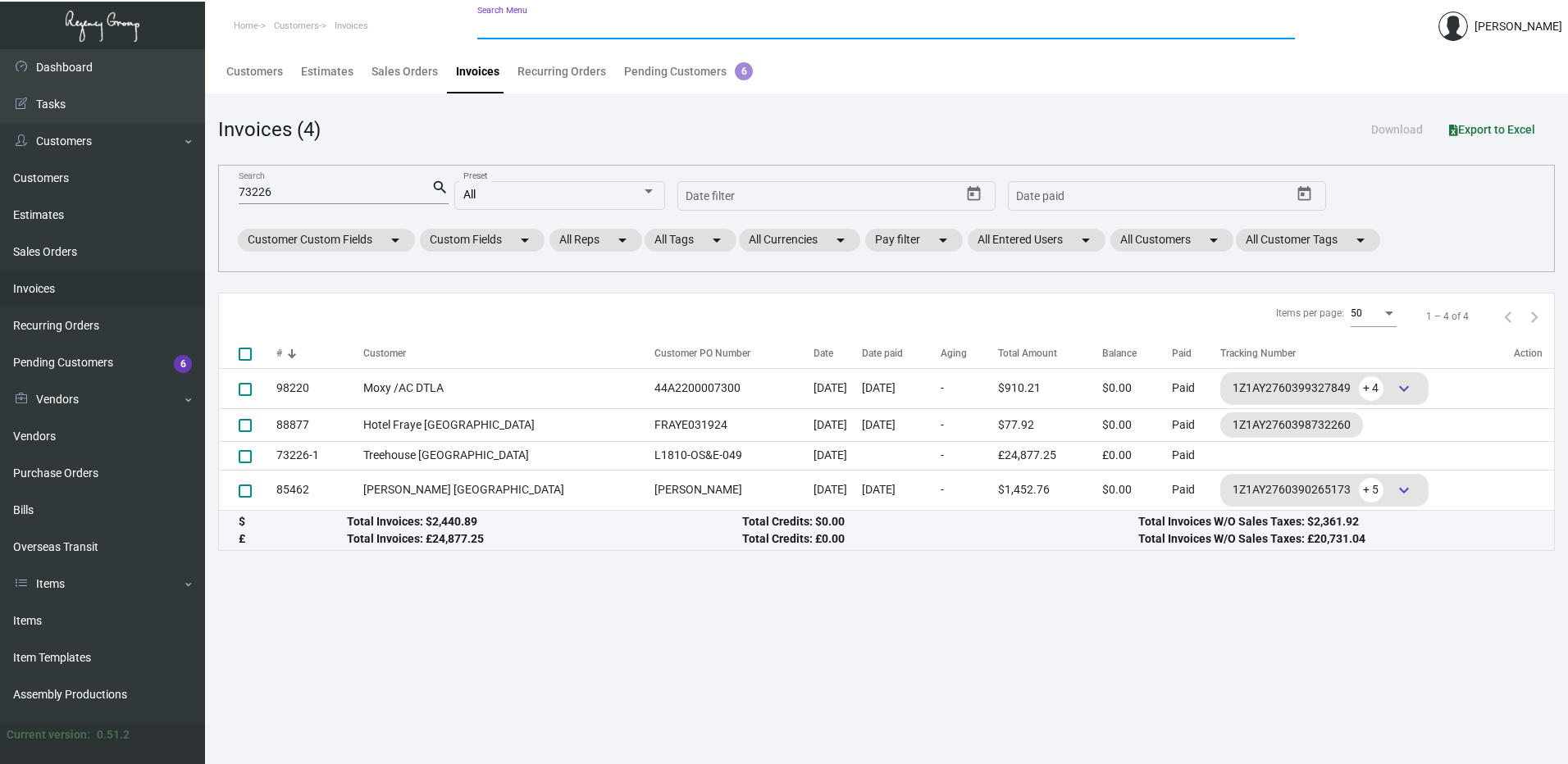
click at [119, 288] on link "Invoices" at bounding box center [102, 288] width 205 height 37
click at [315, 200] on div "73226 Search" at bounding box center [335, 192] width 193 height 26
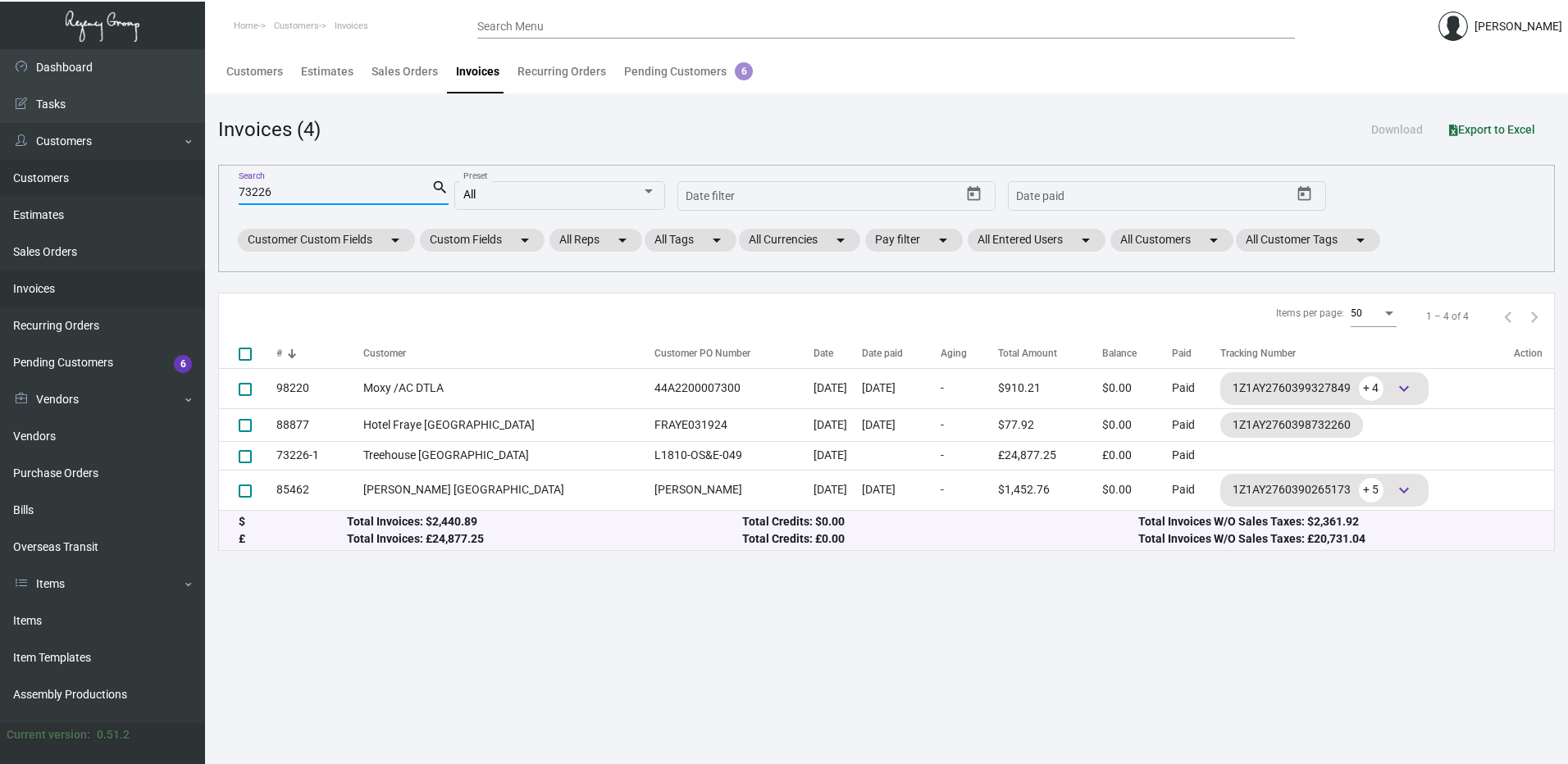
drag, startPoint x: 317, startPoint y: 190, endPoint x: 138, endPoint y: 184, distance: 179.1
click at [138, 184] on div "Dashboard Dashboard Tasks Customers Customers Estimates Sales Orders Invoices R…" at bounding box center [784, 407] width 1568 height 715
paste input "Treehouse [GEOGRAPHIC_DATA]"
type input "Treehouse [GEOGRAPHIC_DATA]"
click at [438, 190] on mat-icon "search" at bounding box center [439, 188] width 17 height 20
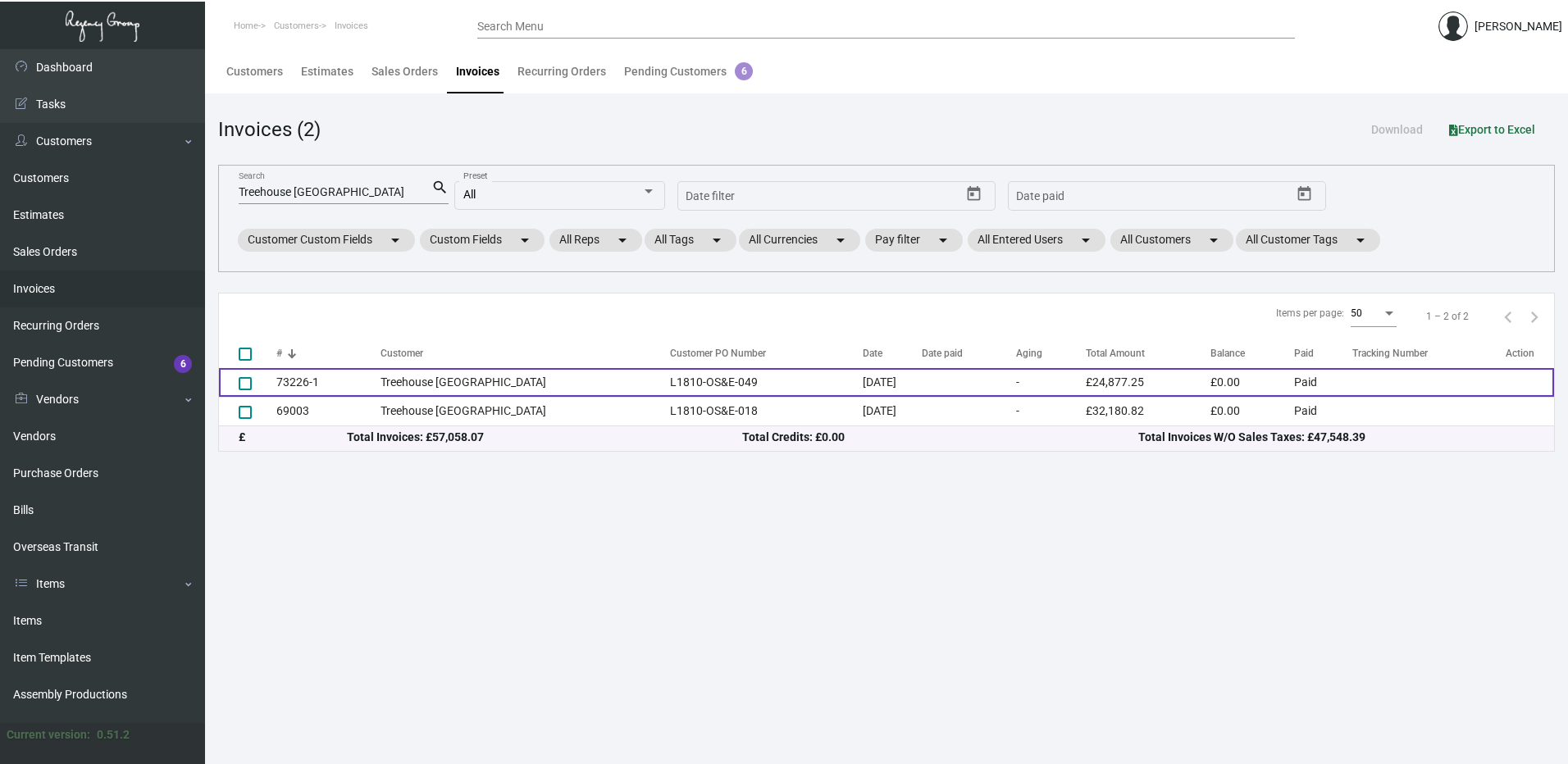
click at [862, 385] on td "[DATE]" at bounding box center [891, 382] width 59 height 29
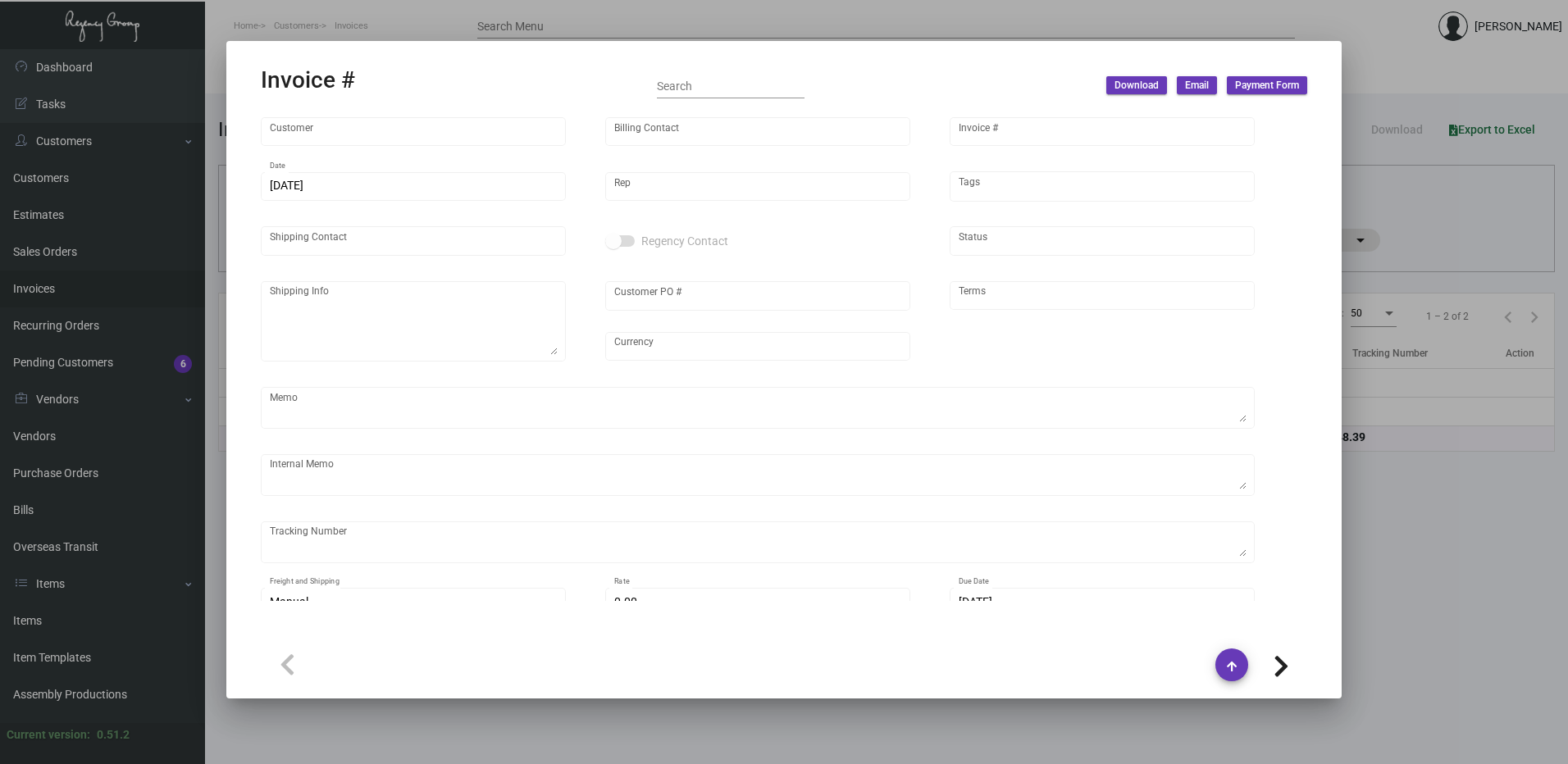
type input "Treehouse [GEOGRAPHIC_DATA]"
type input "[PERSON_NAME]"
type input "73226-1"
type input "[DATE]"
type input "[PERSON_NAME]"
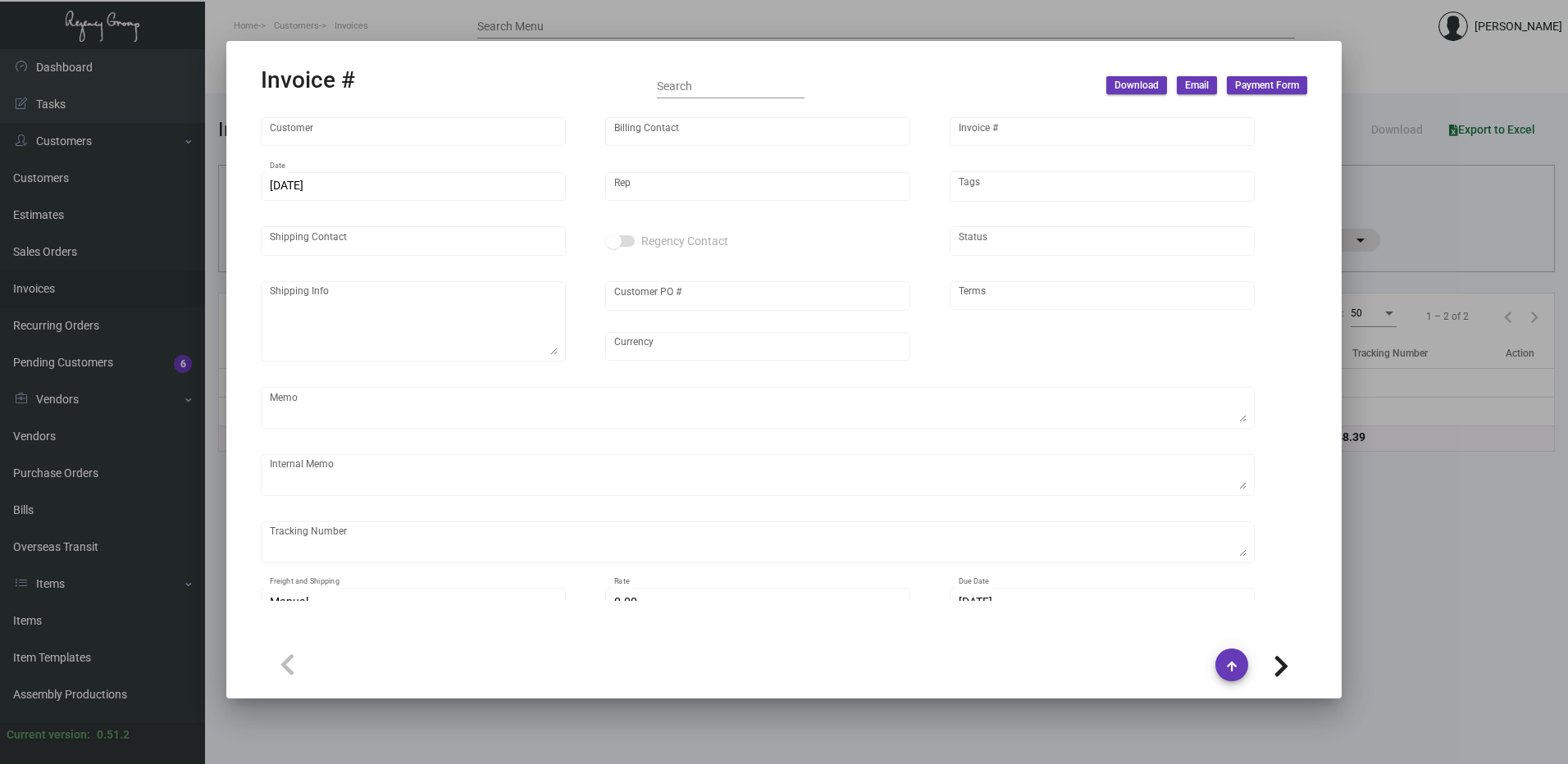
type input "[PERSON_NAME]"
type textarea "Treehouse Manchester - [PERSON_NAME] [PHONE_NUMBER] [EMAIL_ADDRESS][DOMAIN_NAME]"
type input "L1810-OS&E-049"
type input "United Kingdom Pound £"
type input "Net 30"
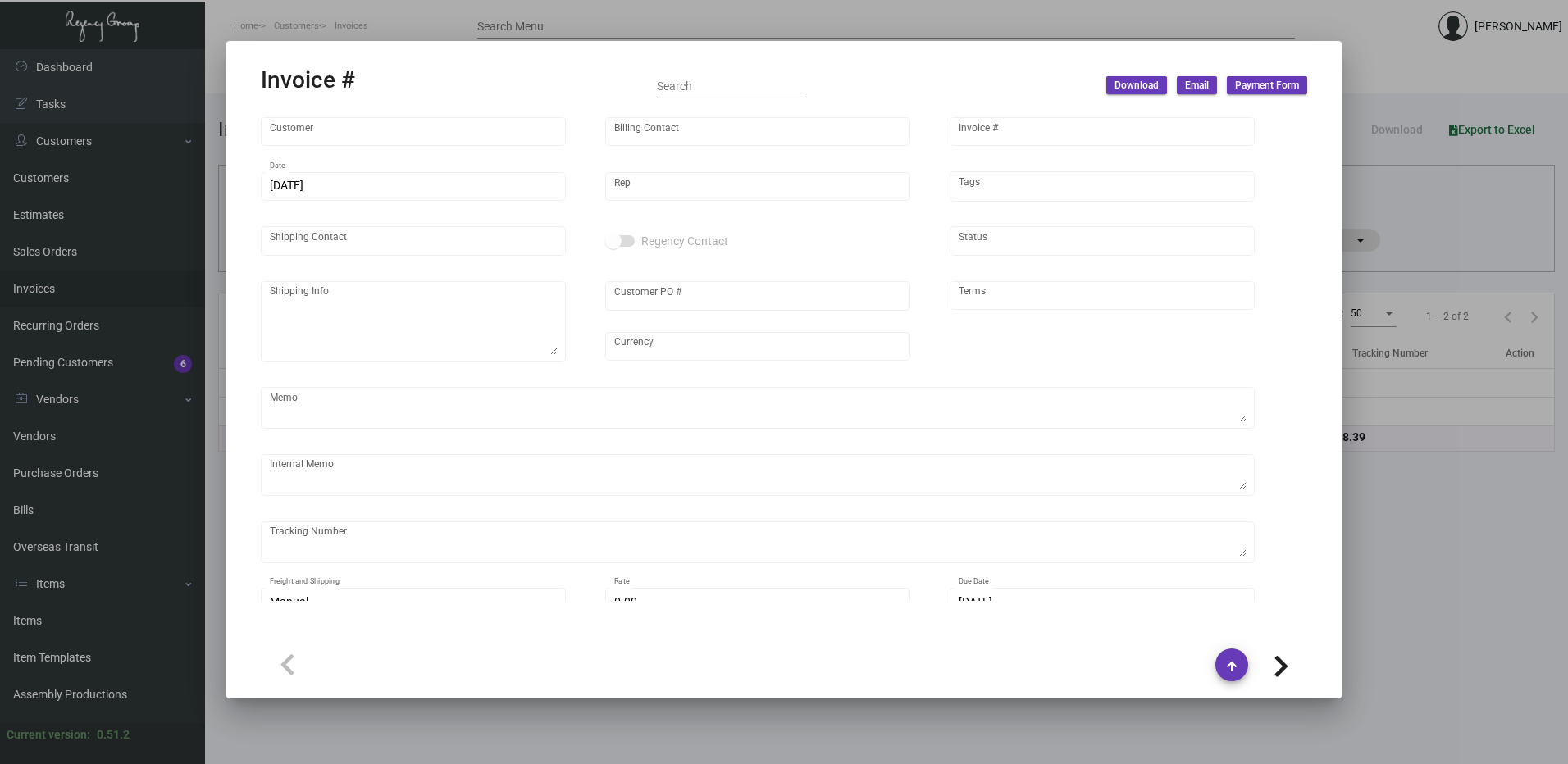
type textarea "glass cup in [GEOGRAPHIC_DATA] qb"
type input "£ 0.00"
type input "[DATE]"
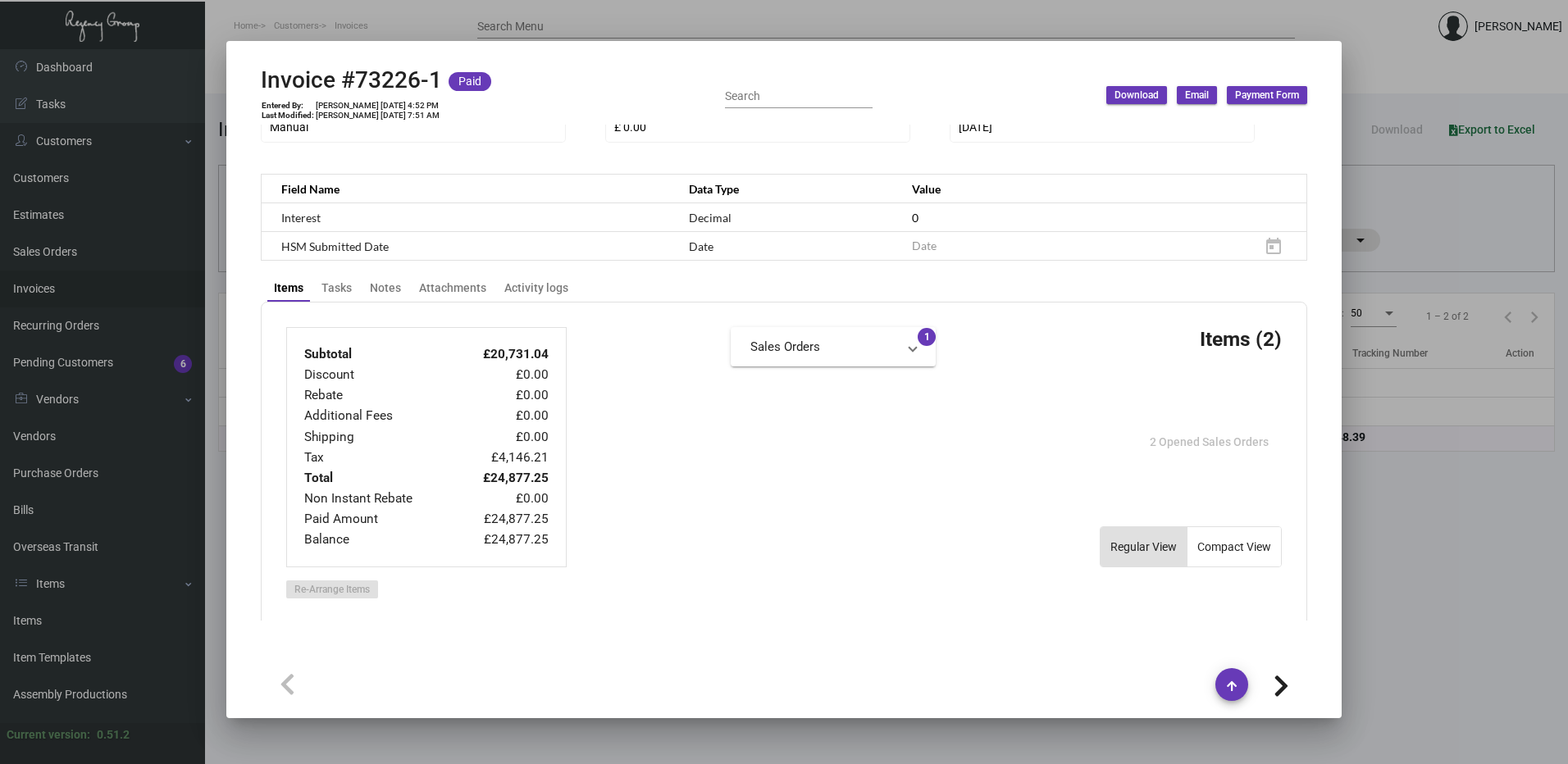
scroll to position [269, 0]
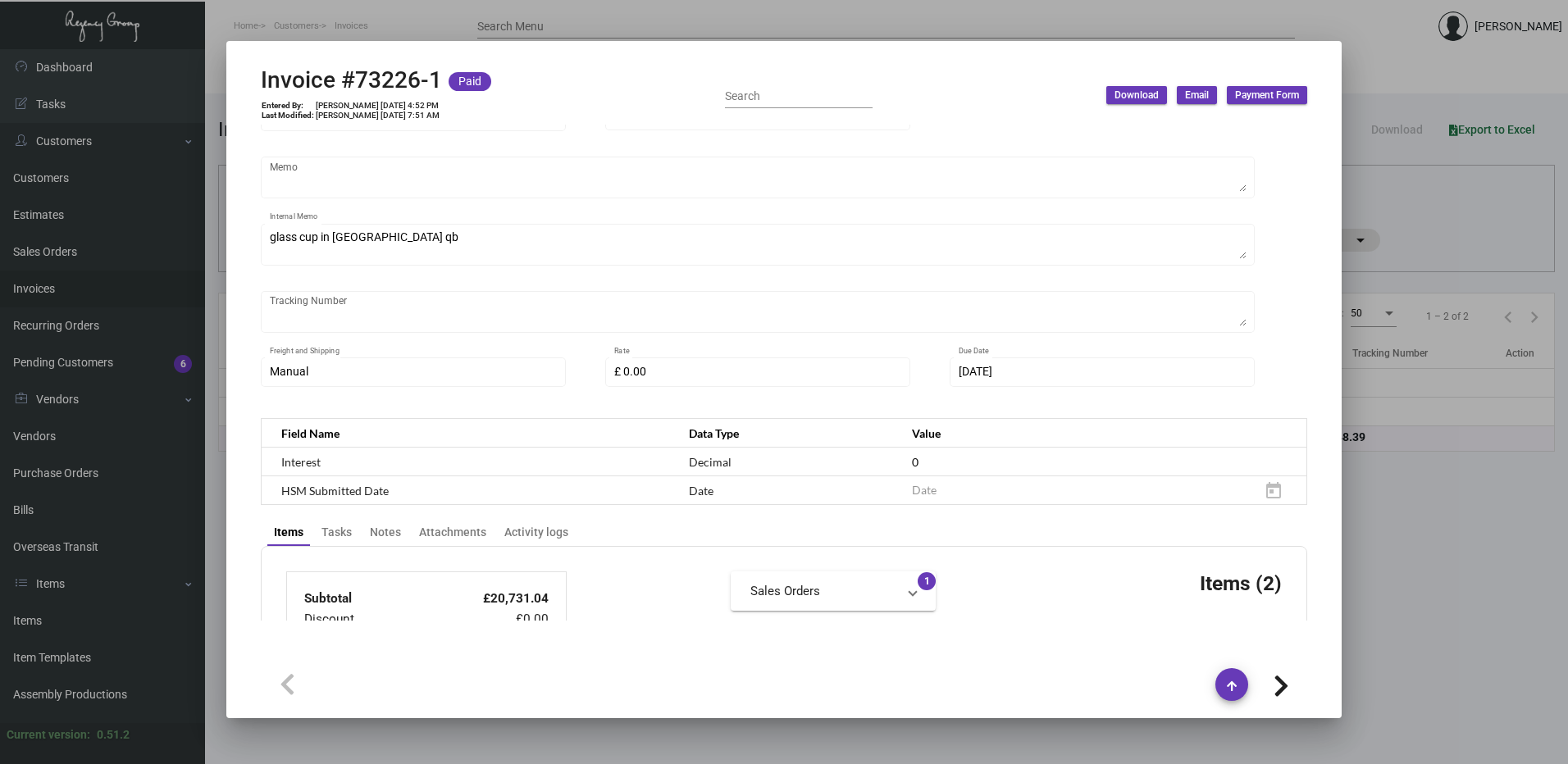
click at [1471, 467] on div at bounding box center [784, 382] width 1568 height 764
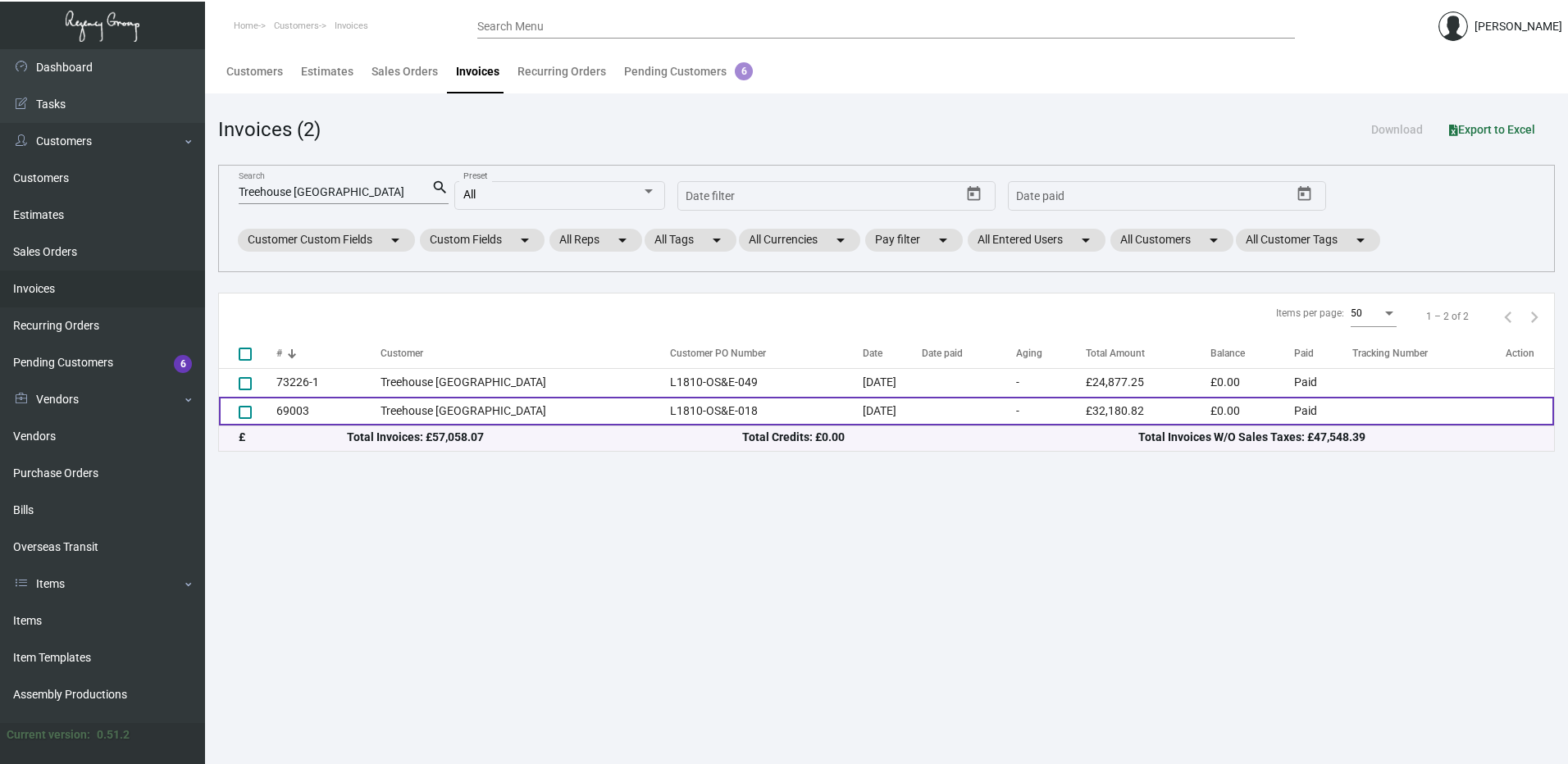
click at [447, 399] on td "Treehouse [GEOGRAPHIC_DATA]" at bounding box center [521, 410] width 280 height 29
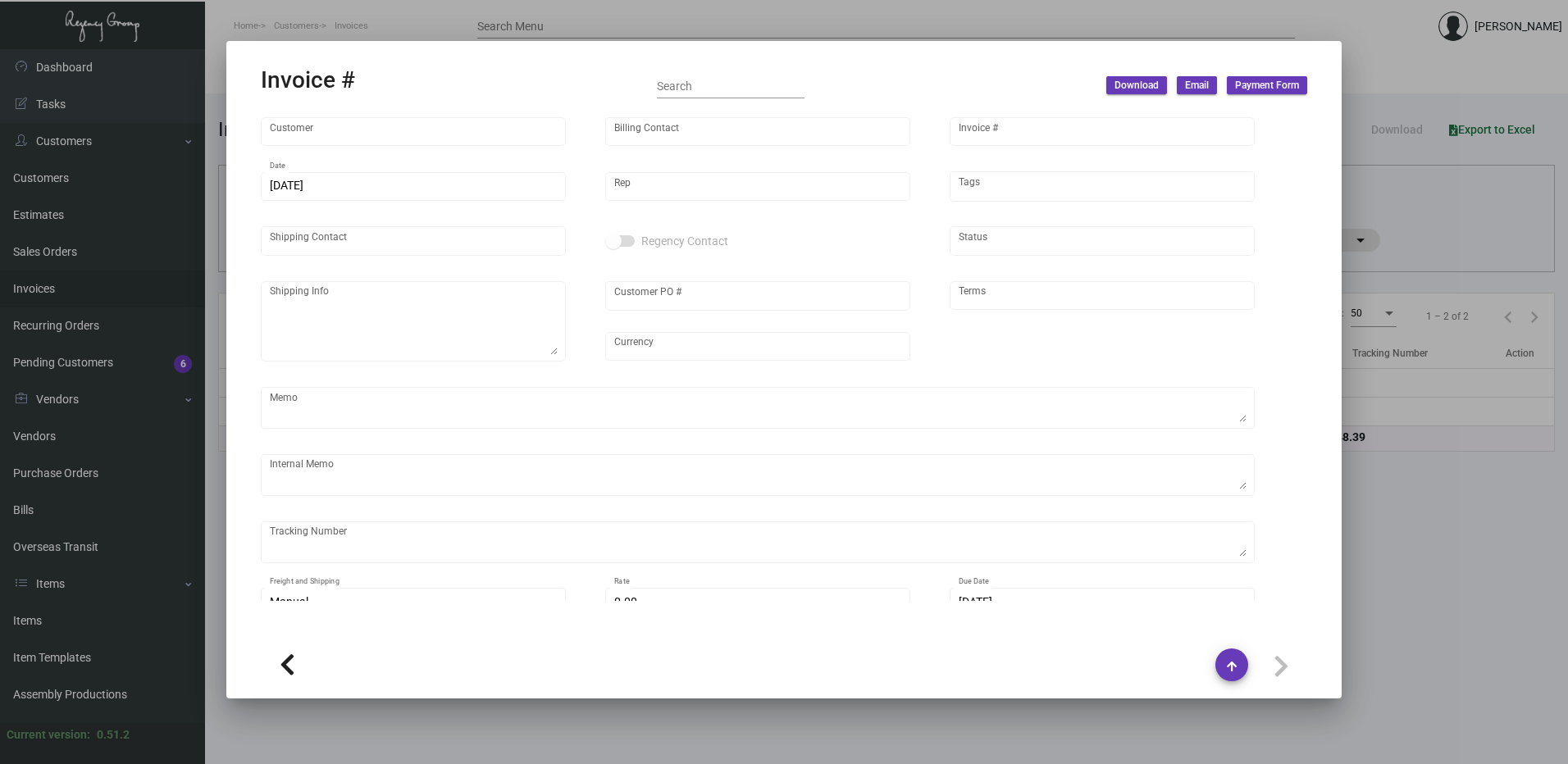
type input "Treehouse [GEOGRAPHIC_DATA]"
type input "[PERSON_NAME]"
type input "69003"
type input "[DATE]"
type input "[PERSON_NAME]"
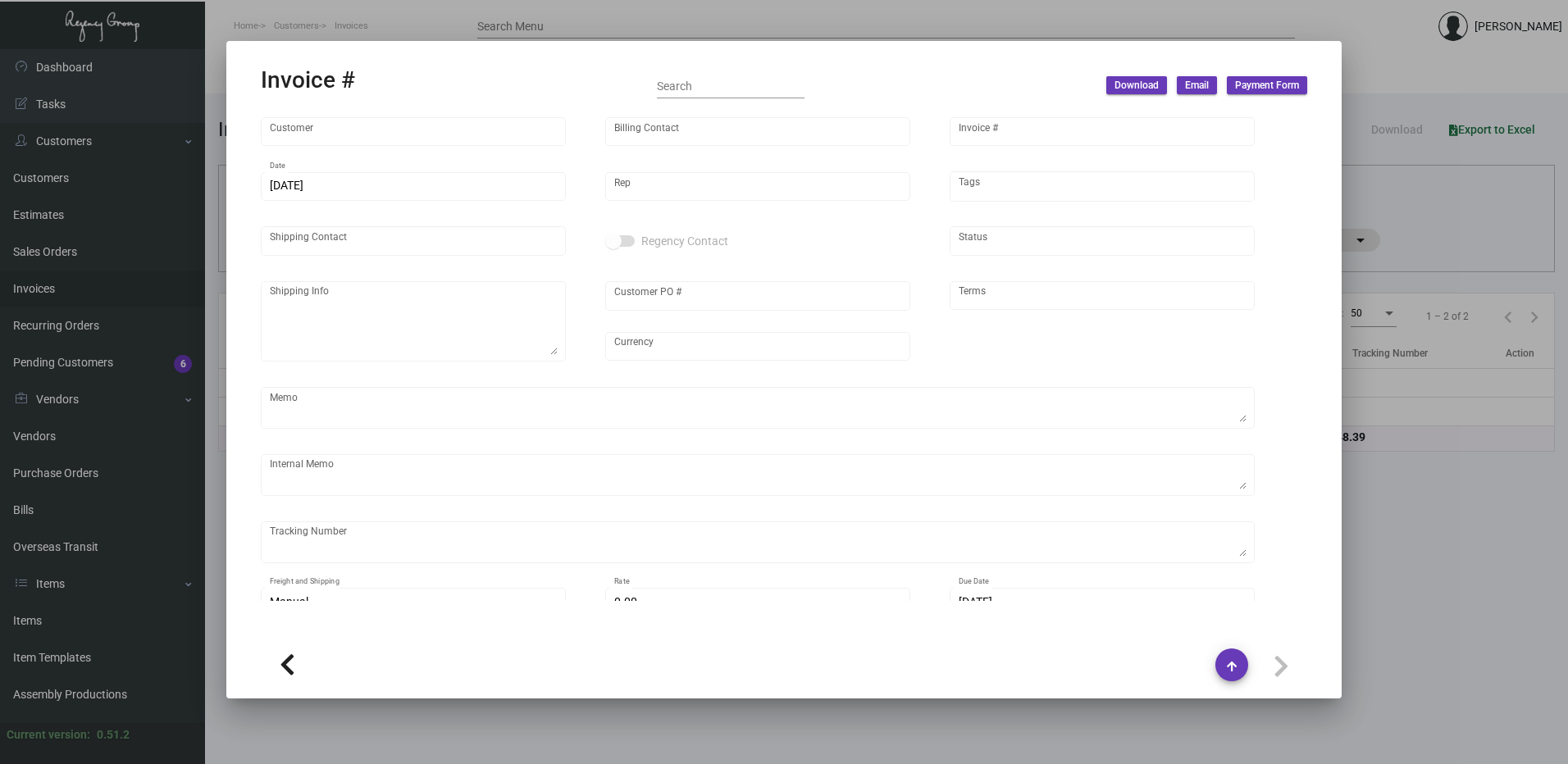
type input "[PERSON_NAME]"
type textarea "Treehouse Manchester - [PERSON_NAME]"
type input "L1810-OS&E-018"
type input "United Kingdom Pound £"
type input "COD"
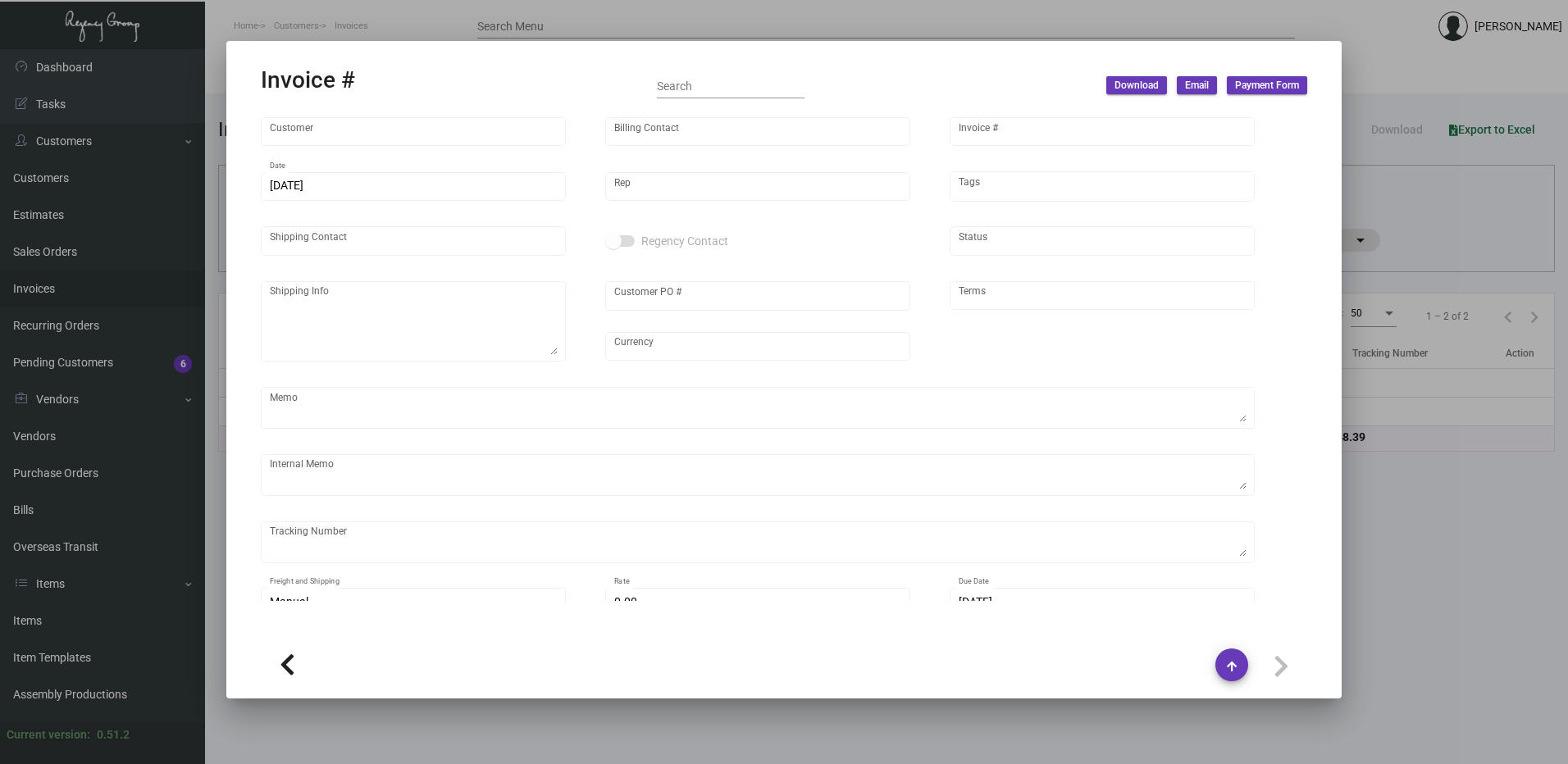
type textarea "need to amend to Total Glasses - 1984, Unit cost - £4.12, In four colors Total …"
type input "£ 0.00"
type input "[DATE]"
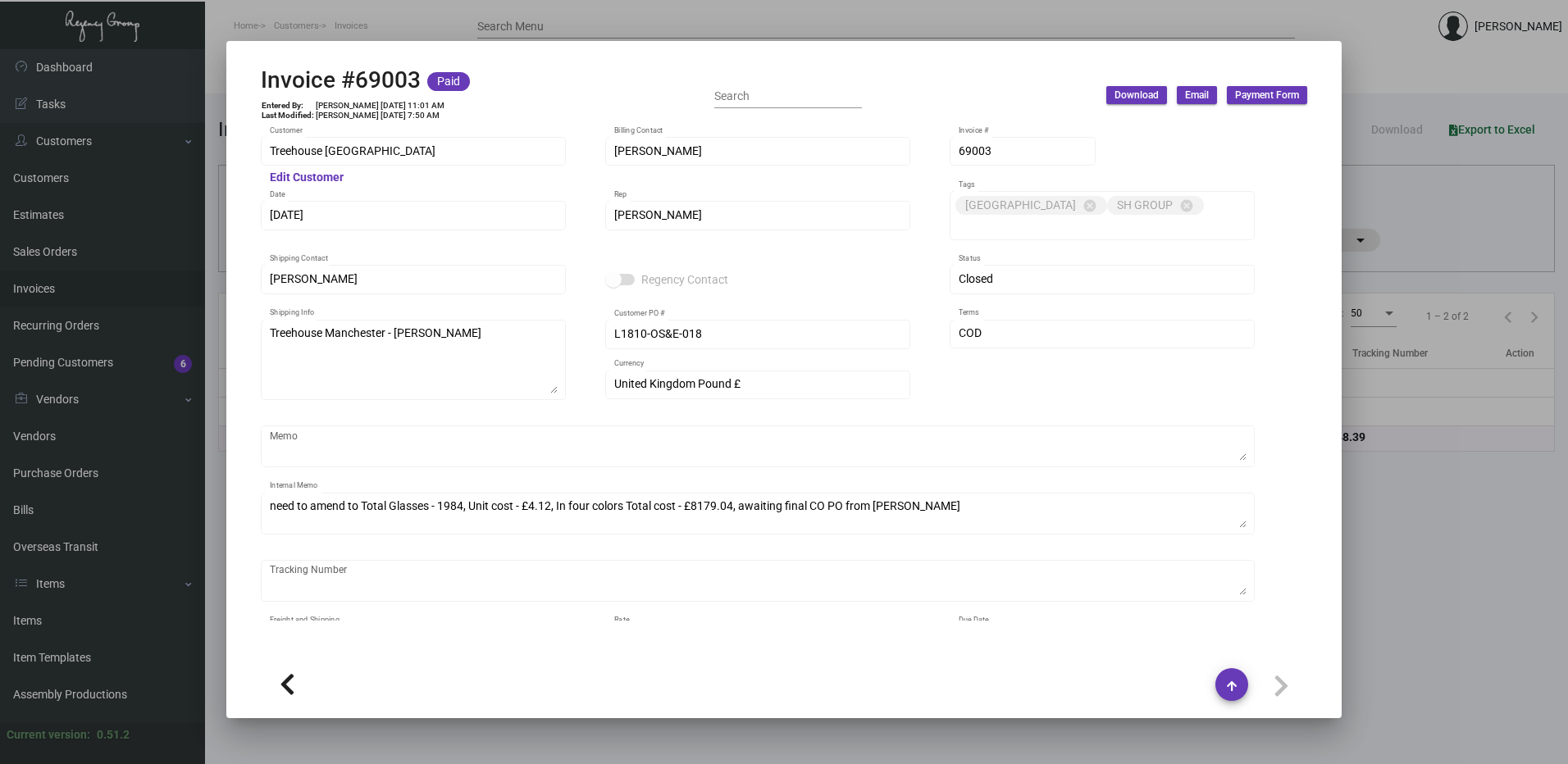
click at [1461, 484] on div at bounding box center [784, 382] width 1568 height 764
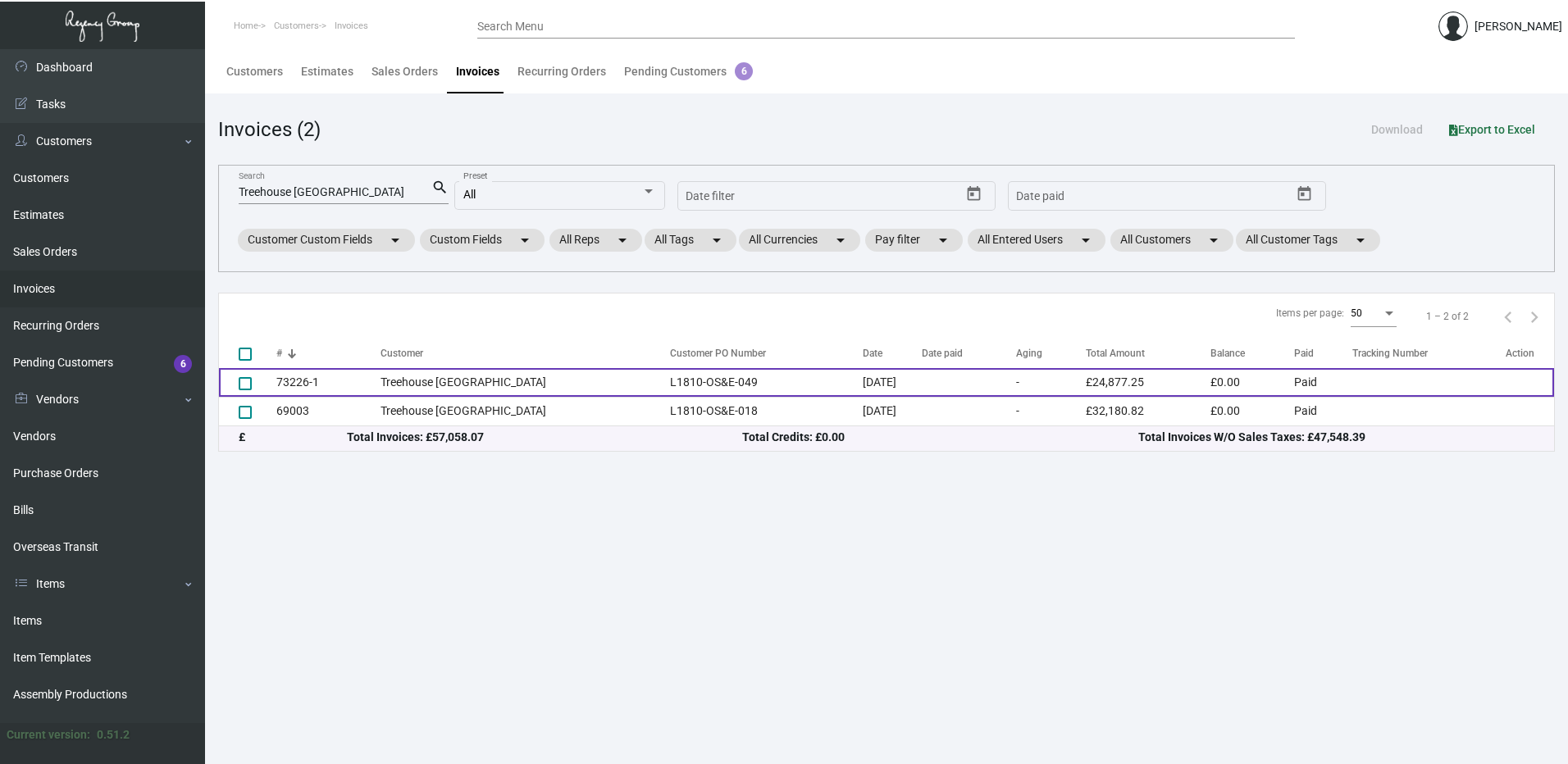
click at [495, 384] on td "Treehouse [GEOGRAPHIC_DATA]" at bounding box center [521, 382] width 280 height 29
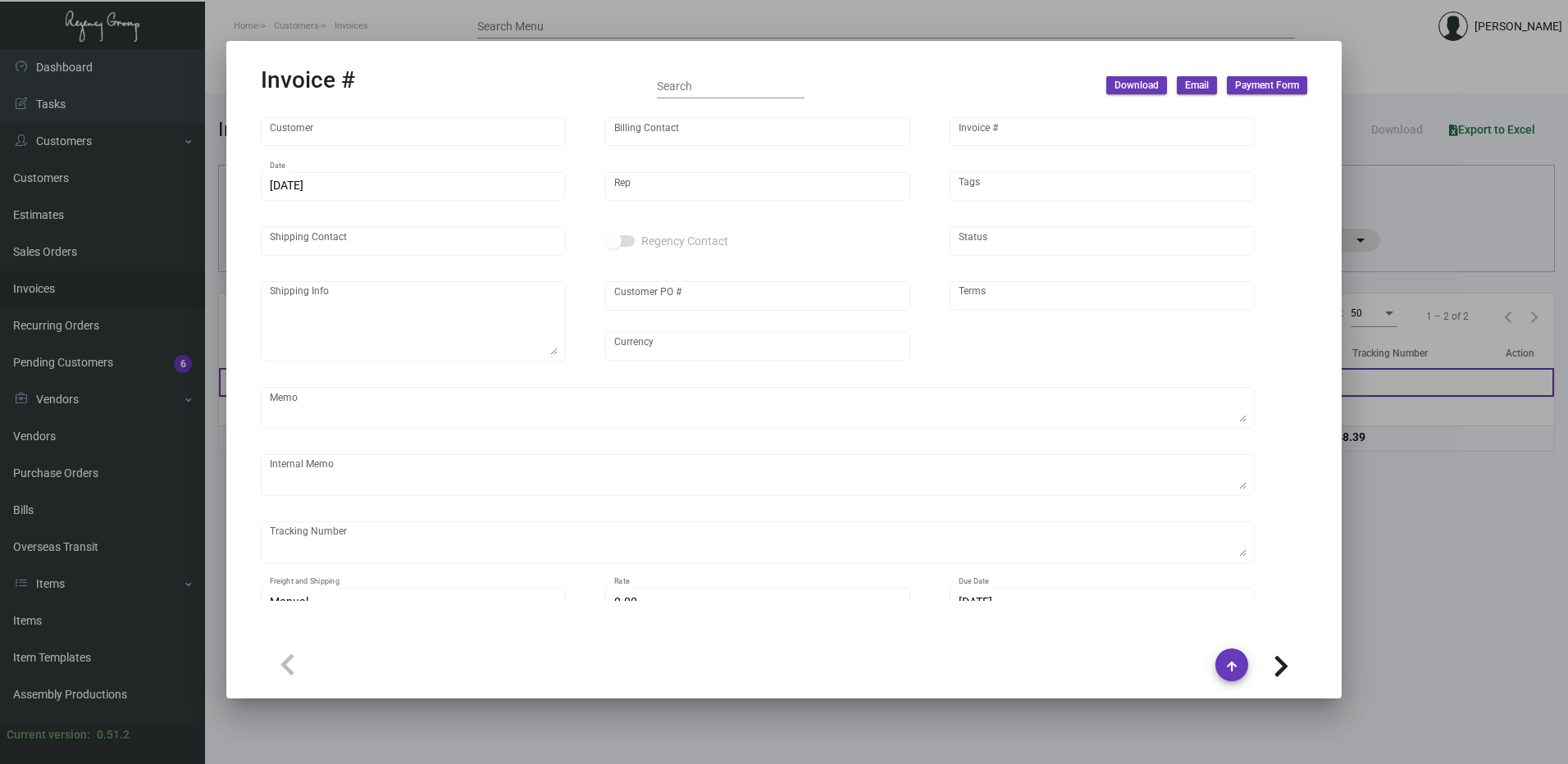
type input "Treehouse [GEOGRAPHIC_DATA]"
type input "[PERSON_NAME]"
type input "73226-1"
type input "[DATE]"
type input "[PERSON_NAME]"
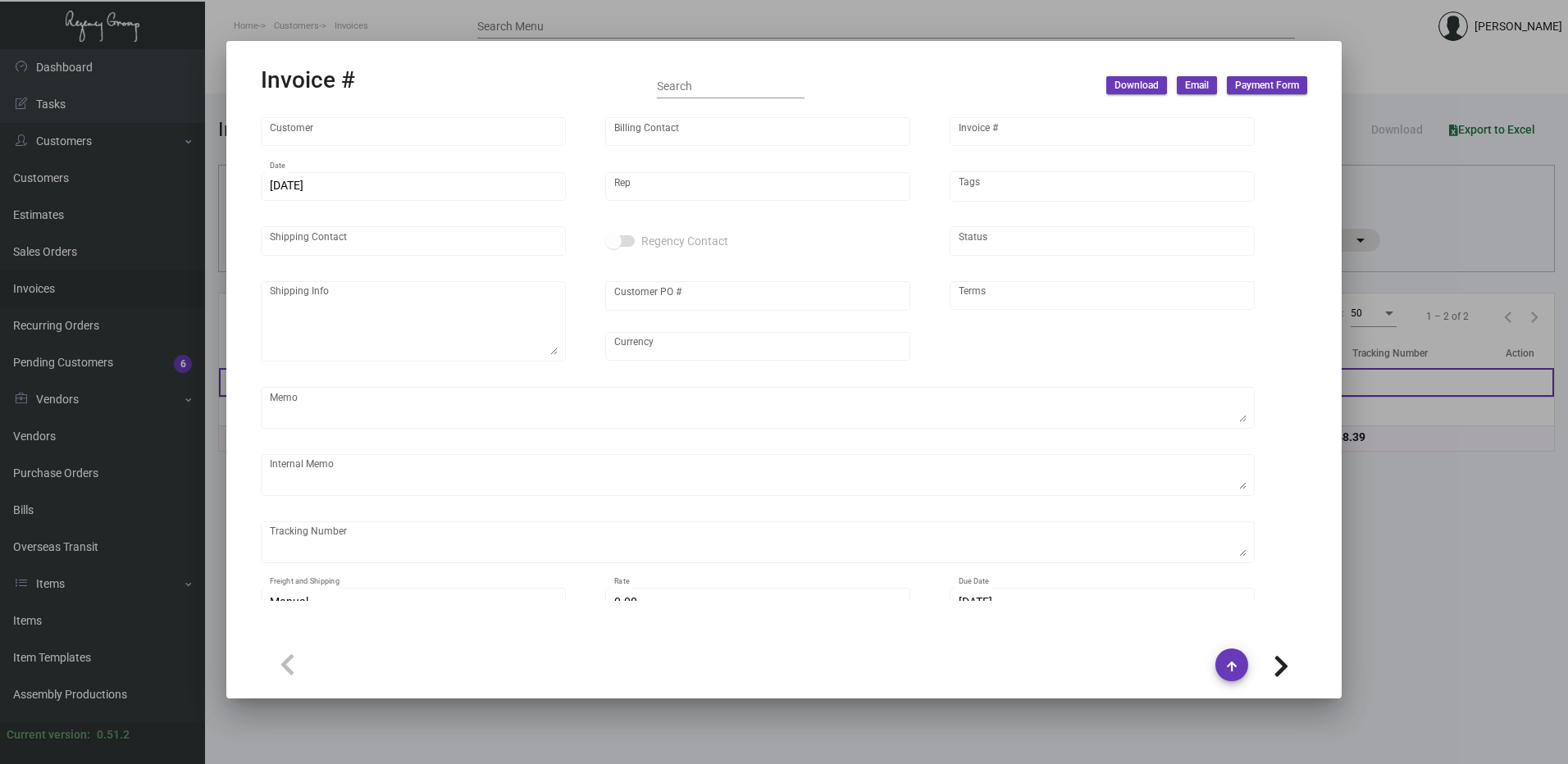
type input "[PERSON_NAME]"
type textarea "Treehouse Manchester - [PERSON_NAME] [PHONE_NUMBER] [EMAIL_ADDRESS][DOMAIN_NAME]"
type input "L1810-OS&E-049"
type input "United Kingdom Pound £"
type input "Net 30"
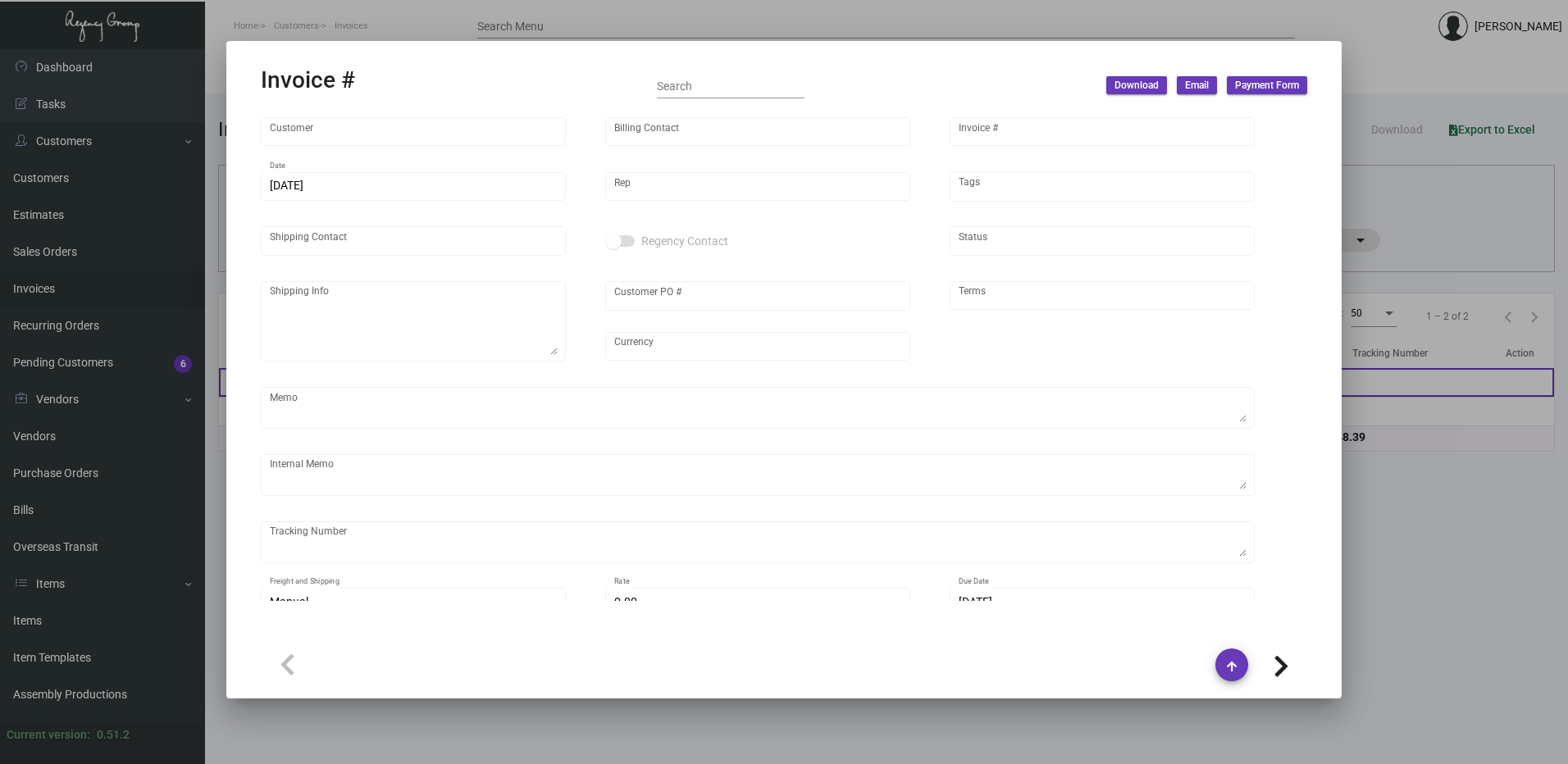
type textarea "glass cup in [GEOGRAPHIC_DATA] qb"
type input "£ 0.00"
type input "[DATE]"
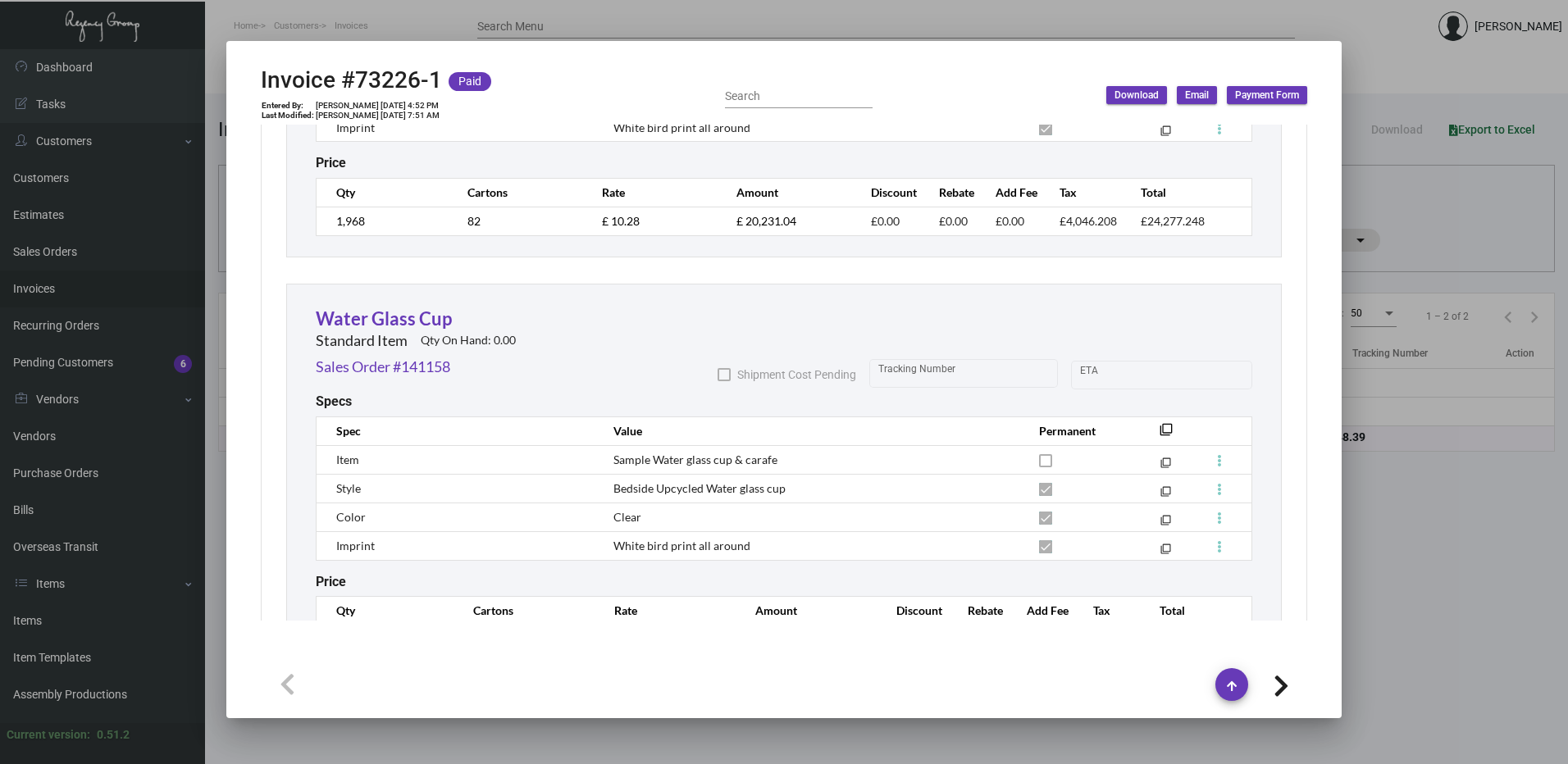
scroll to position [1334, 0]
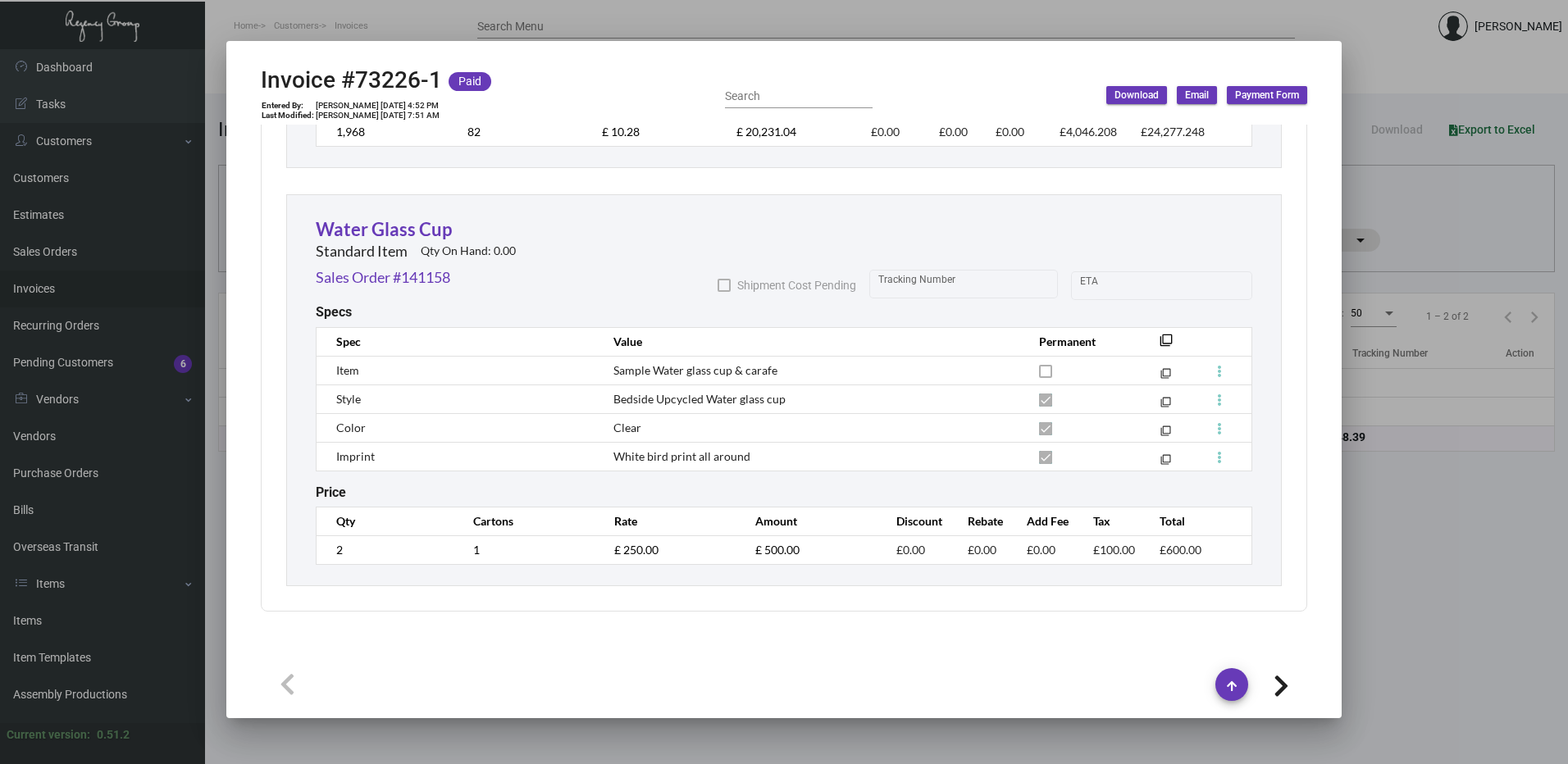
click at [1419, 633] on div at bounding box center [784, 382] width 1568 height 764
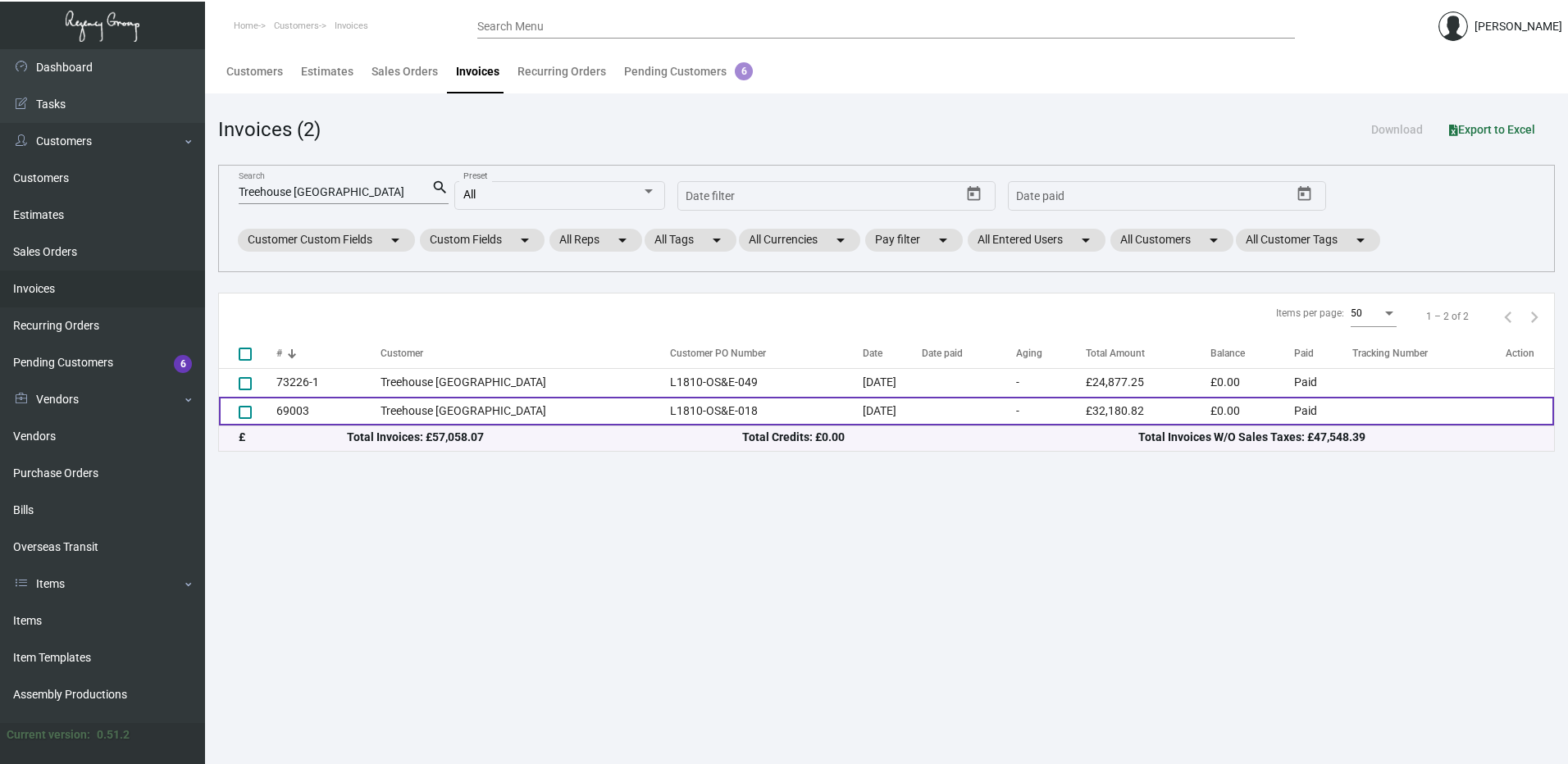
click at [931, 409] on td at bounding box center [969, 410] width 94 height 29
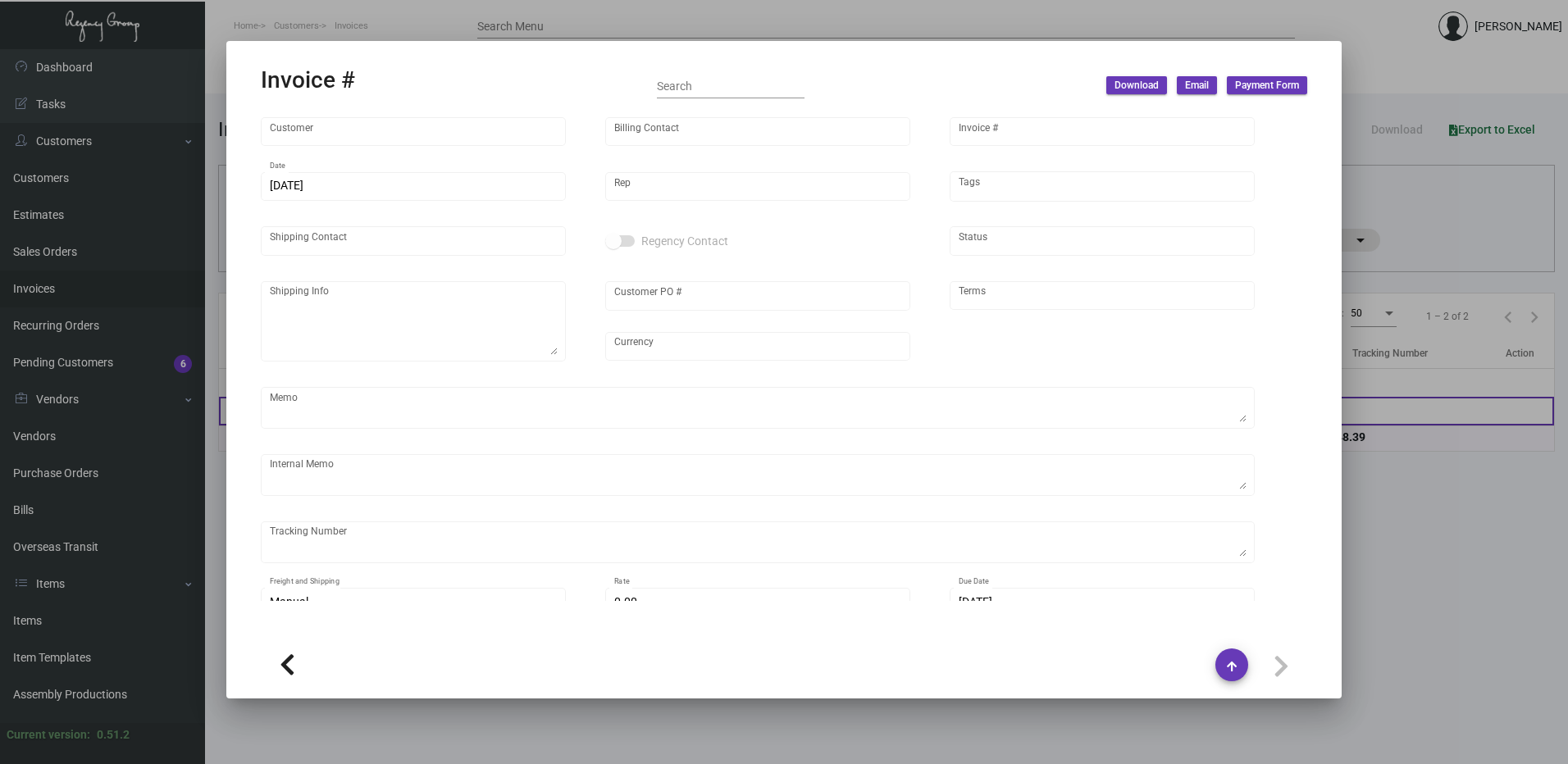
type input "Treehouse [GEOGRAPHIC_DATA]"
type input "[PERSON_NAME]"
type input "69003"
type input "[DATE]"
type input "[PERSON_NAME]"
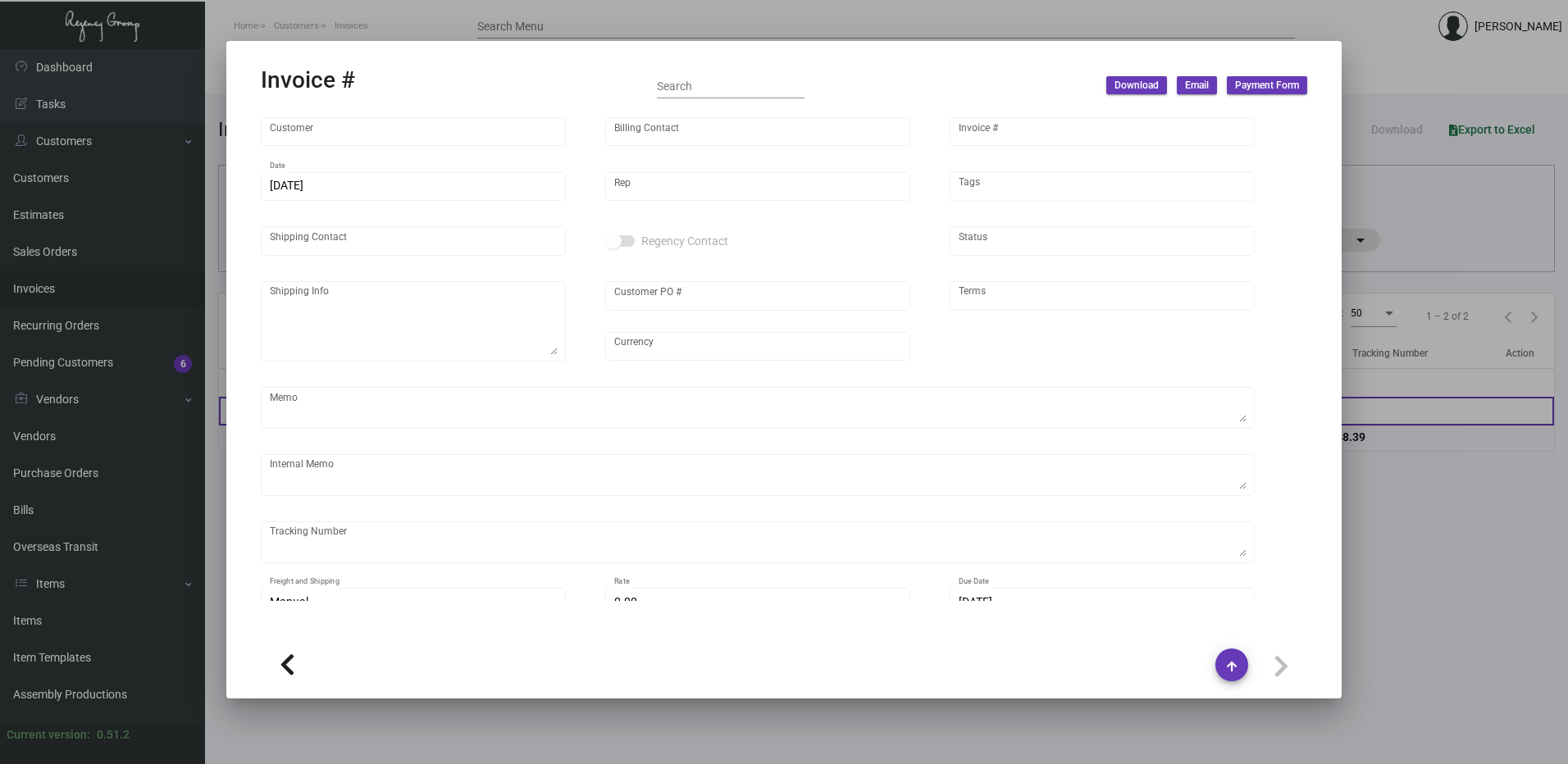
type input "[PERSON_NAME]"
type textarea "Treehouse Manchester - [PERSON_NAME]"
type input "L1810-OS&E-018"
type input "United Kingdom Pound £"
type input "COD"
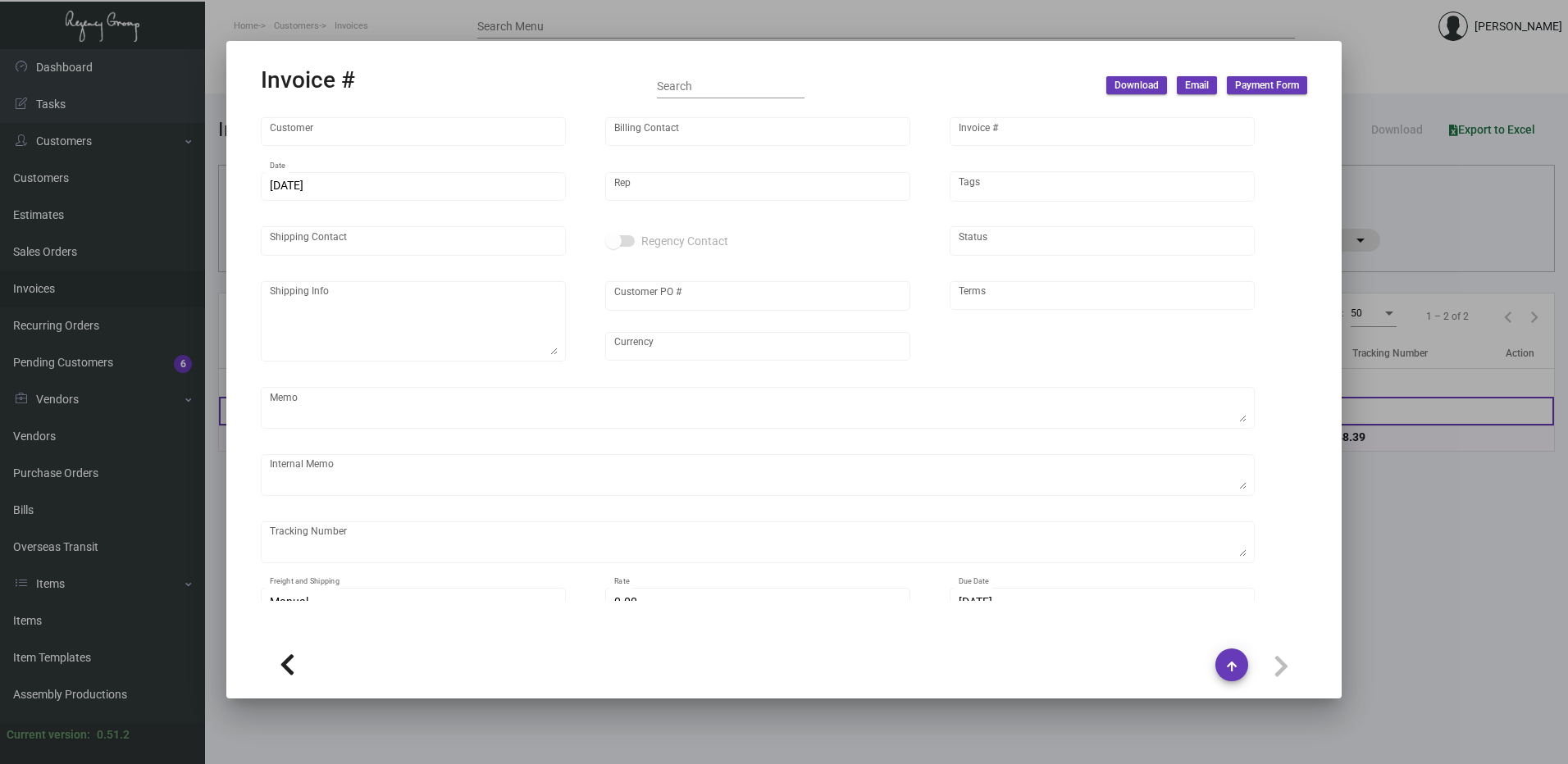
type textarea "need to amend to Total Glasses - 1984, Unit cost - £4.12, In four colors Total …"
type input "£ 0.00"
type input "[DATE]"
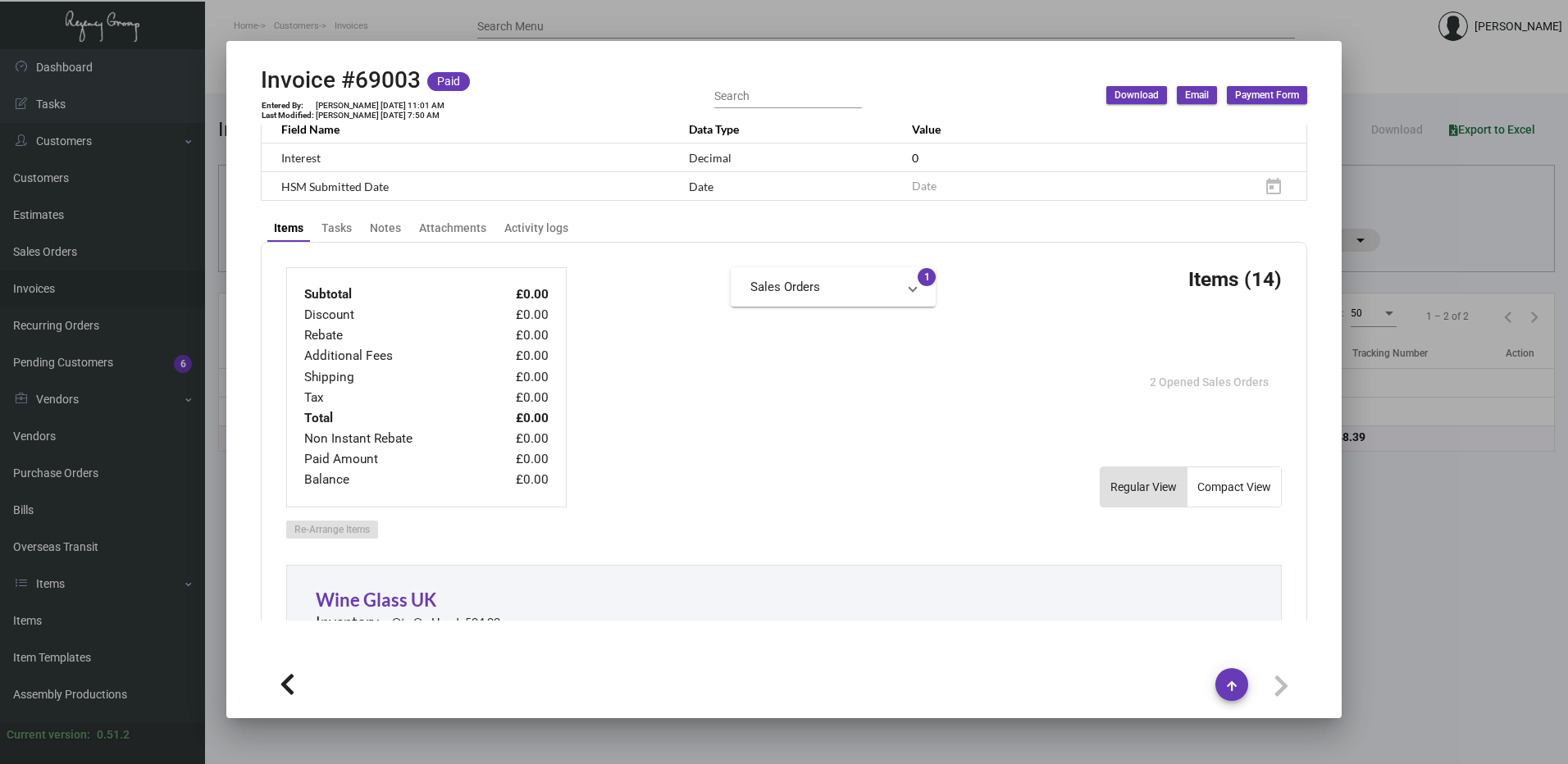
scroll to position [574, 0]
click at [1424, 358] on div at bounding box center [784, 382] width 1568 height 764
